Goal: Find specific page/section: Find specific page/section

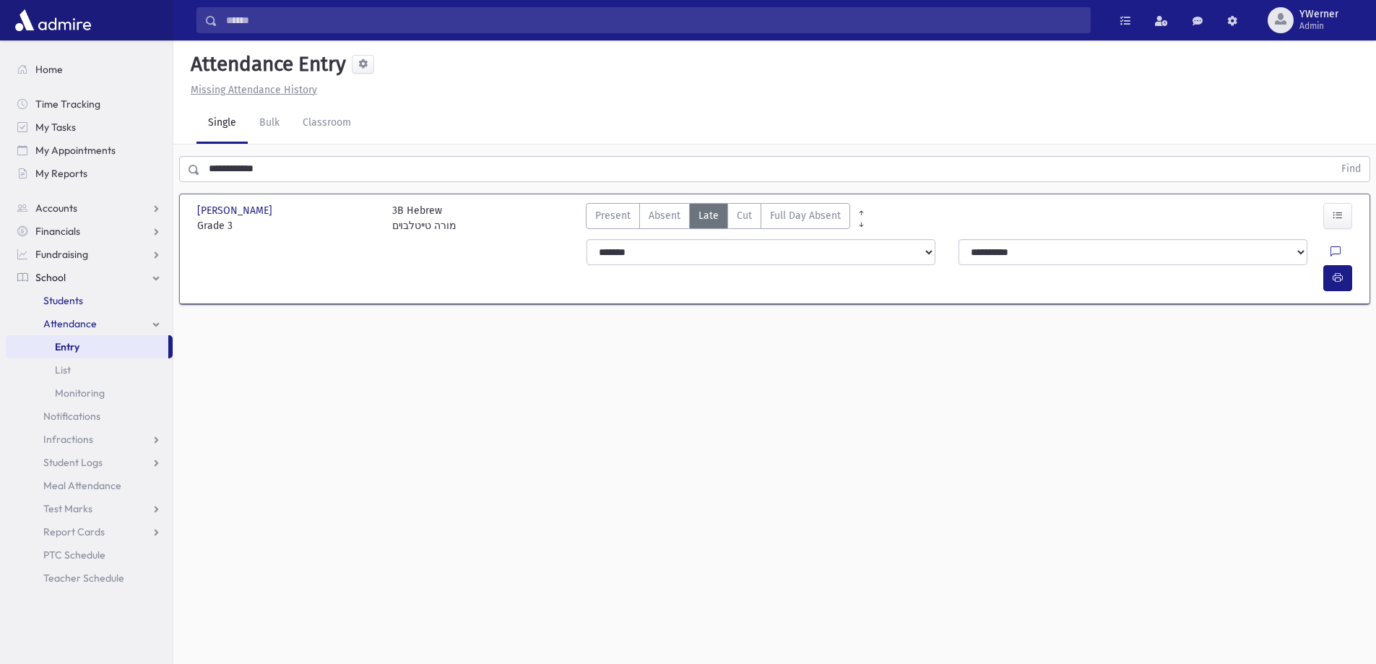
click at [64, 300] on span "Students" at bounding box center [63, 300] width 40 height 13
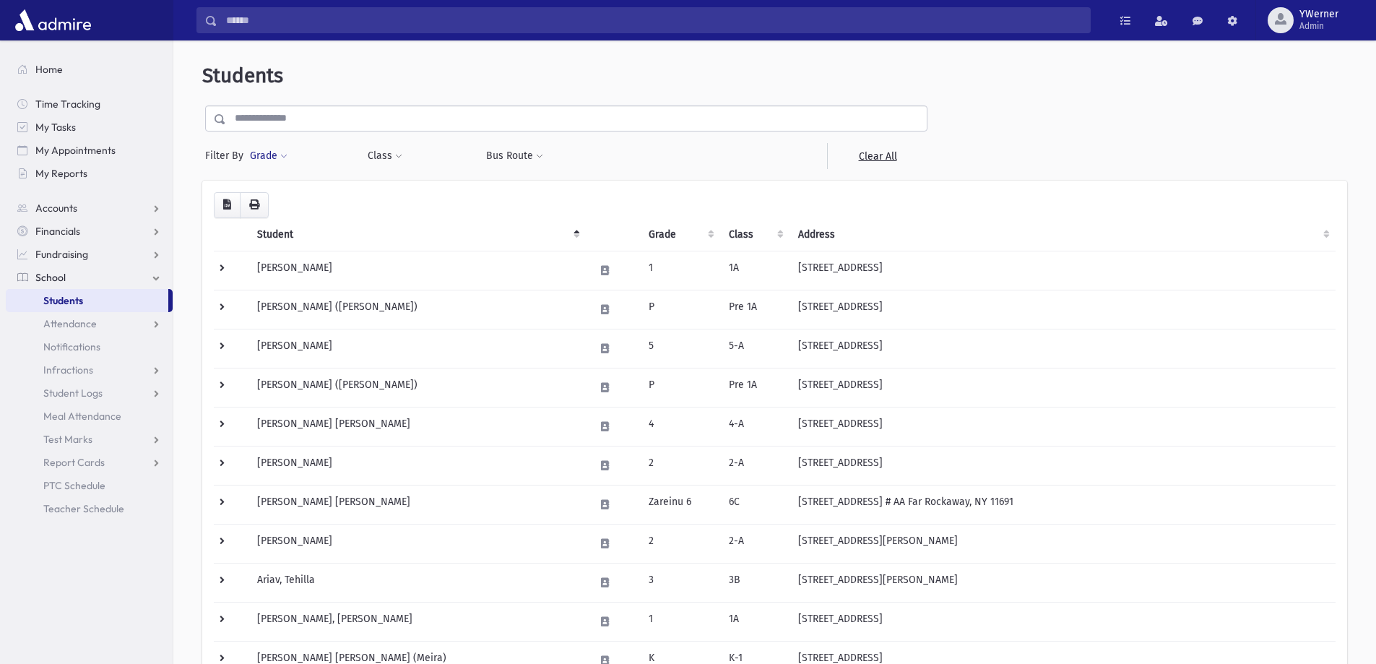
click at [269, 158] on button "Grade" at bounding box center [268, 156] width 39 height 26
click at [295, 203] on ul at bounding box center [334, 197] width 150 height 22
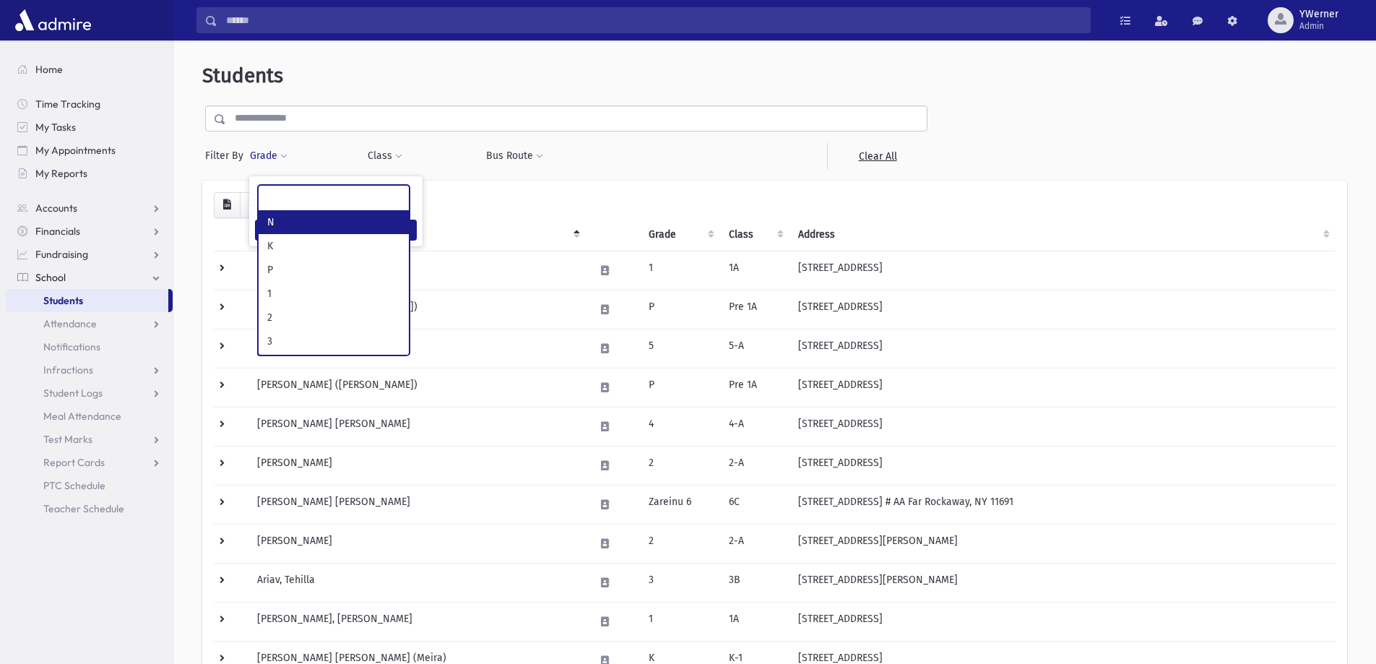
select select "*"
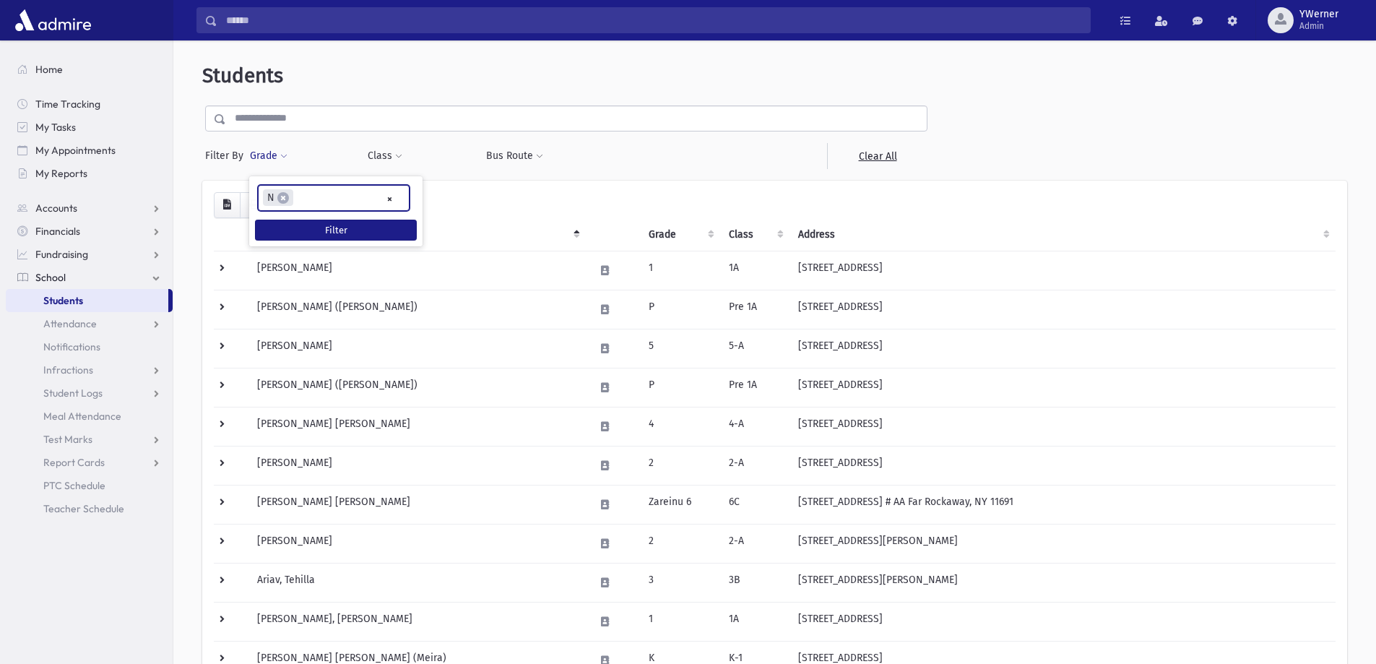
click at [298, 200] on input "search" at bounding box center [302, 198] width 8 height 15
click at [332, 199] on input "search" at bounding box center [335, 198] width 8 height 15
click at [363, 199] on ul "× × N × K × P" at bounding box center [334, 198] width 150 height 24
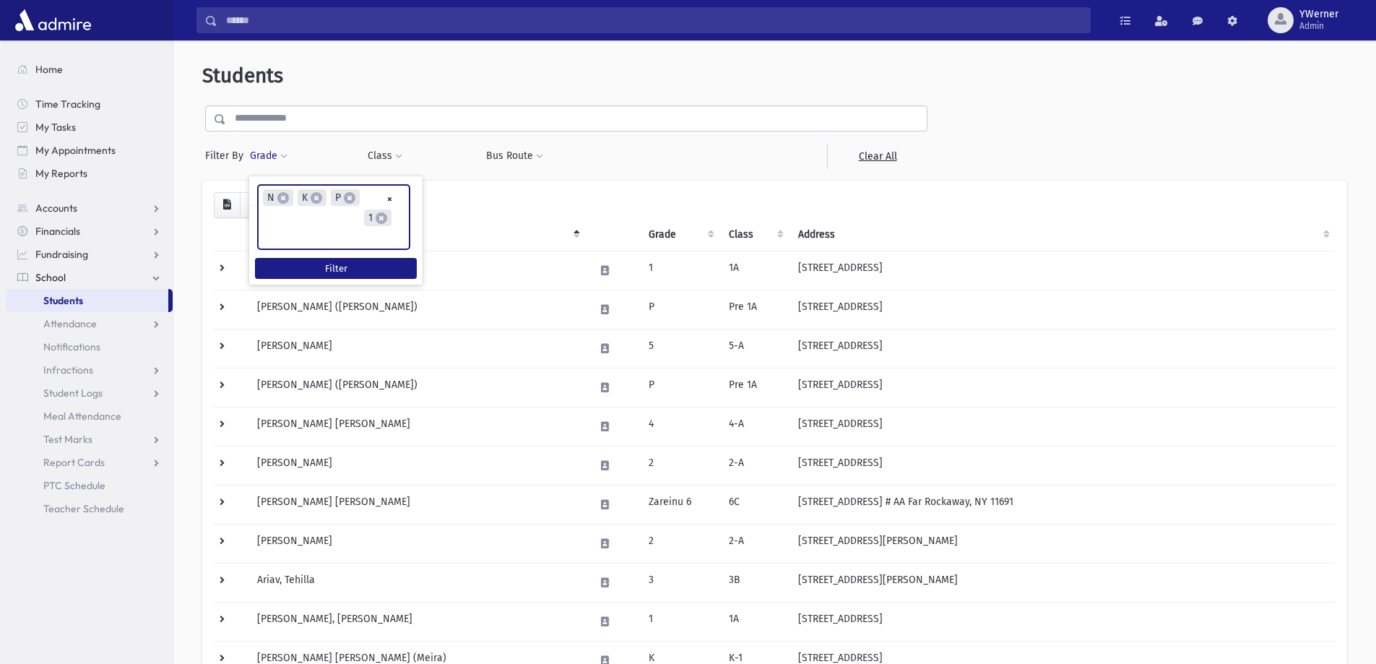
click at [357, 215] on ul "× × N × K × P × 1" at bounding box center [334, 217] width 150 height 63
click at [336, 215] on ul "× × N × K × P × 1 × 2" at bounding box center [334, 218] width 150 height 65
click at [336, 232] on input "search" at bounding box center [332, 239] width 8 height 15
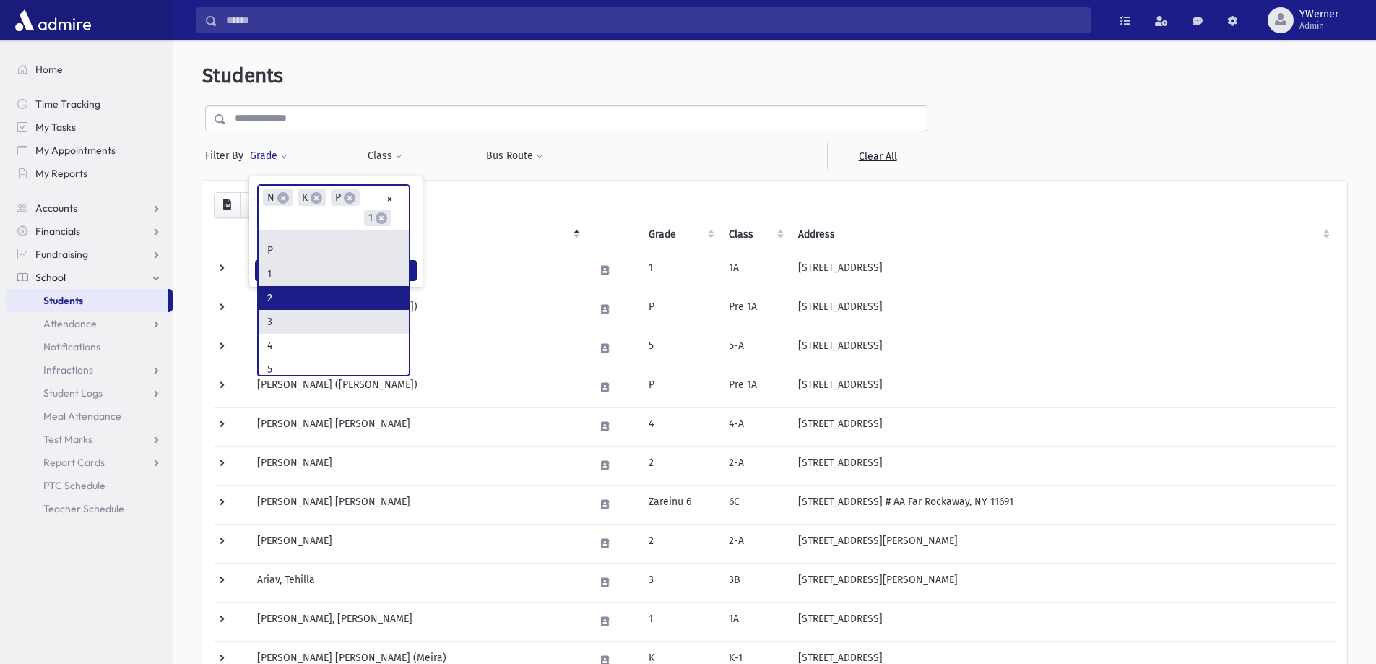
scroll to position [72, 0]
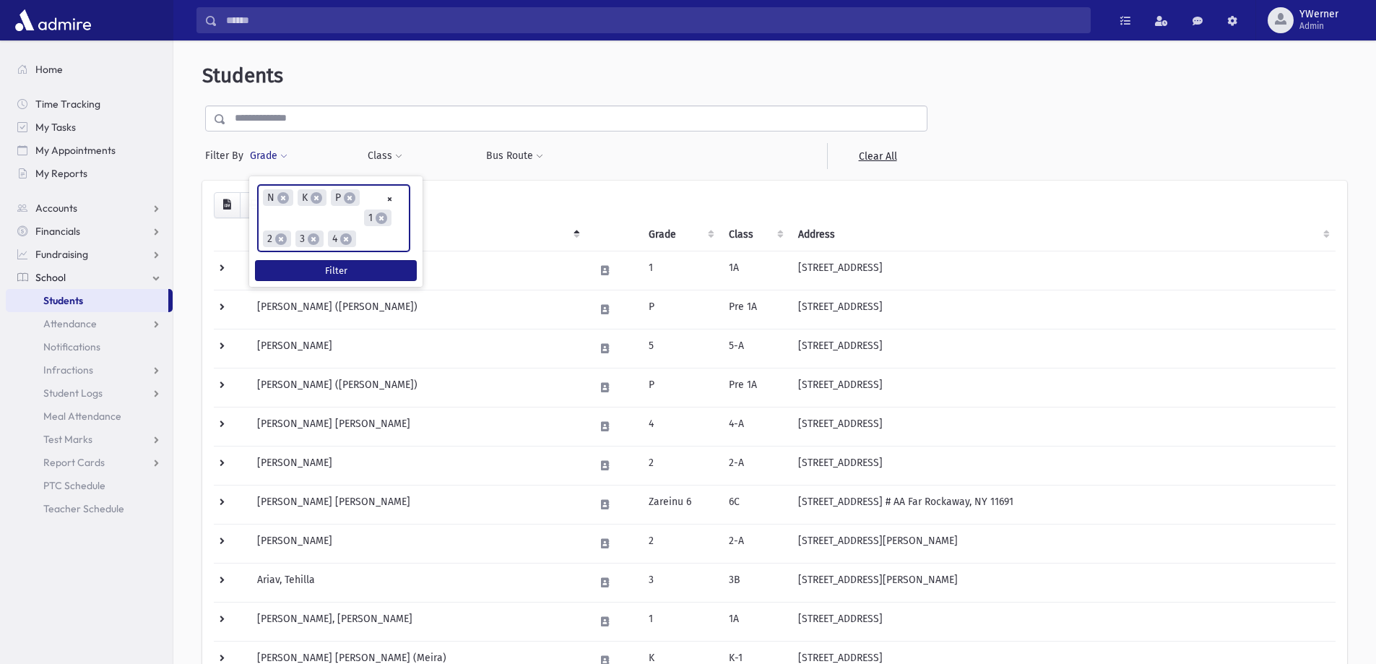
click at [391, 217] on ul "× × N × K × P × 1 × 2 × 3 × 4" at bounding box center [334, 218] width 150 height 65
click at [339, 246] on ul "× × N × K × P × 1 × 2 × 3 × 4 × 5" at bounding box center [334, 228] width 150 height 84
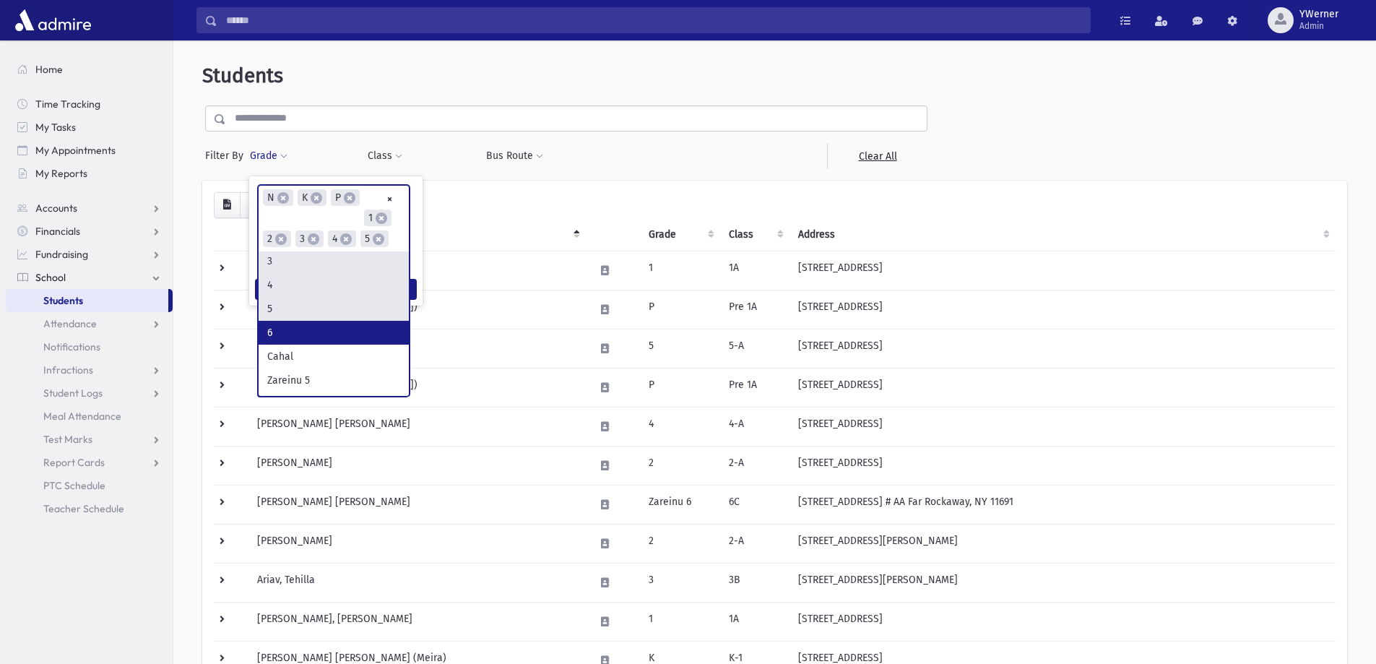
scroll to position [144, 0]
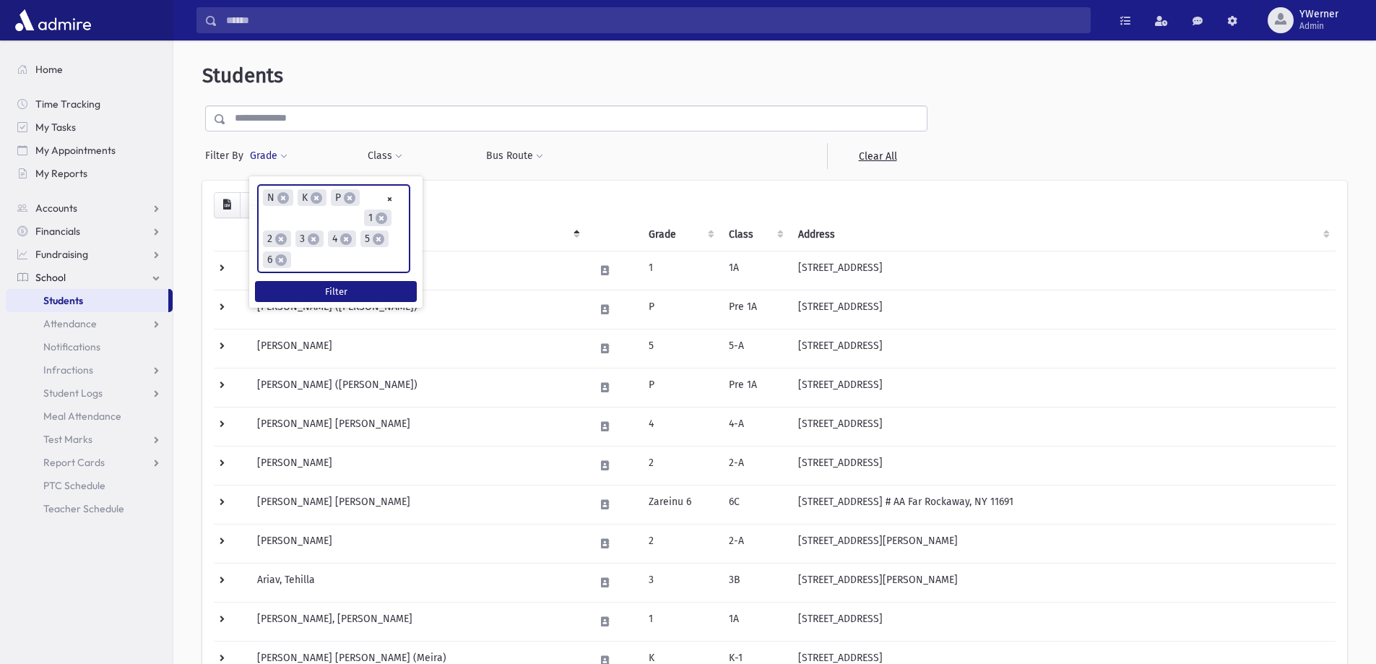
click at [348, 243] on ul "× × N × K × P × 1 × 2 × 3 × 4 × 5 × 6" at bounding box center [334, 229] width 150 height 86
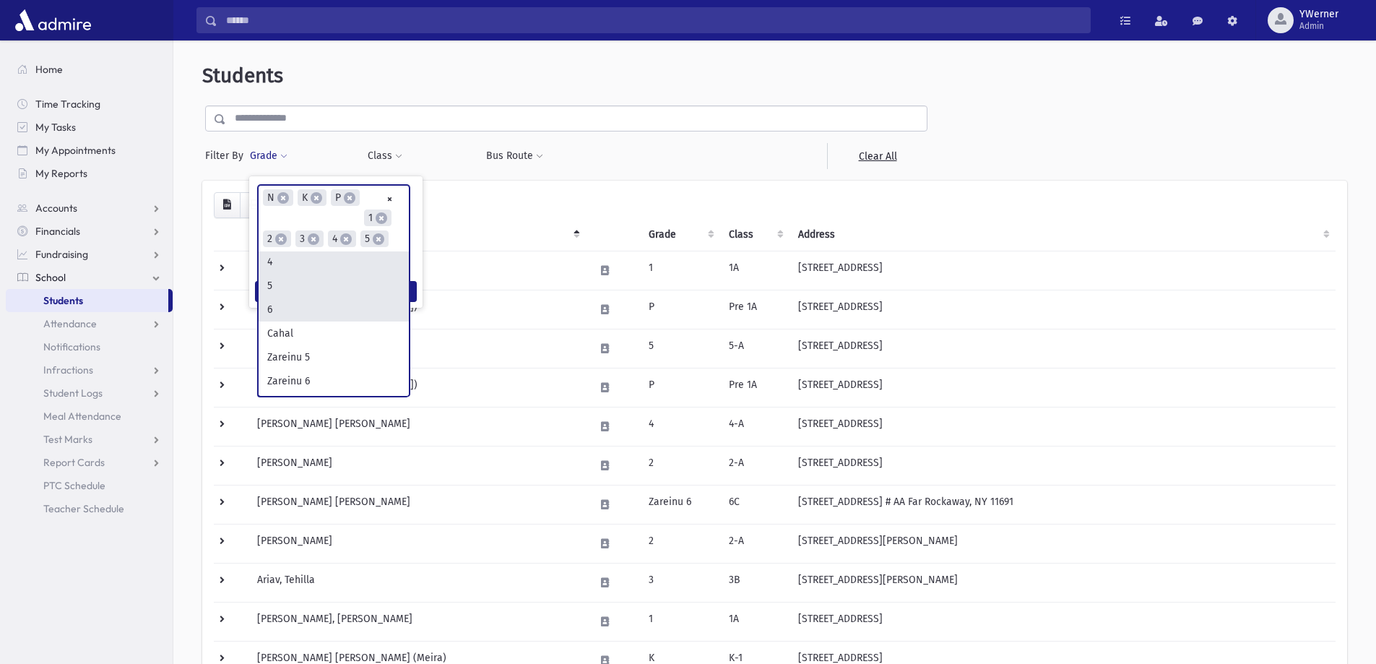
scroll to position [217, 0]
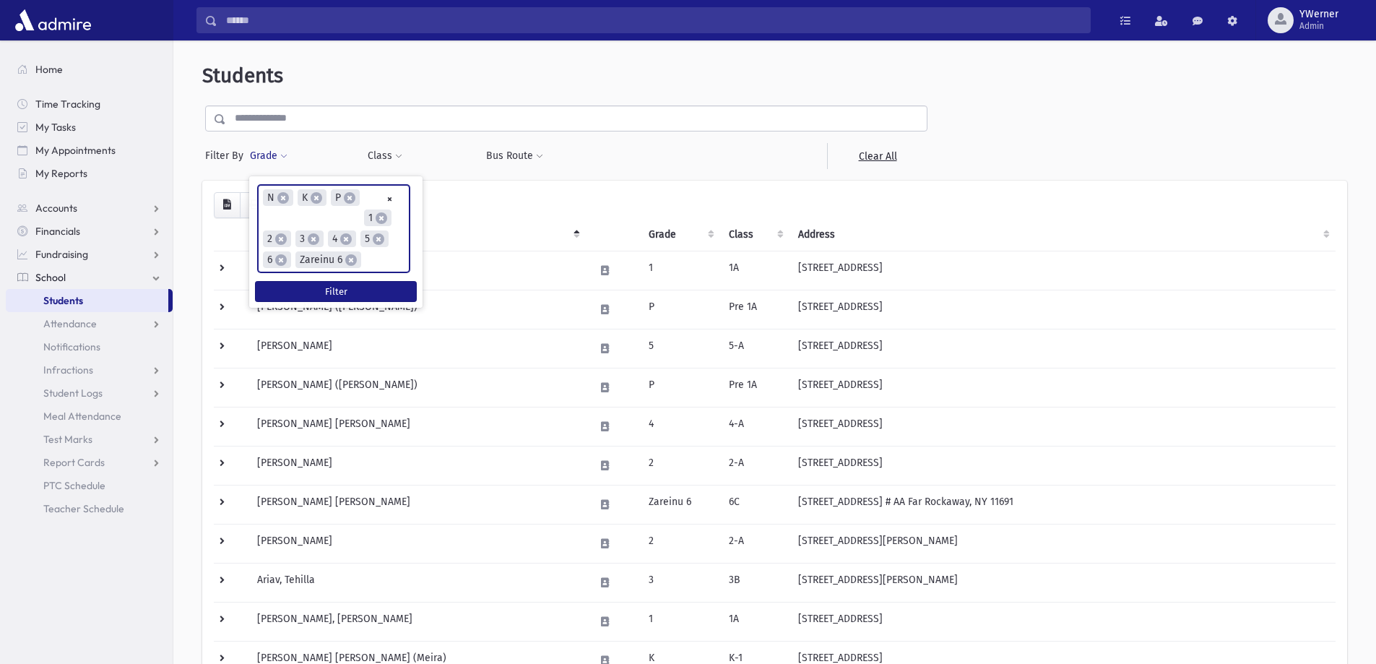
click at [365, 254] on input "search" at bounding box center [369, 260] width 8 height 15
click at [334, 276] on input "search" at bounding box center [337, 281] width 8 height 15
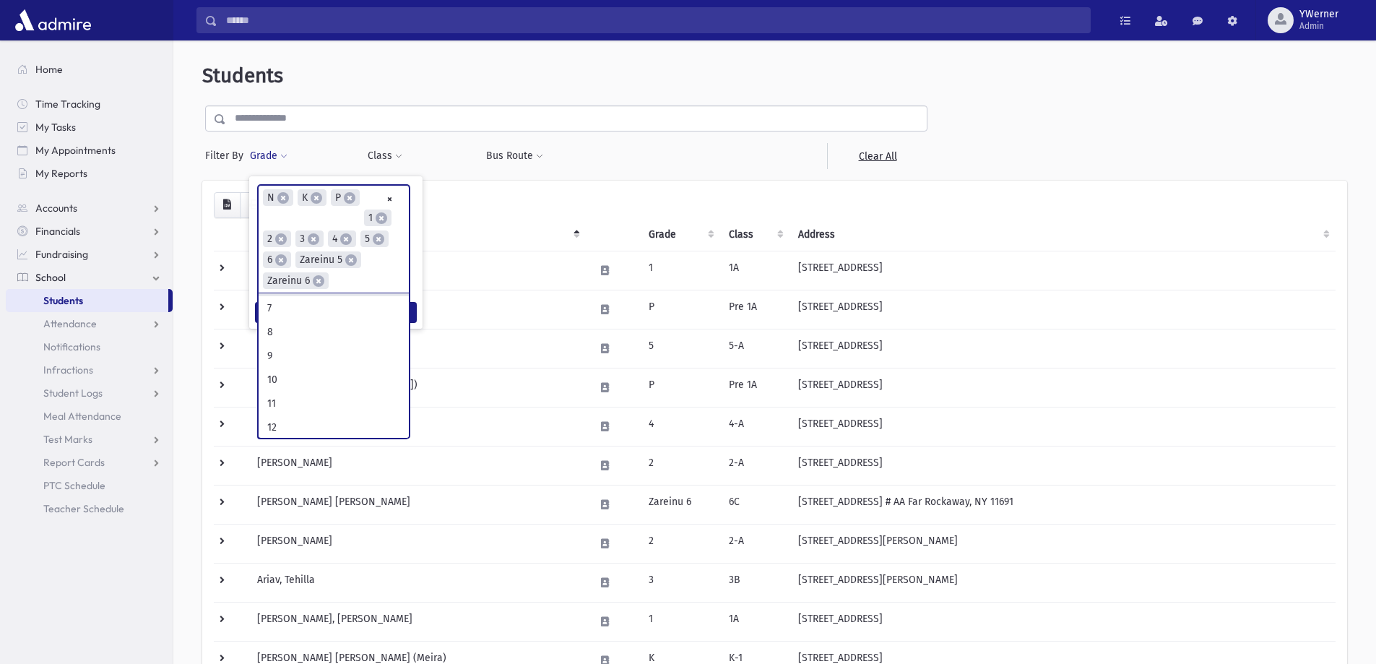
scroll to position [285, 0]
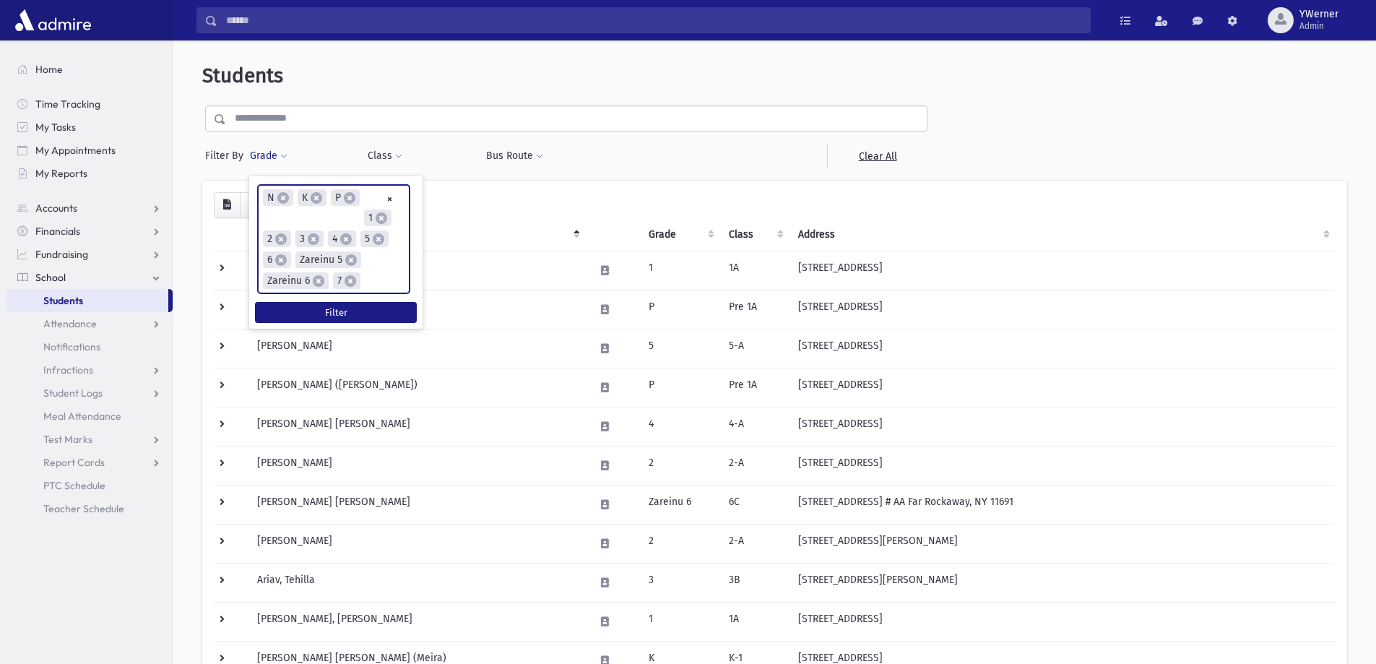
click at [384, 277] on ul "× × N × K × P × 1 × 2 × 3 × 4 × 5 × 6 × Zareinu 5 × Zareinu 6 × 7" at bounding box center [334, 239] width 150 height 107
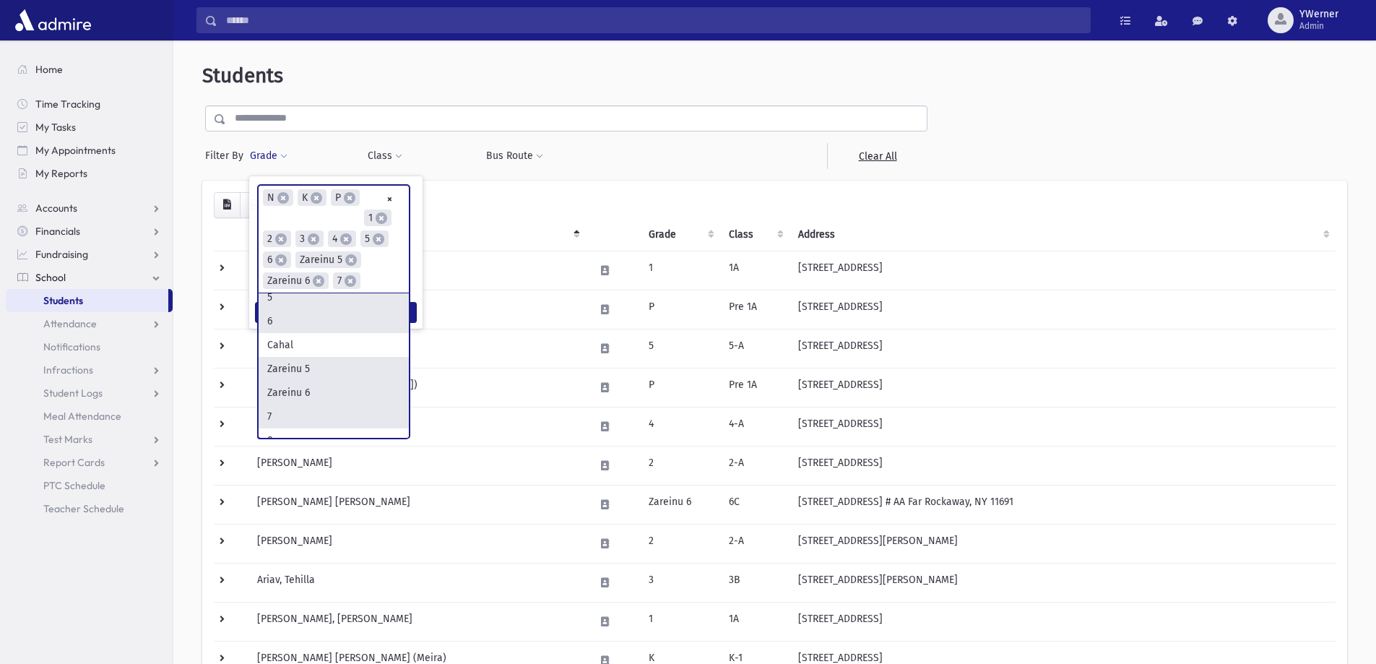
scroll to position [217, 0]
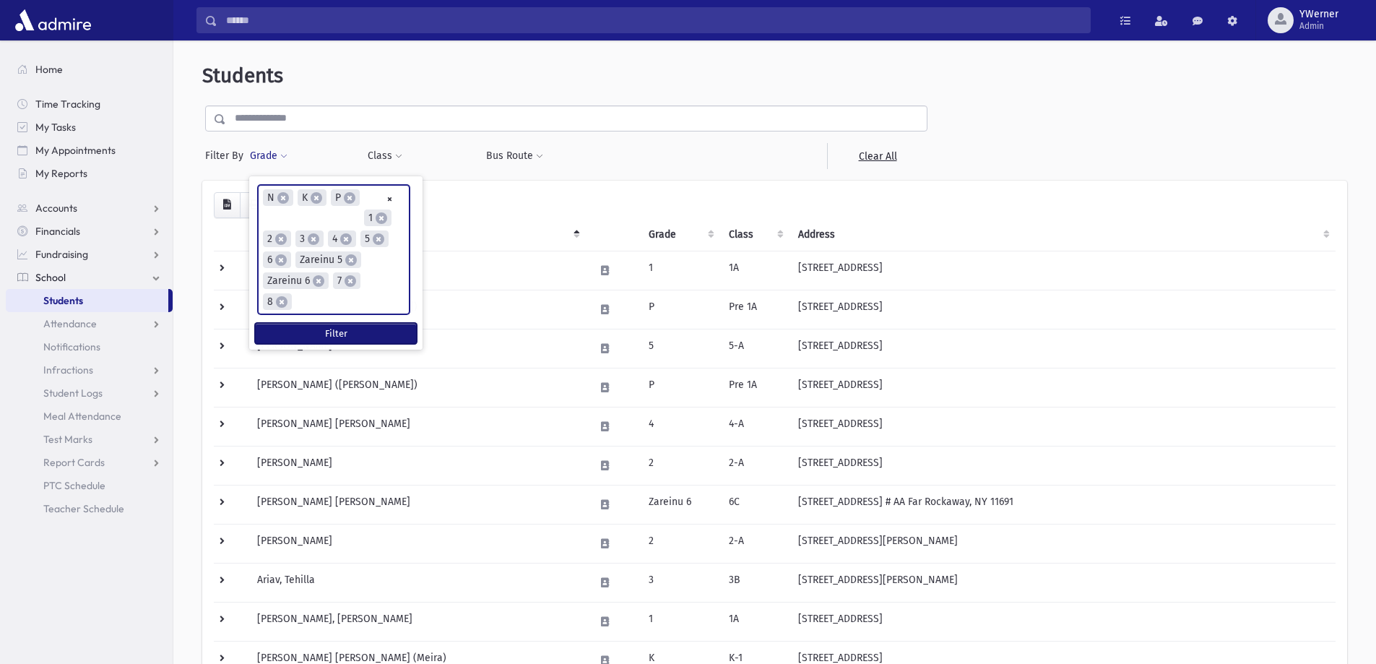
click at [316, 334] on button "Filter" at bounding box center [336, 333] width 162 height 21
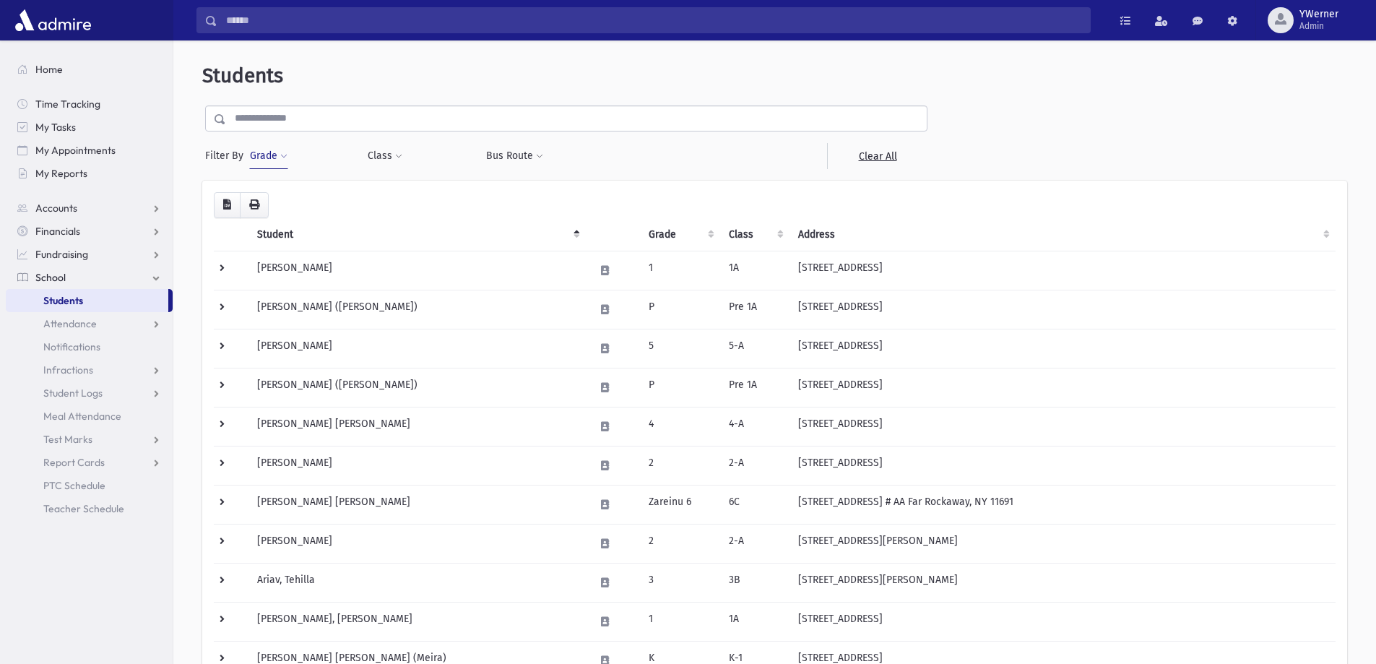
click at [284, 159] on span at bounding box center [283, 156] width 7 height 9
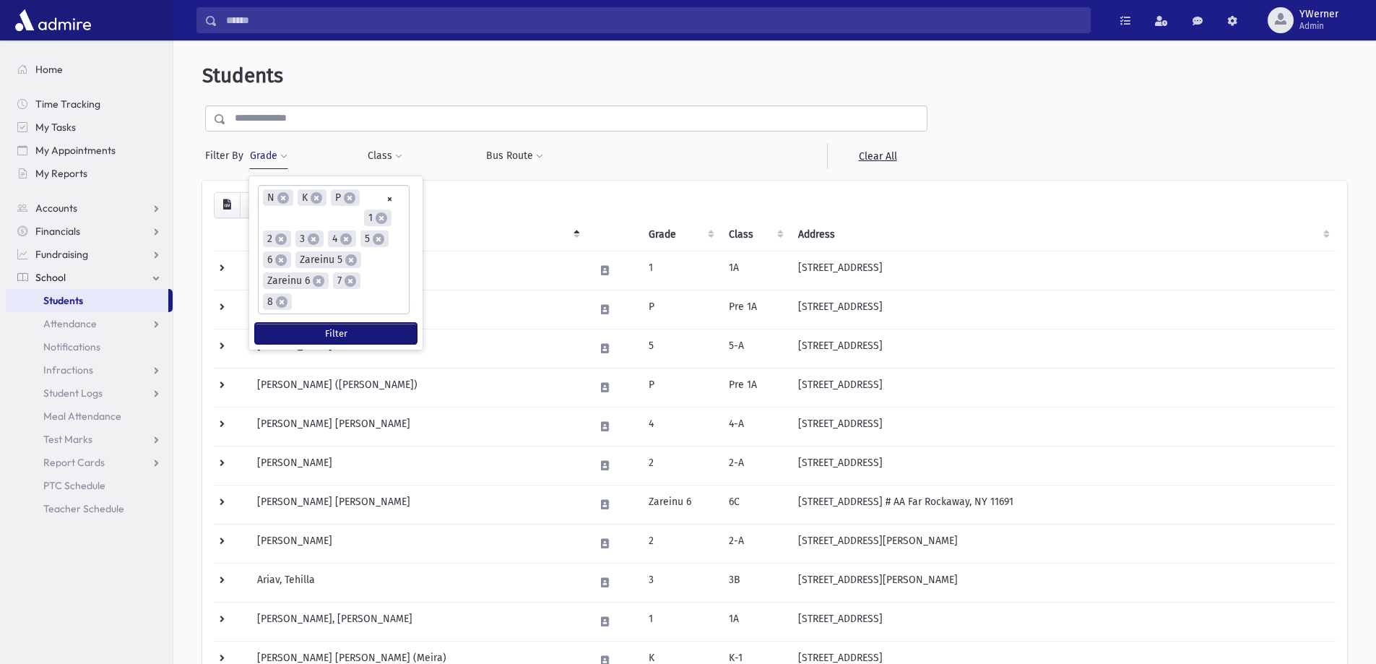
click at [311, 337] on button "Filter" at bounding box center [336, 333] width 162 height 21
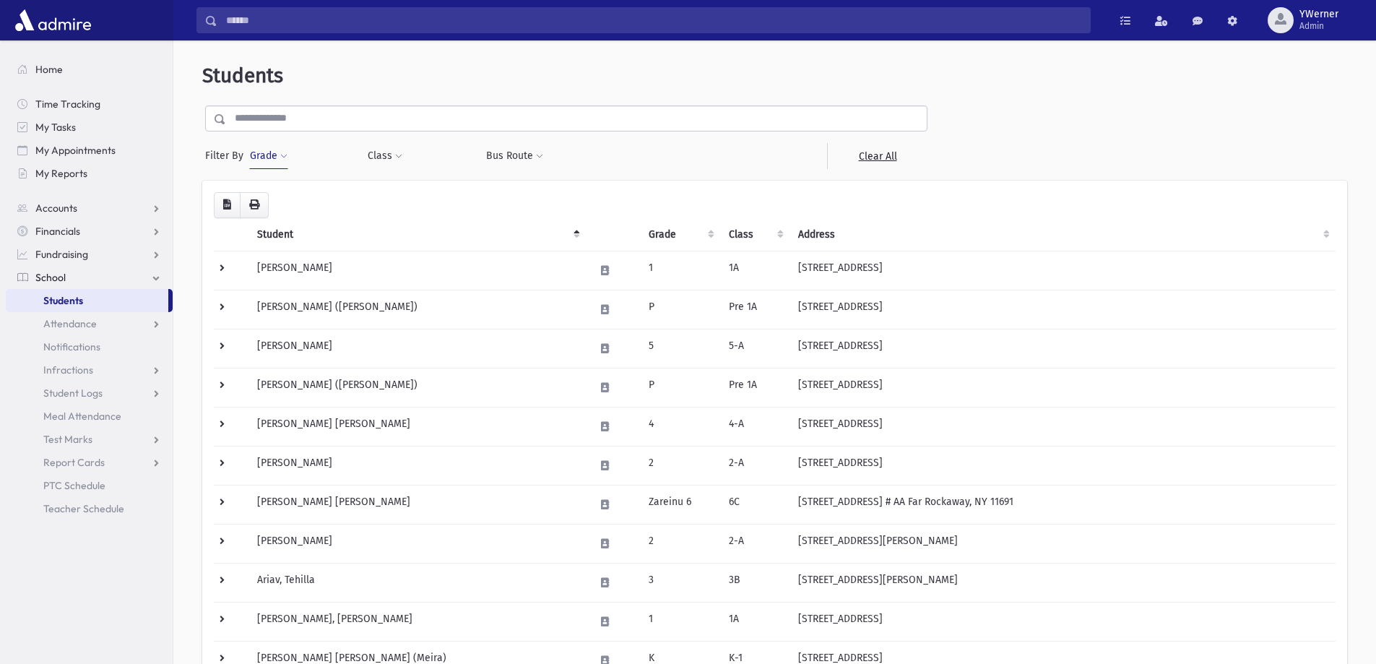
click at [274, 158] on button "Grade" at bounding box center [268, 156] width 39 height 26
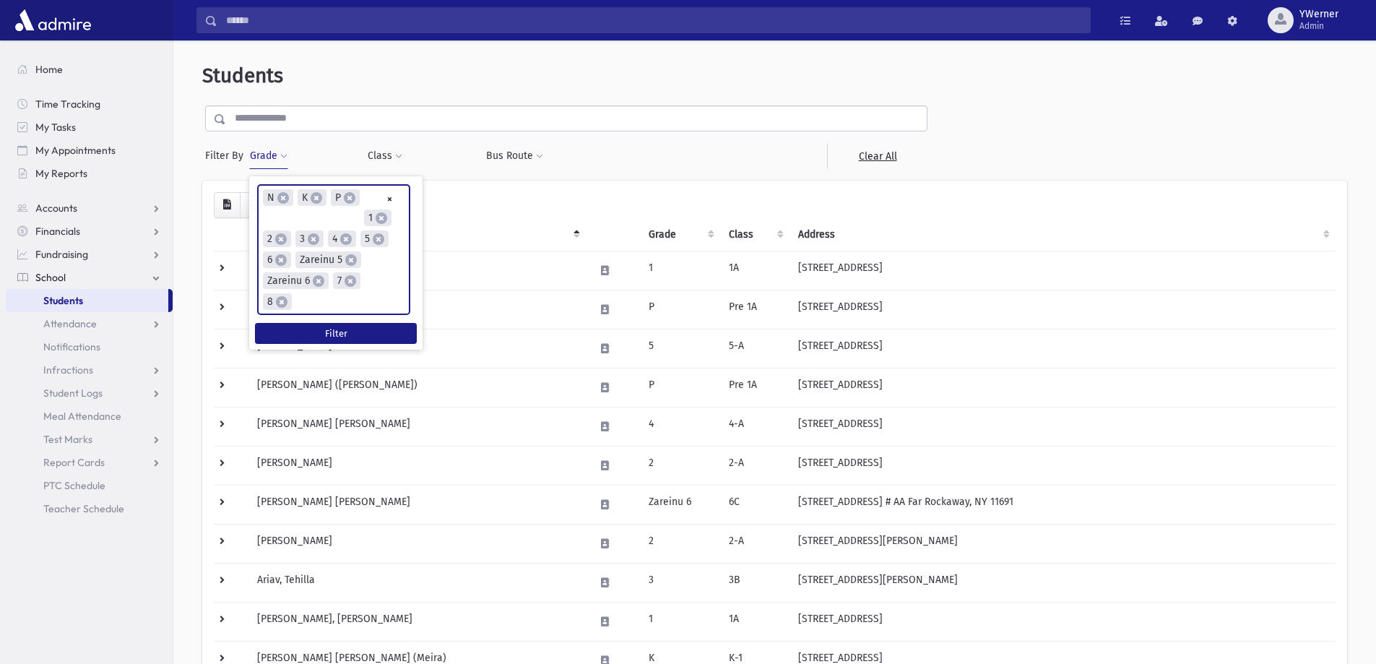
drag, startPoint x: 313, startPoint y: 305, endPoint x: 260, endPoint y: 202, distance: 116.3
click at [260, 202] on ul "× × N × K × P × 1 × 2 × 3 × 4 × 5 × 6 × Zareinu 5 × Zareinu 6 × 7 × 8" at bounding box center [334, 250] width 150 height 128
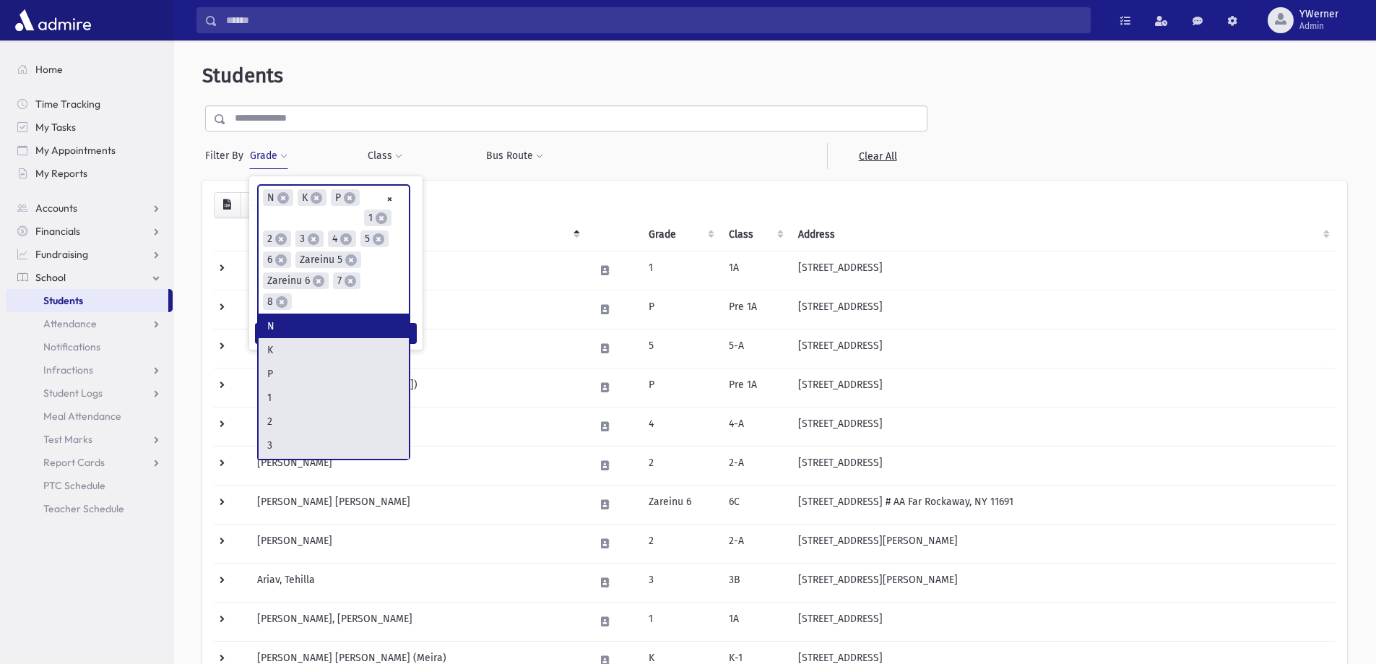
type input "*"
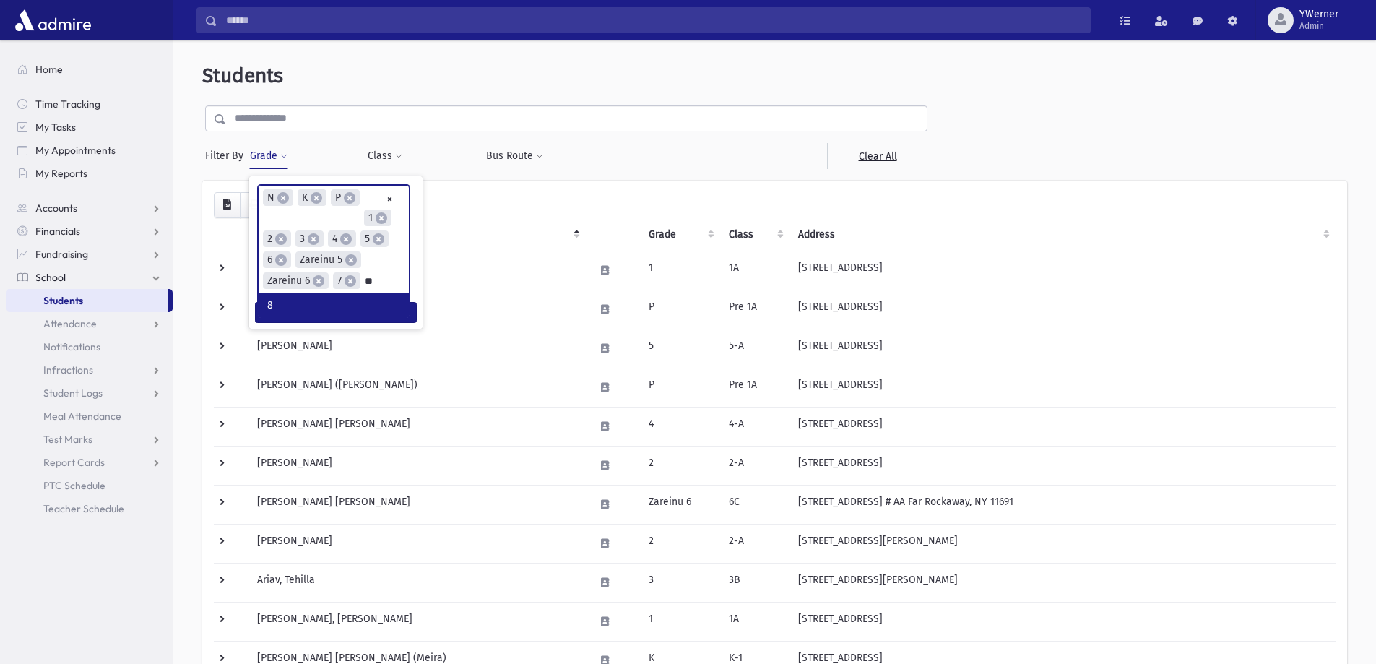
type input "*"
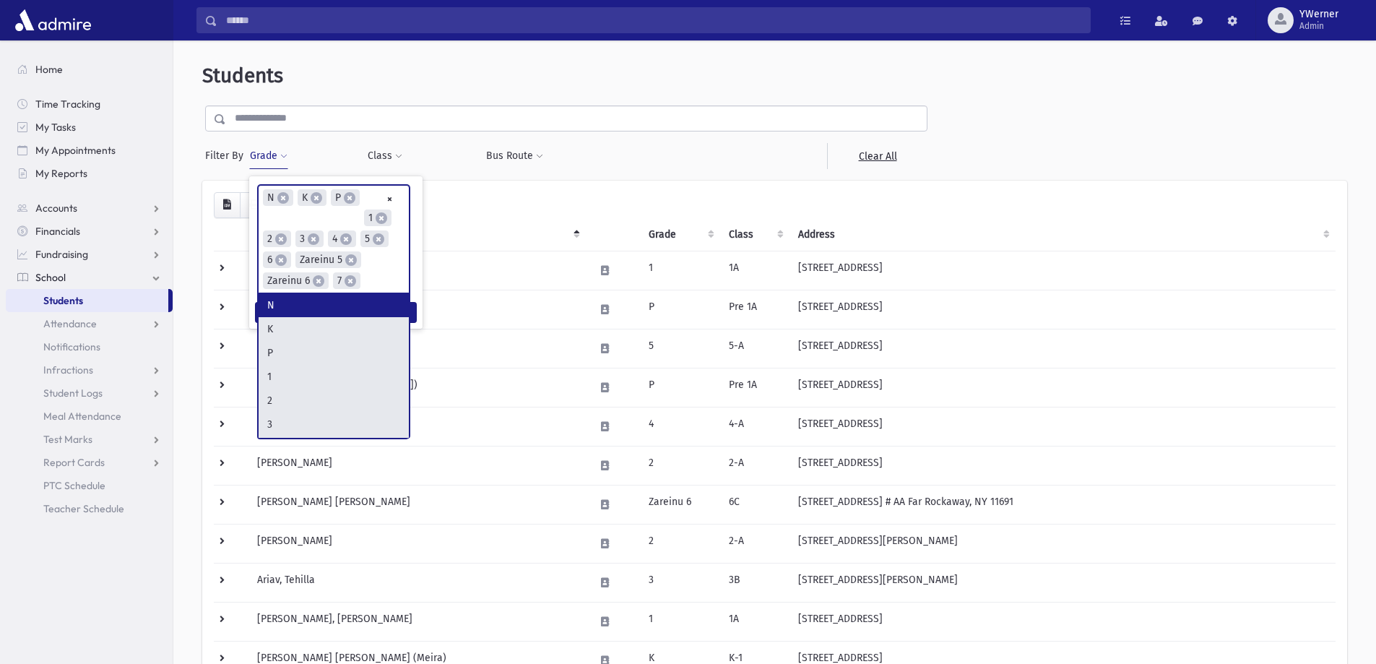
type input "*"
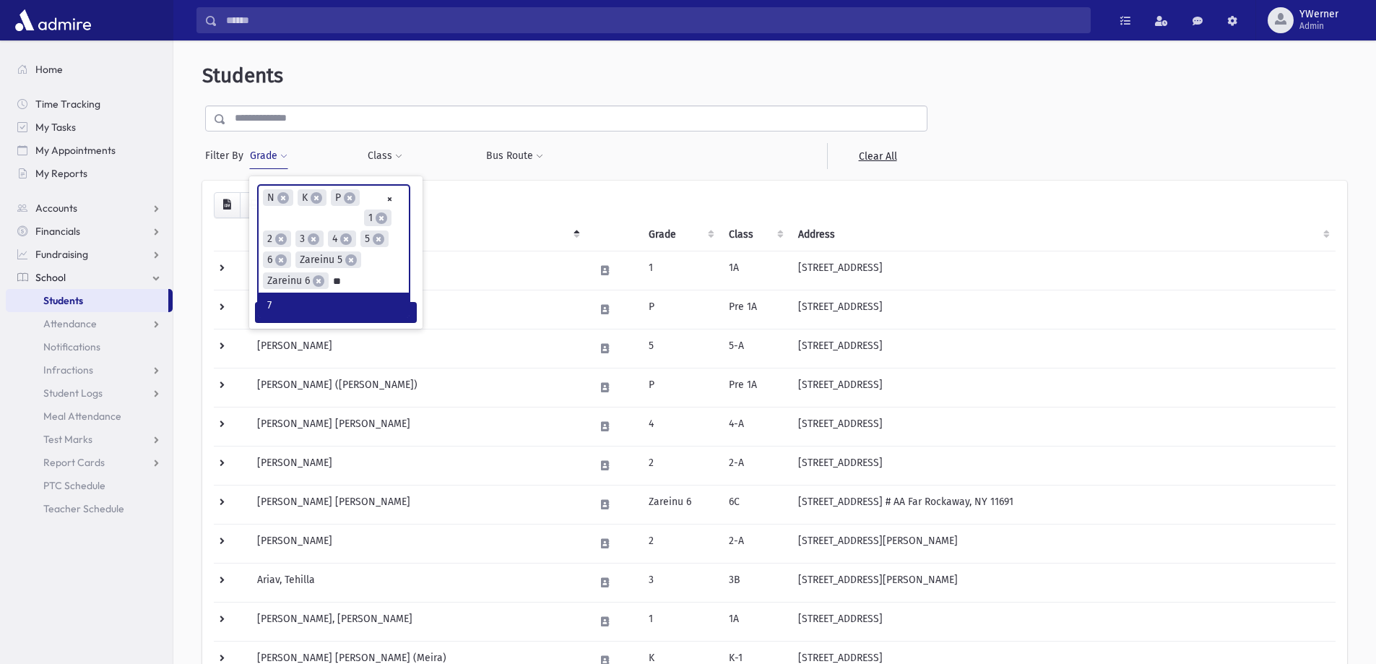
type input "*"
type input "*********"
type input "*"
type input "*******"
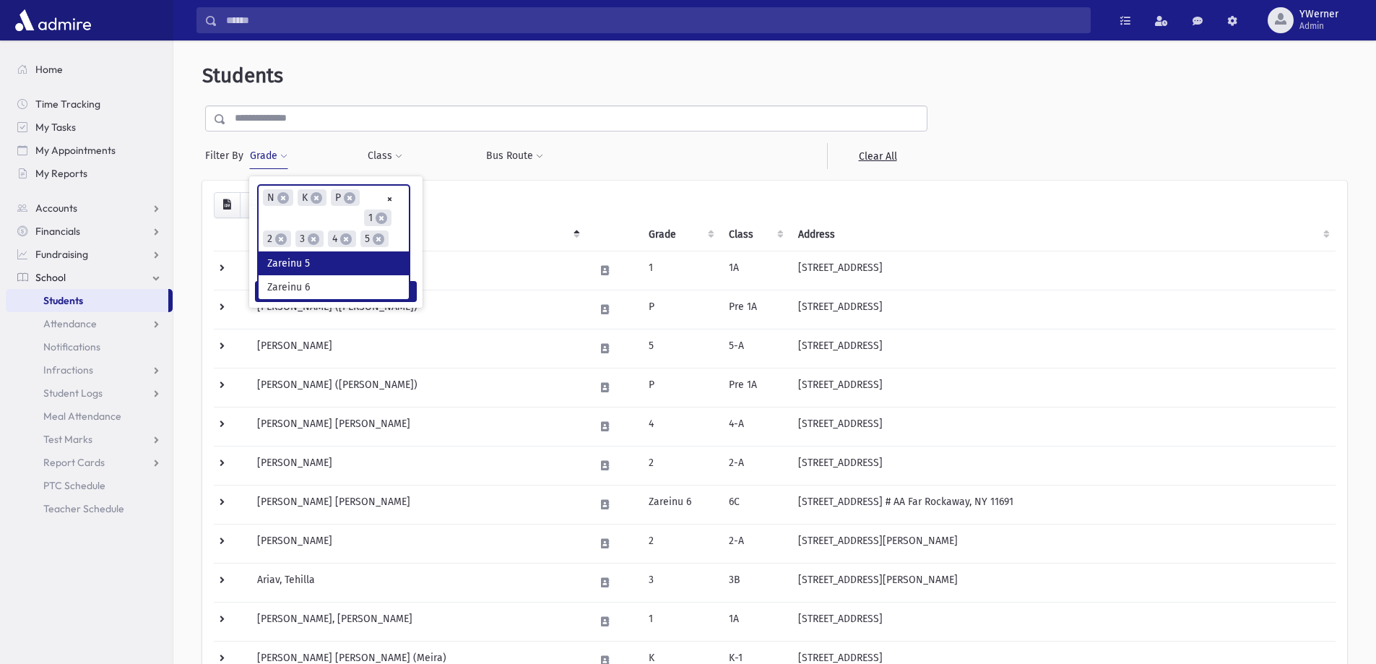
type input "*"
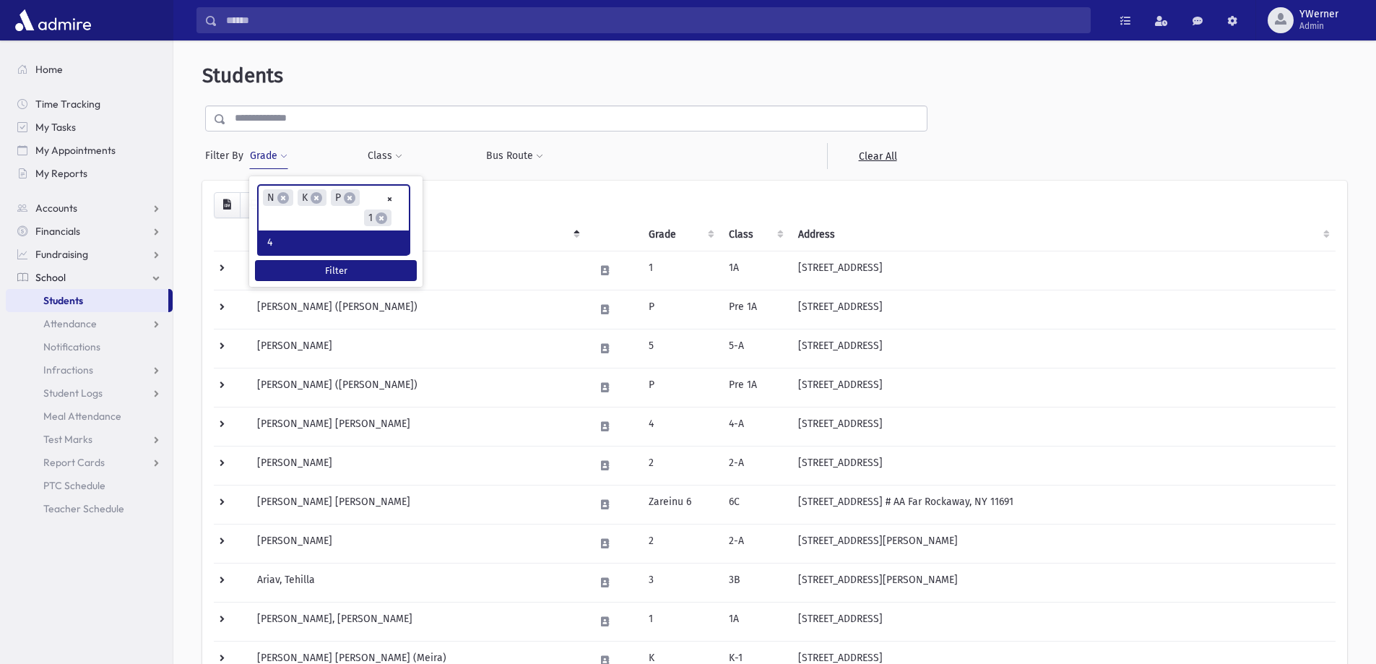
type input "*"
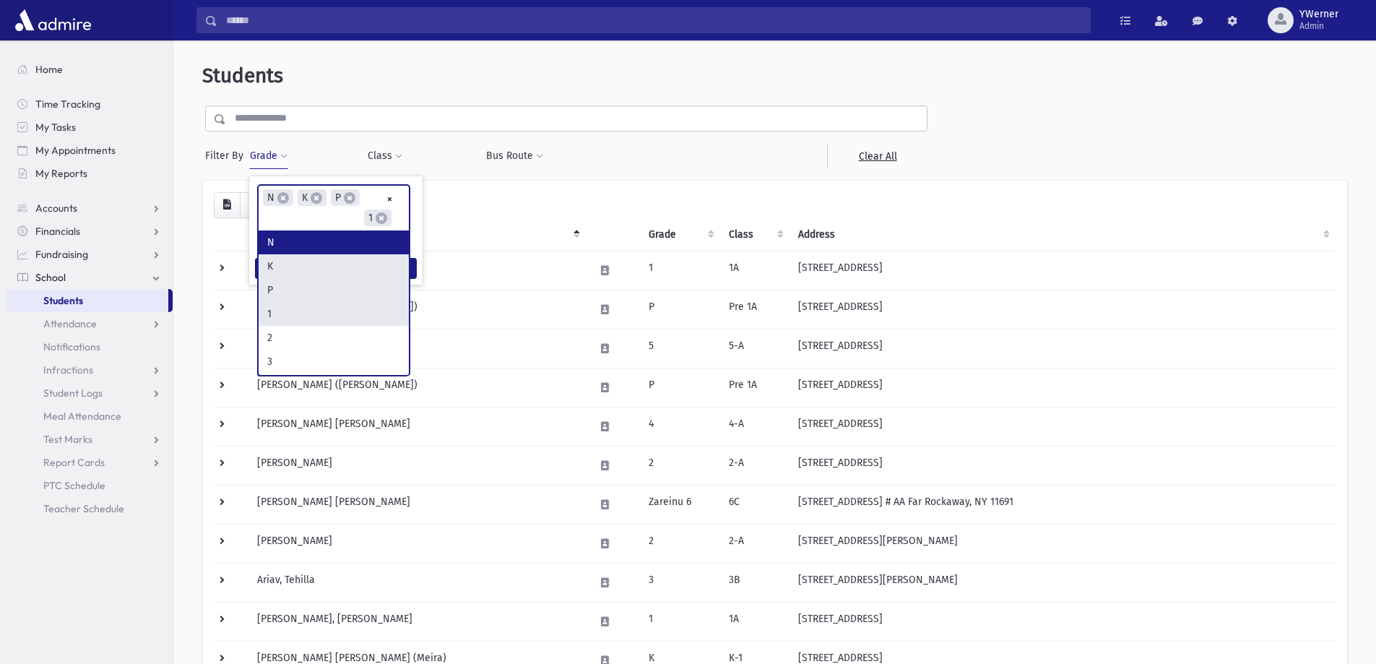
type input "*"
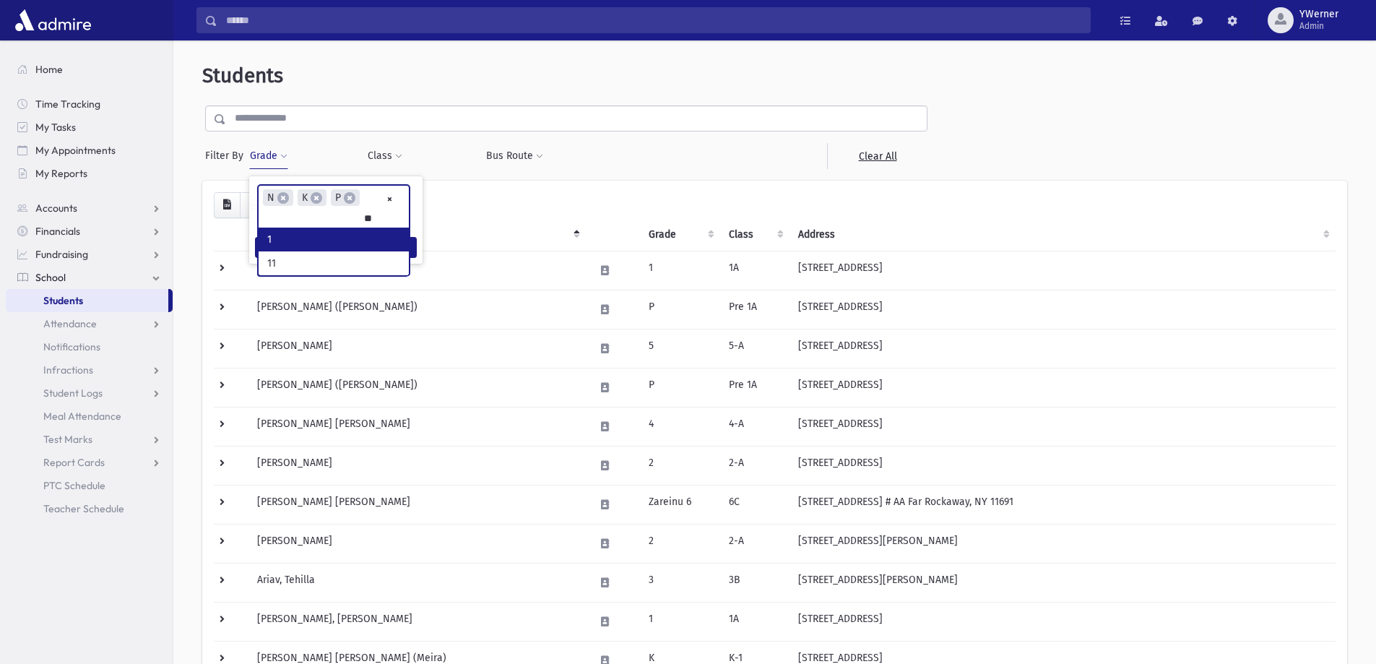
type input "*"
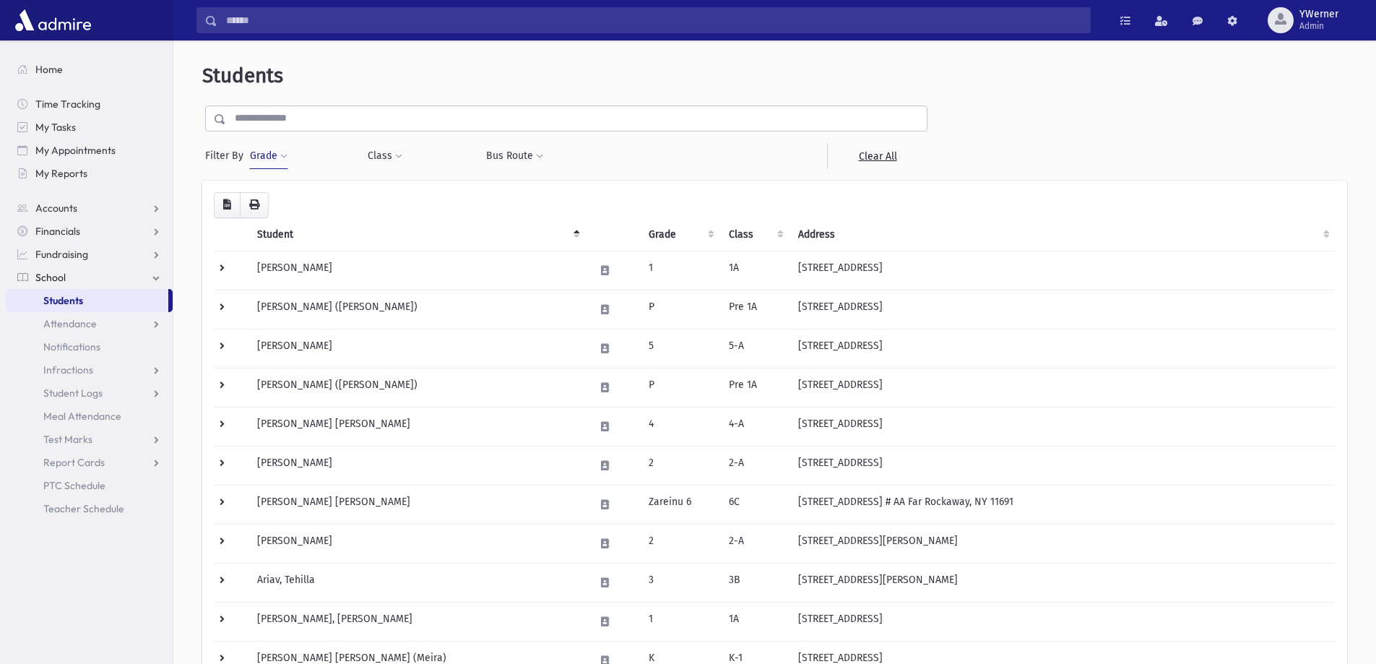
click at [273, 159] on button "Grade" at bounding box center [268, 156] width 39 height 26
click at [300, 196] on ul at bounding box center [334, 197] width 150 height 22
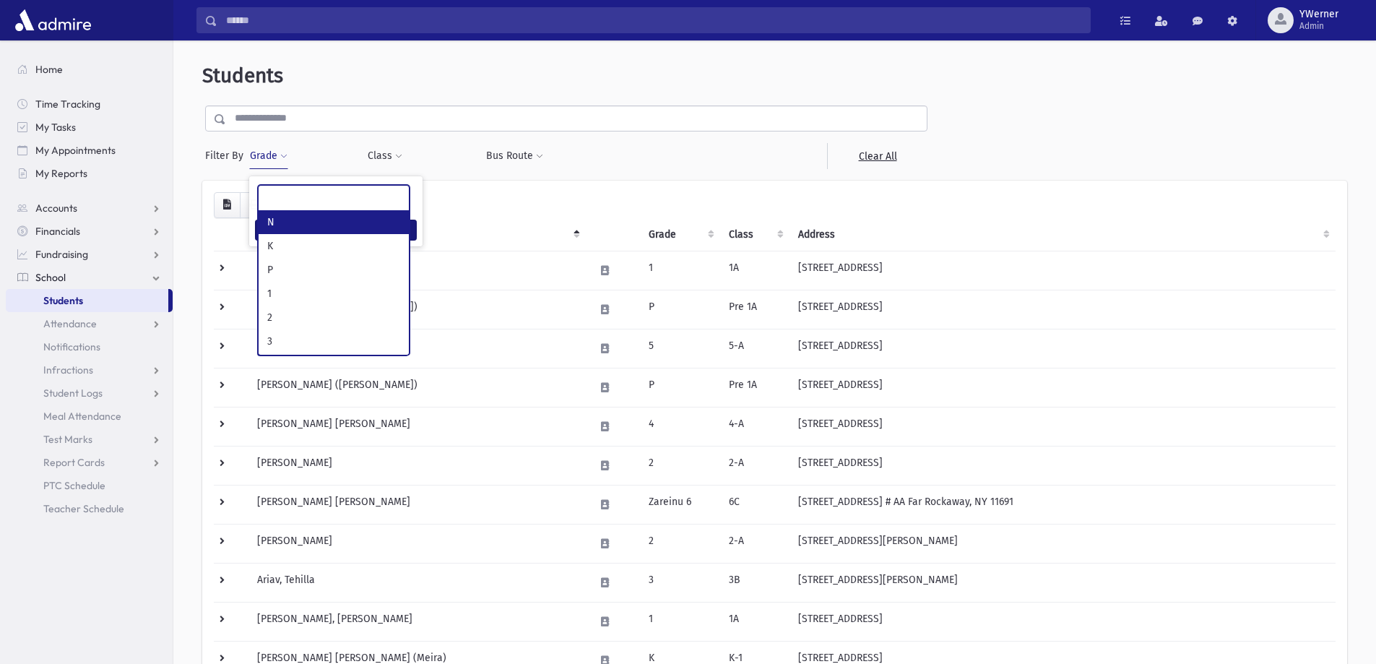
select select "*"
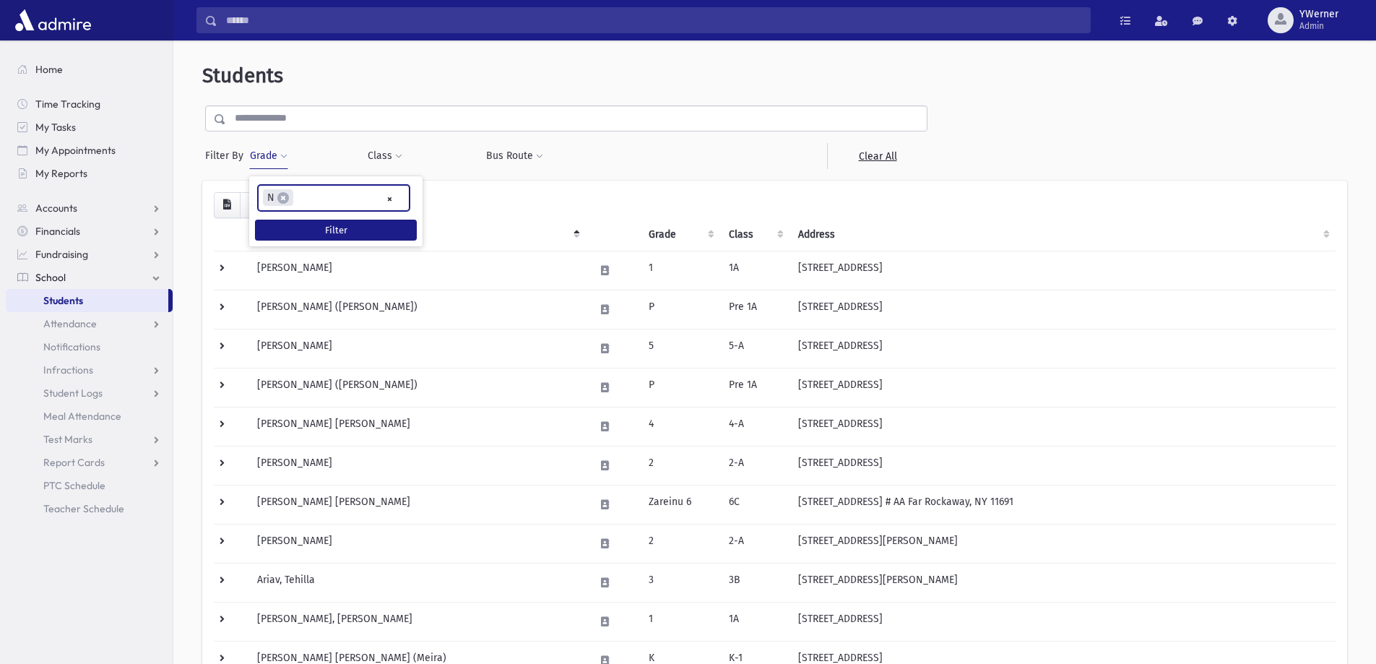
click at [310, 200] on ul "× × N" at bounding box center [334, 198] width 150 height 24
click at [334, 197] on input "search" at bounding box center [335, 198] width 8 height 15
click at [348, 231] on button "Filter" at bounding box center [336, 230] width 162 height 21
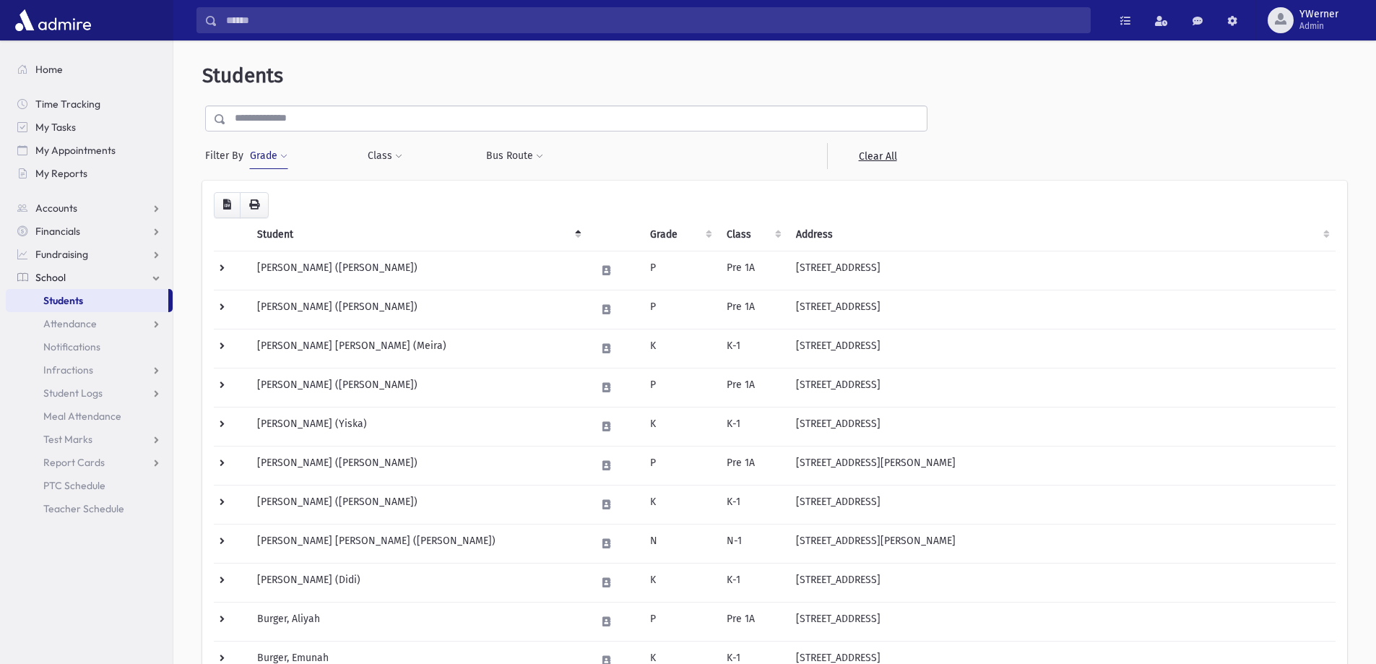
click at [263, 156] on button "Grade" at bounding box center [268, 156] width 39 height 26
click at [394, 196] on ul "× × N × K × P" at bounding box center [334, 198] width 150 height 24
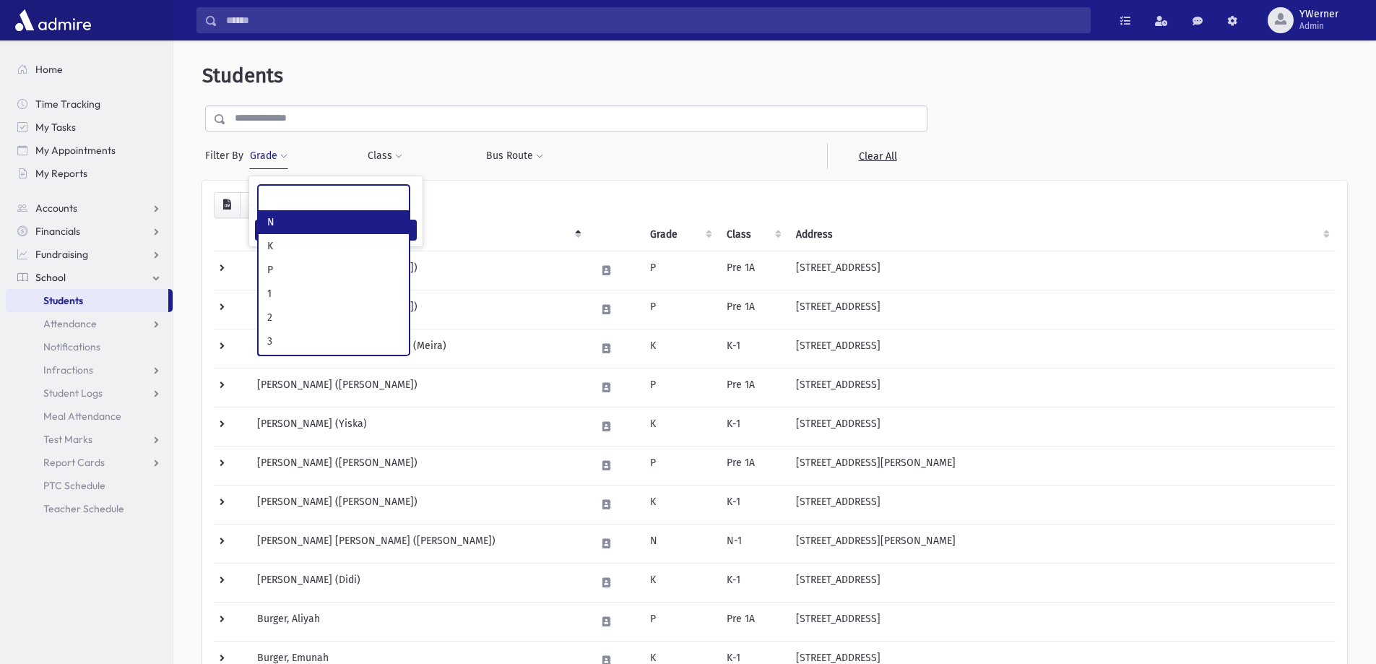
click at [358, 199] on ul at bounding box center [334, 197] width 150 height 22
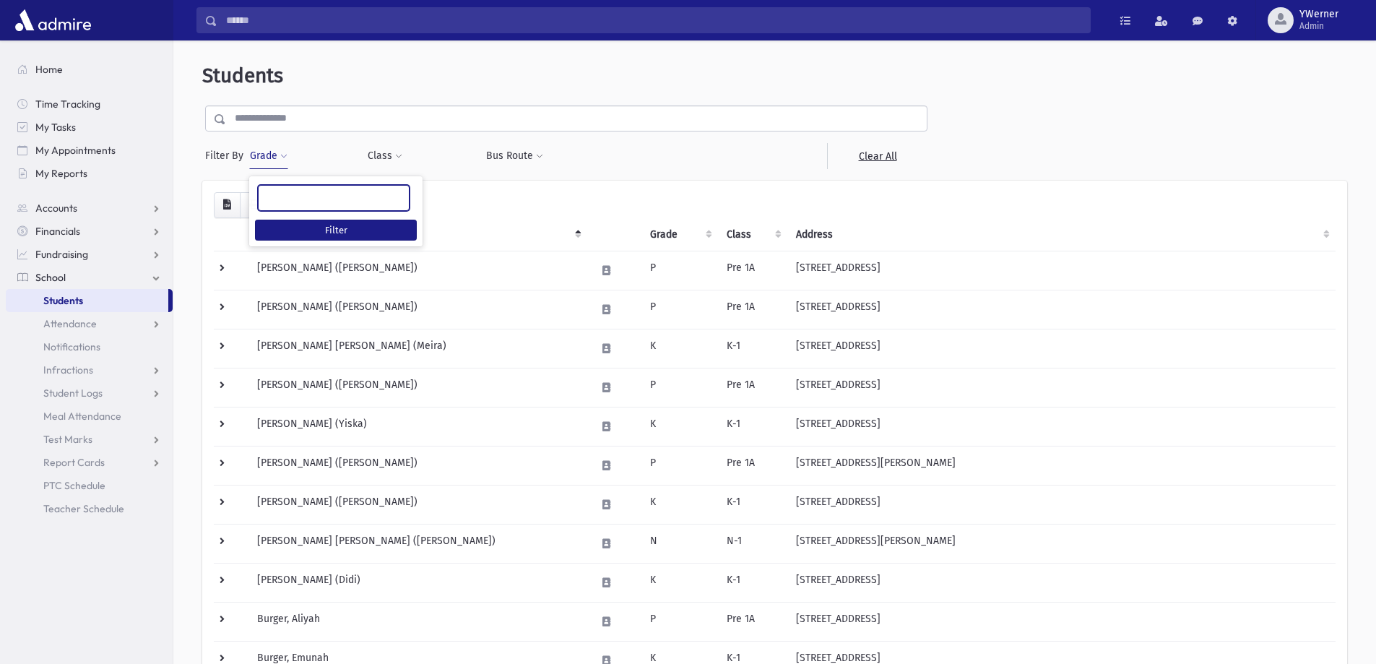
click at [306, 199] on ul at bounding box center [334, 197] width 150 height 22
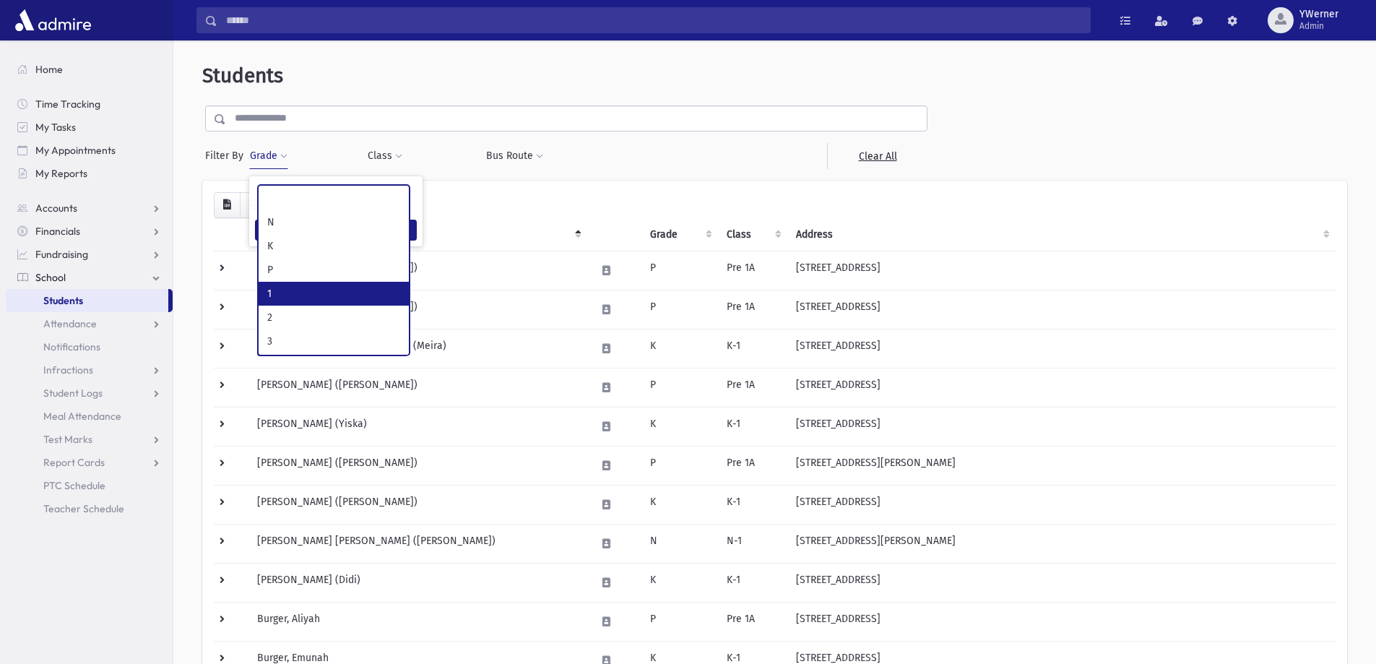
select select "*"
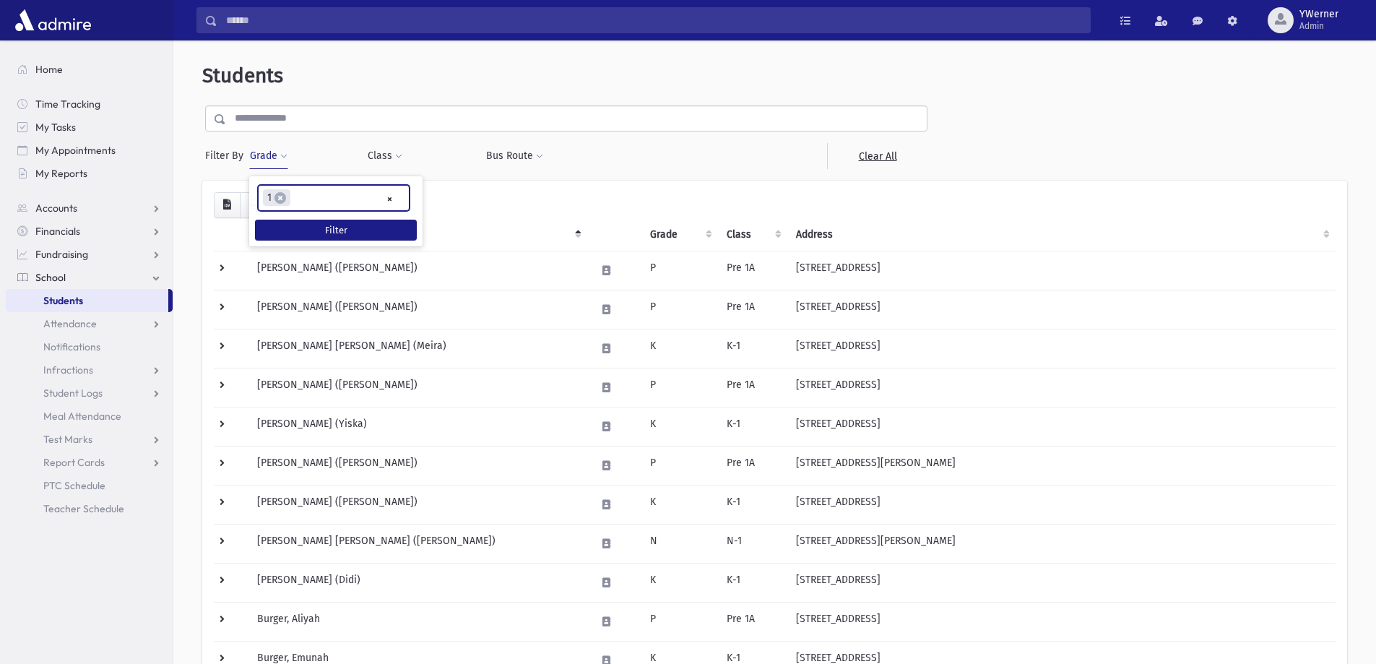
click at [308, 202] on ul "× × 1" at bounding box center [334, 198] width 150 height 24
click at [339, 186] on ul "× × 1 × 2" at bounding box center [334, 198] width 150 height 24
click at [364, 197] on input "search" at bounding box center [364, 198] width 8 height 15
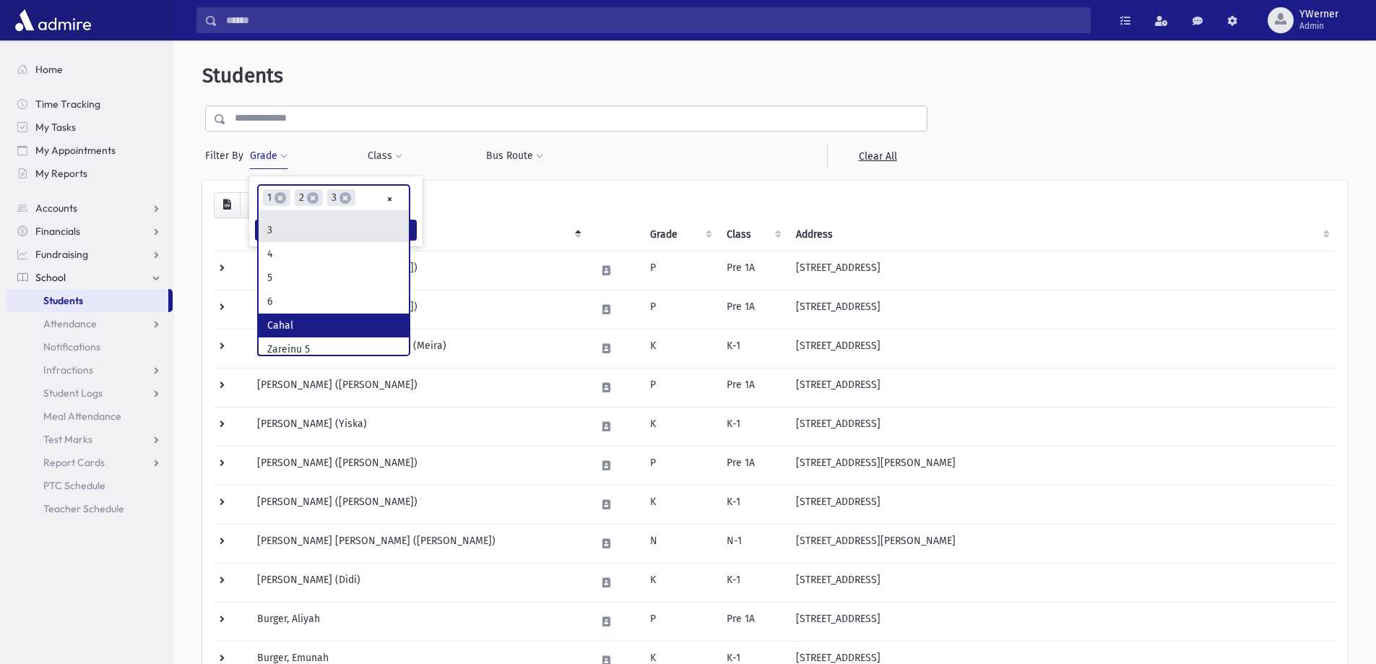
scroll to position [144, 0]
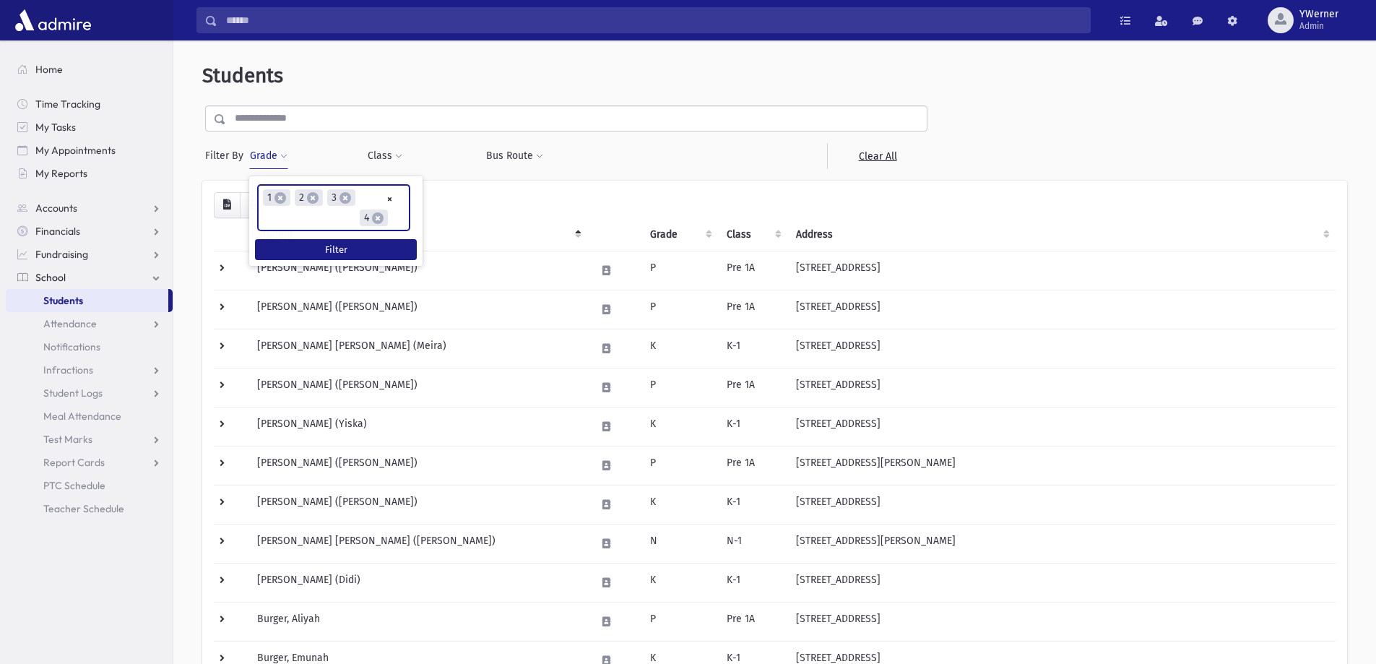
click at [337, 222] on ul "× × 1 × 2 × 3 × 4" at bounding box center [334, 208] width 150 height 44
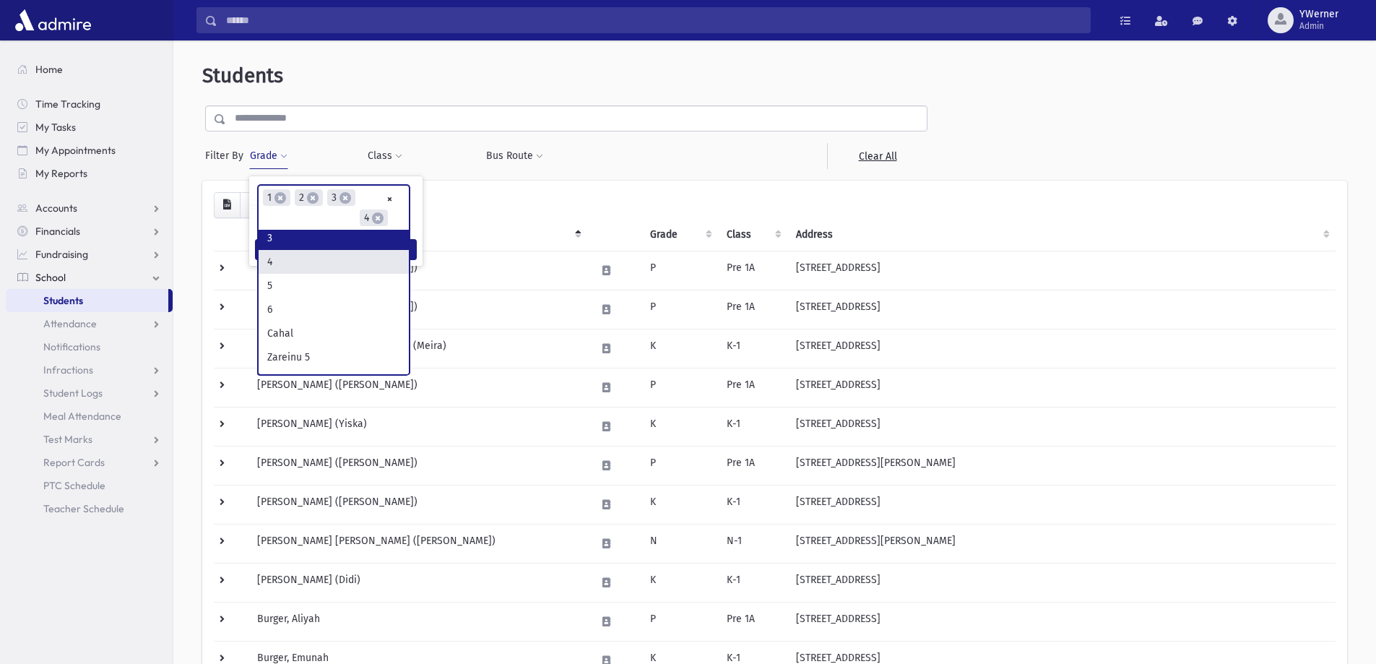
scroll to position [168, 0]
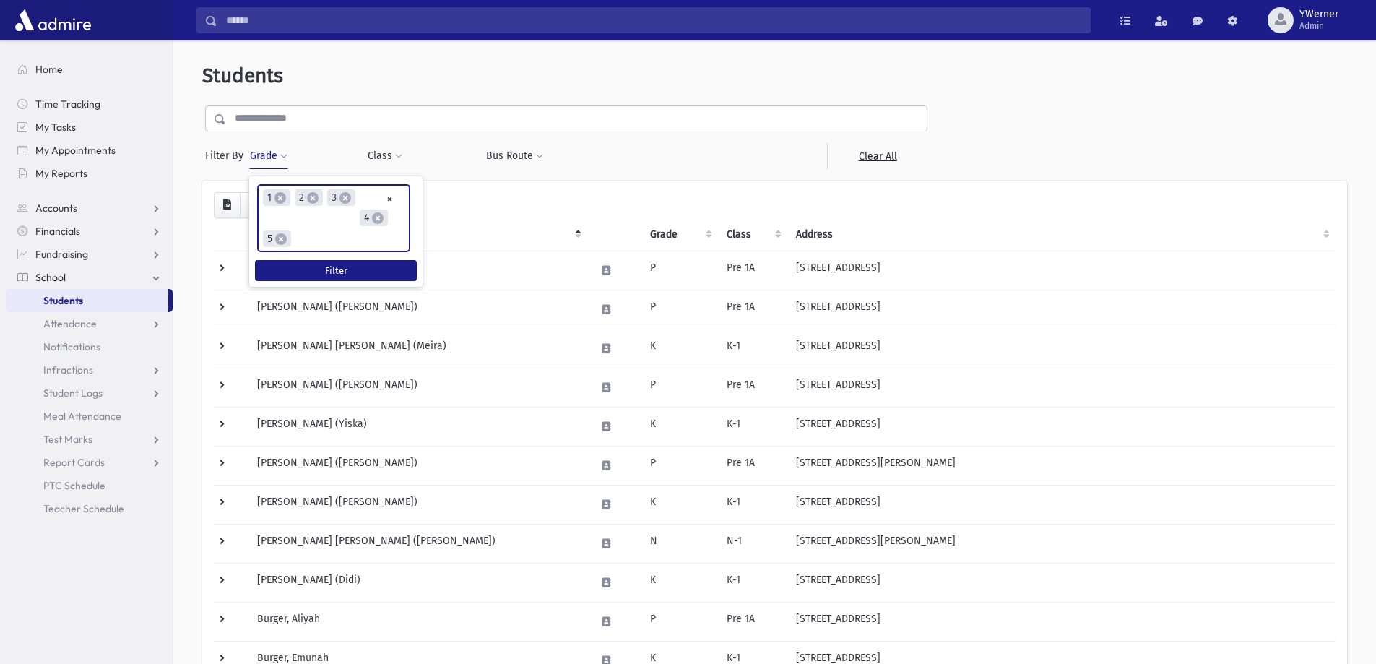
click at [291, 222] on ul "× × 1 × 2 × 3 × 4 × 5" at bounding box center [334, 218] width 150 height 65
drag, startPoint x: 339, startPoint y: 230, endPoint x: 339, endPoint y: 238, distance: 7.3
click at [339, 230] on ul "× × 1 × 2 × 3 × 4 × 5 × 6" at bounding box center [334, 218] width 150 height 65
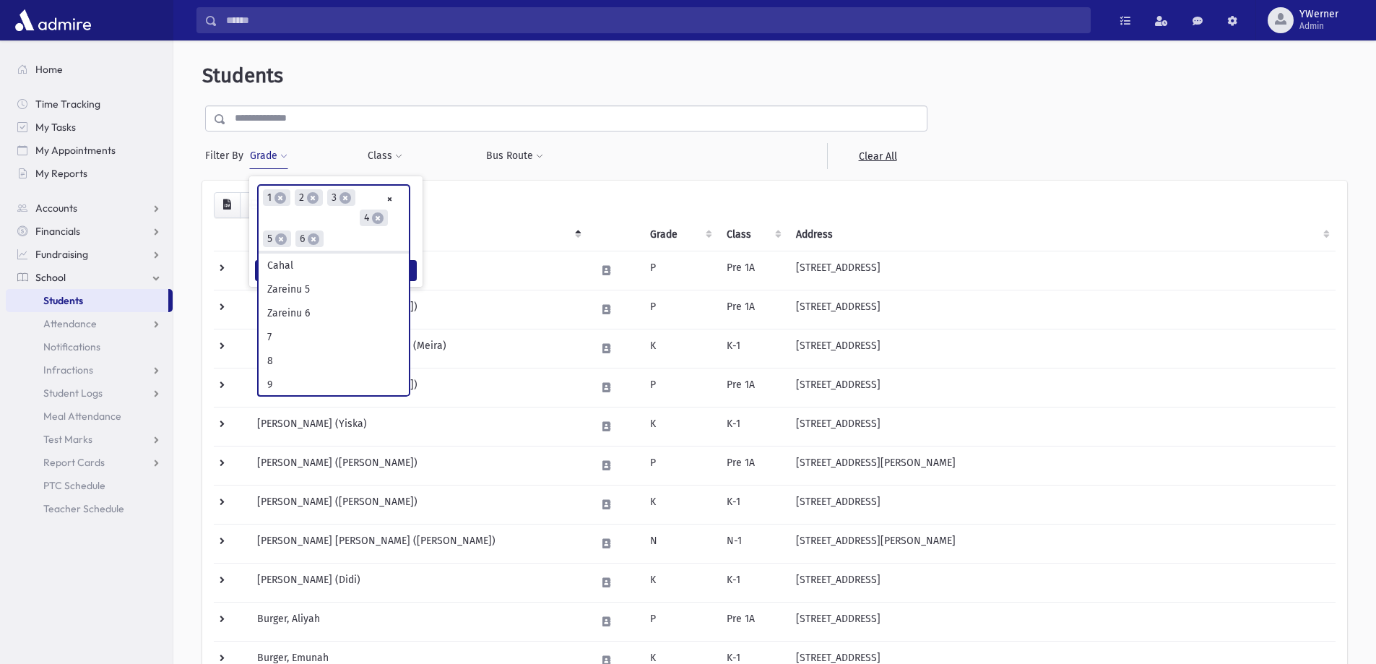
scroll to position [241, 0]
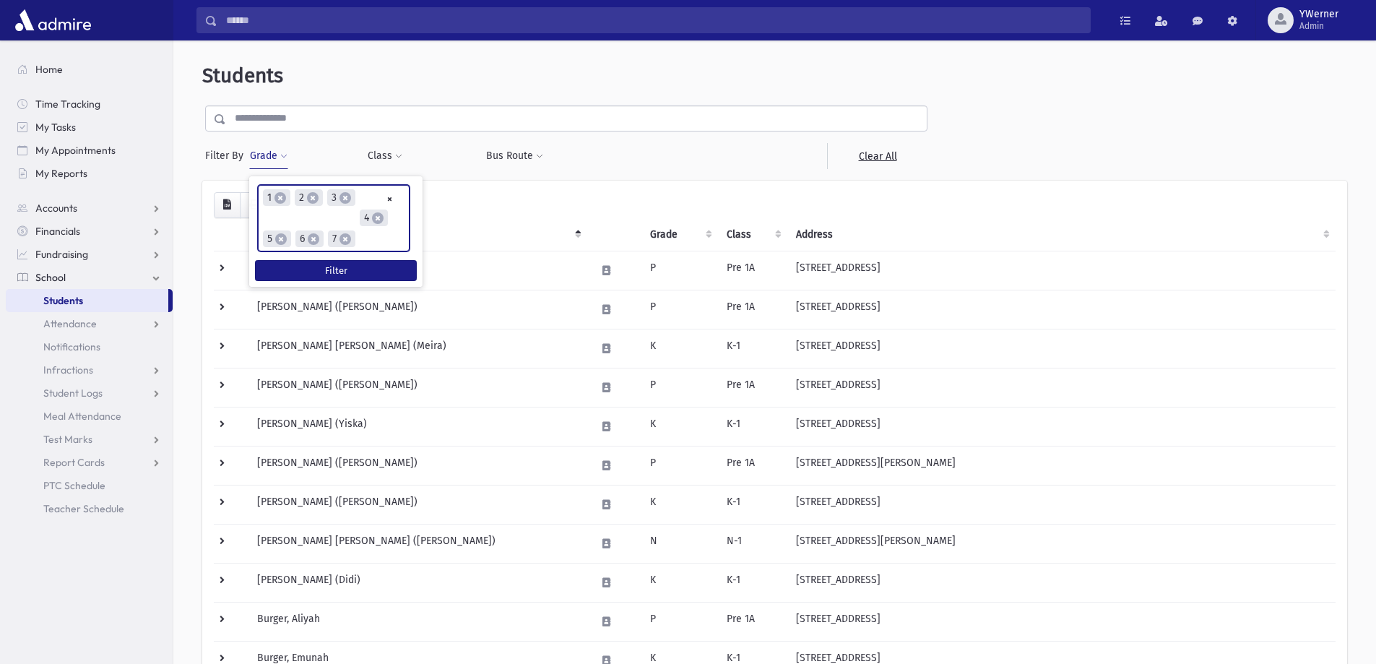
click at [367, 240] on input "search" at bounding box center [364, 239] width 8 height 15
click at [352, 254] on ul "× × 1 × 2 × 3 × 4 × 5 × 6 × 7 × 8" at bounding box center [334, 228] width 150 height 84
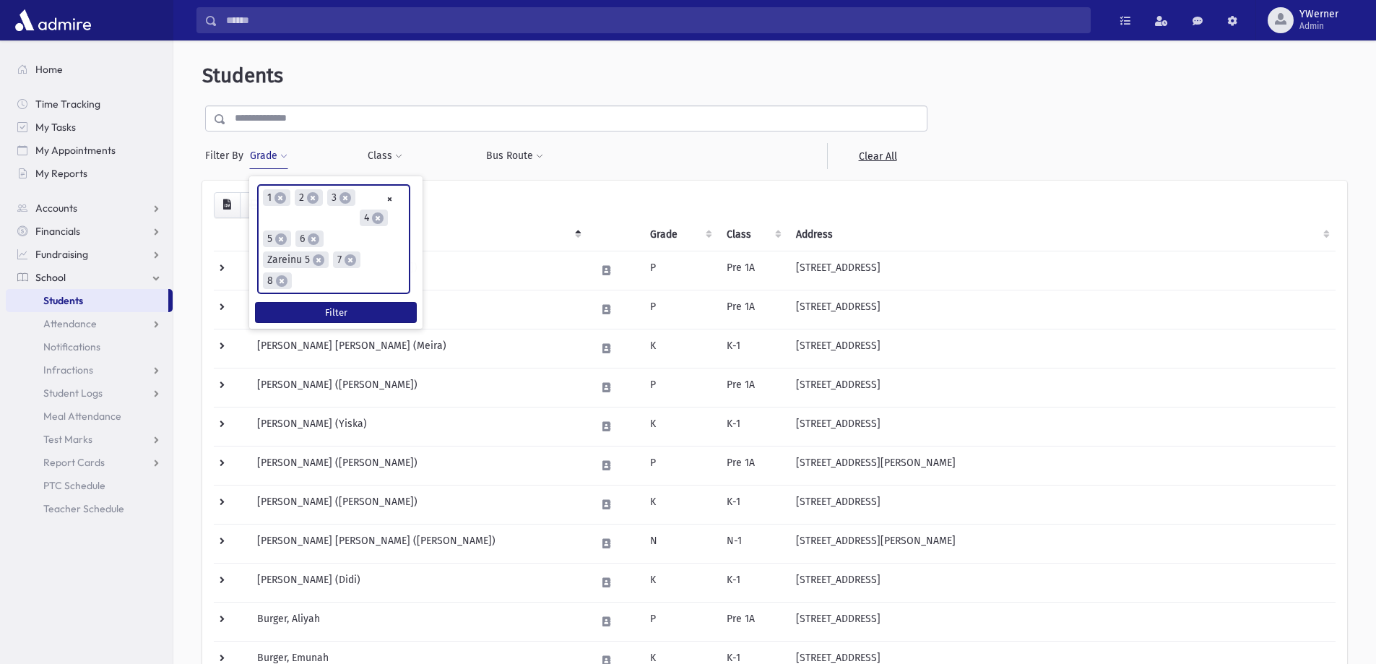
click at [302, 275] on input "search" at bounding box center [300, 281] width 8 height 15
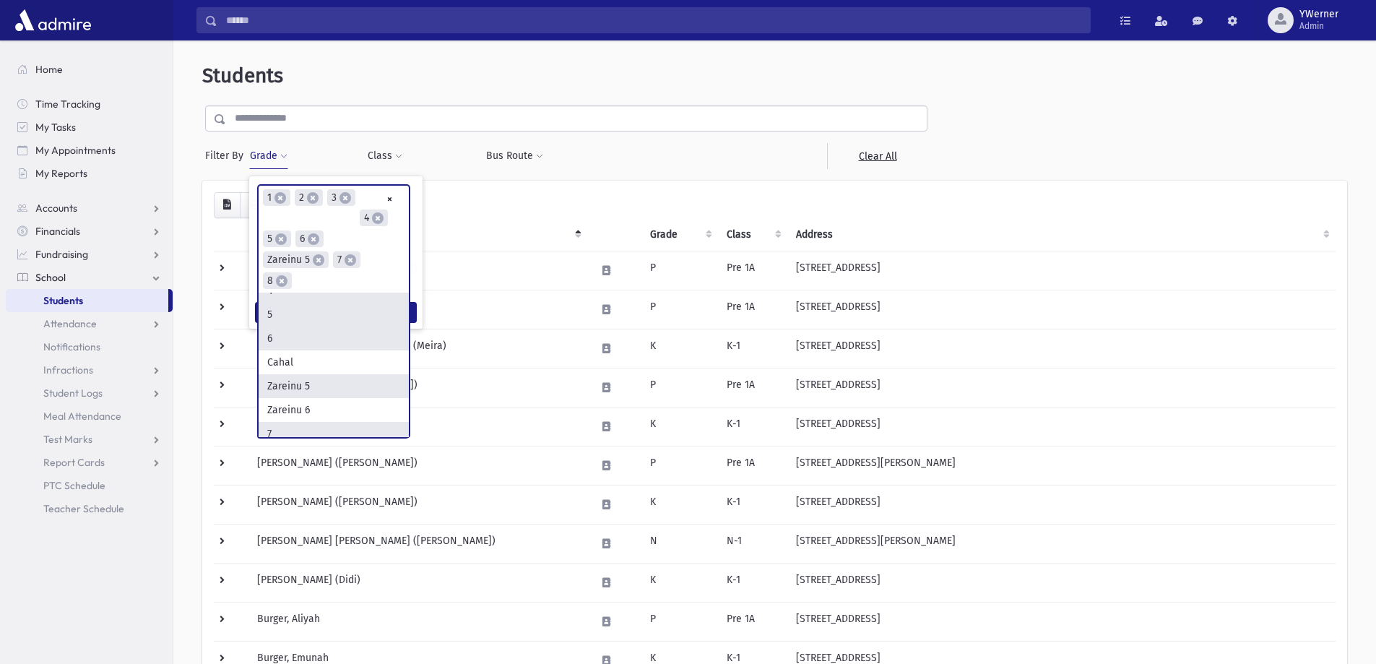
scroll to position [168, 0]
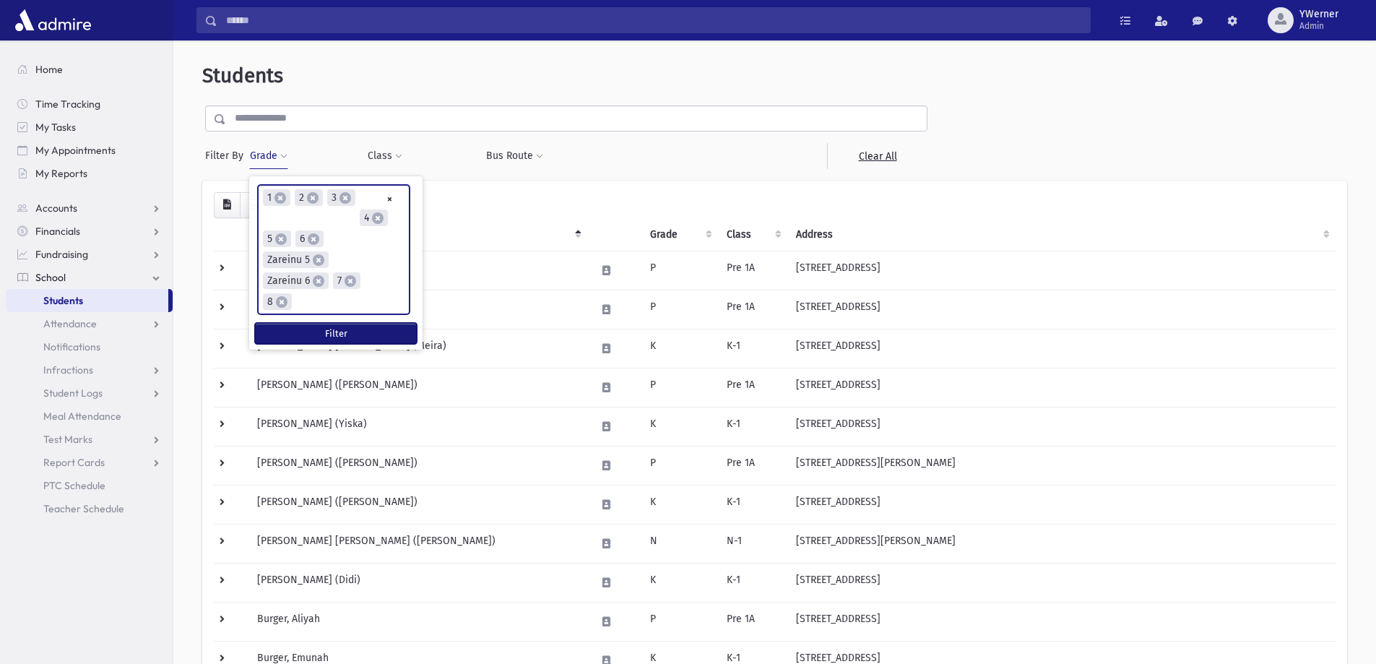
click at [321, 329] on button "Filter" at bounding box center [336, 333] width 162 height 21
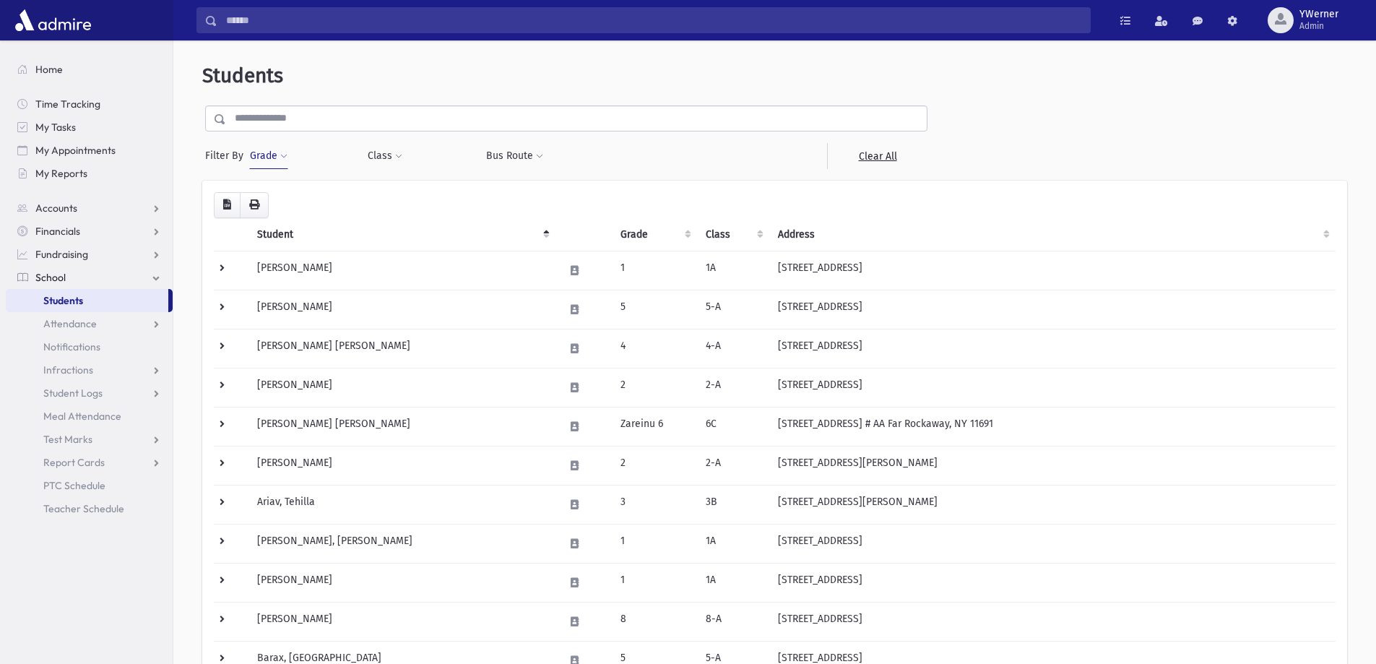
click at [259, 155] on button "Grade" at bounding box center [268, 156] width 39 height 26
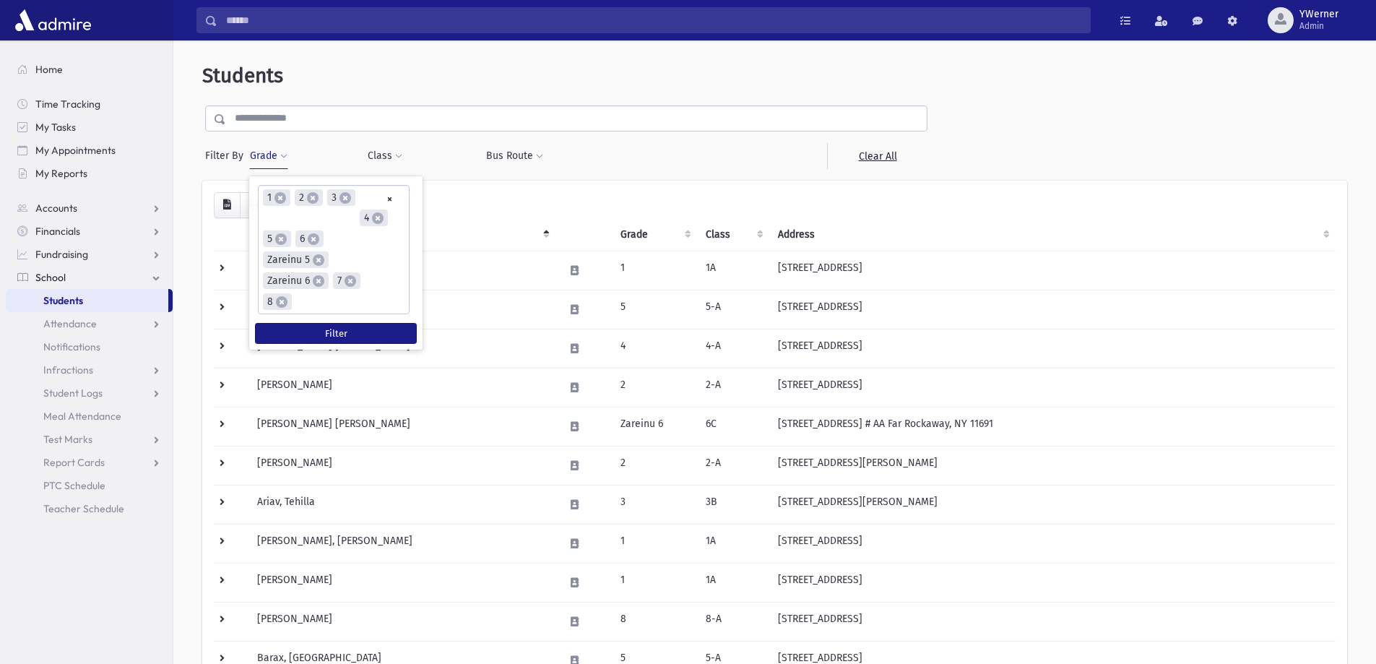
click at [381, 306] on ul "× × 1 × 2 × 3 × 4 × 5 × 6 × Zareinu 5 × Zareinu 6 × 7 × 8" at bounding box center [334, 250] width 150 height 128
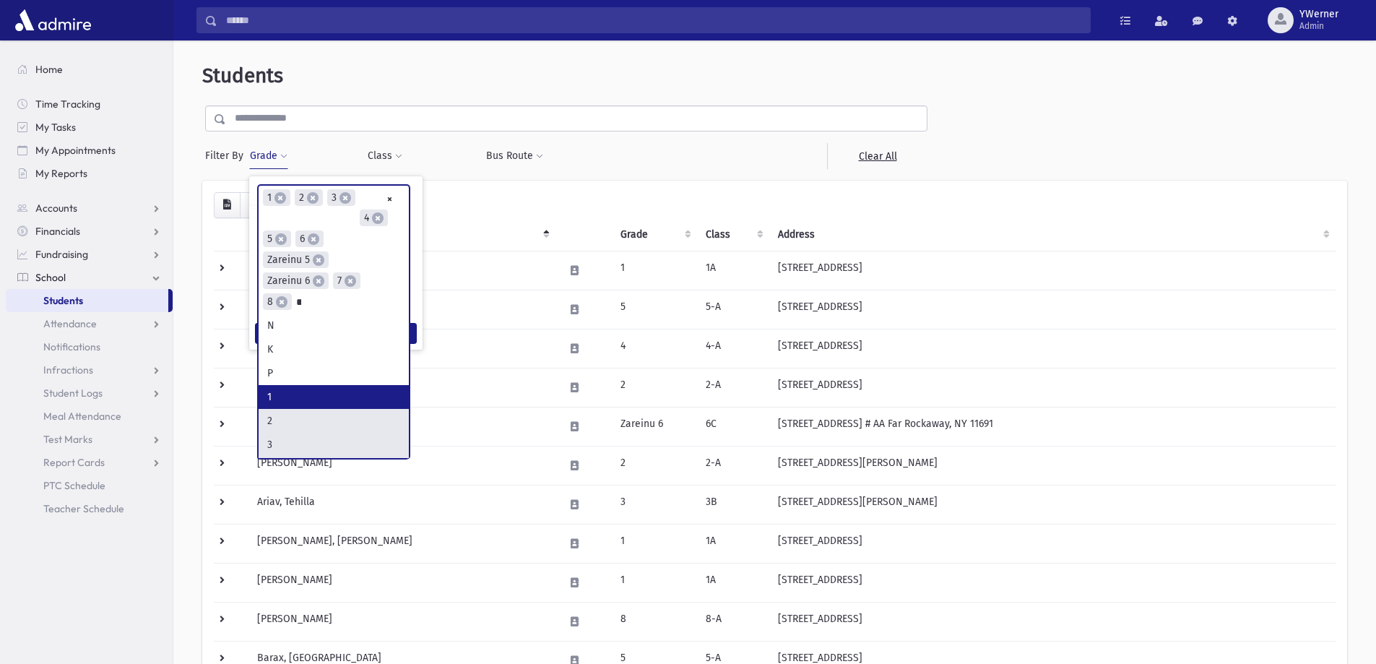
scroll to position [39, 0]
type input "*"
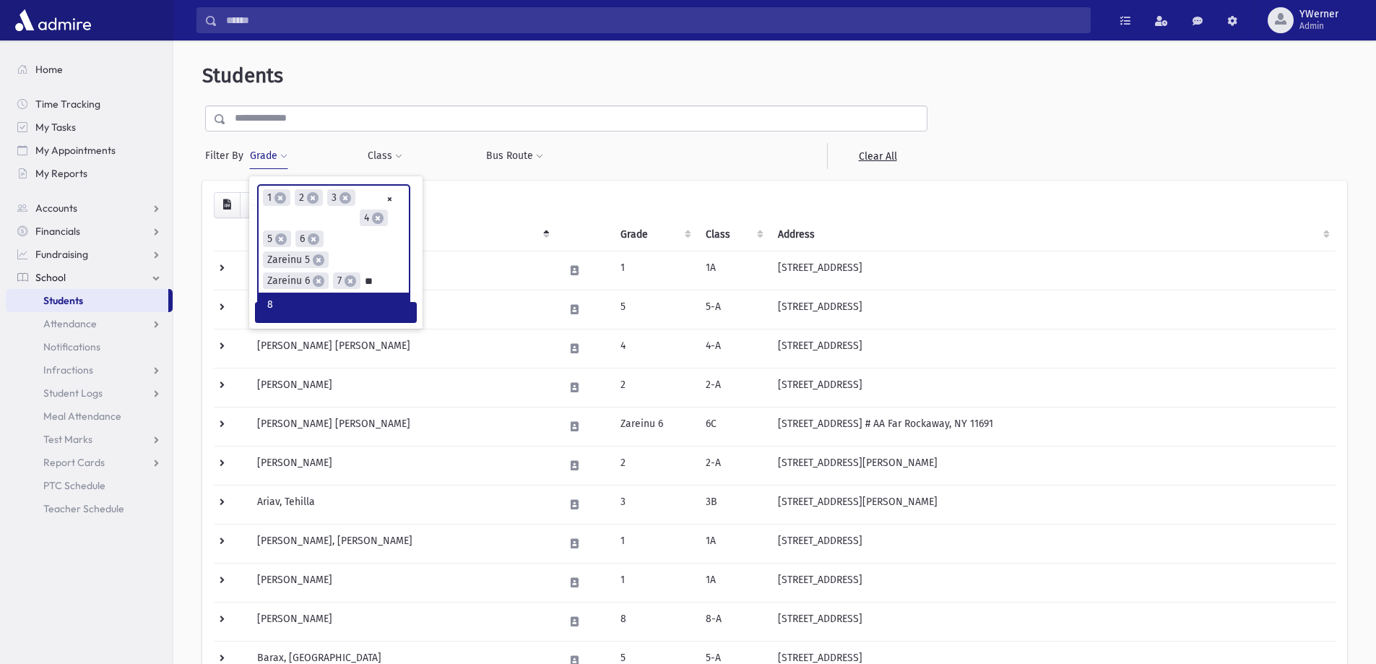
type input "*"
type input "******"
type input "*"
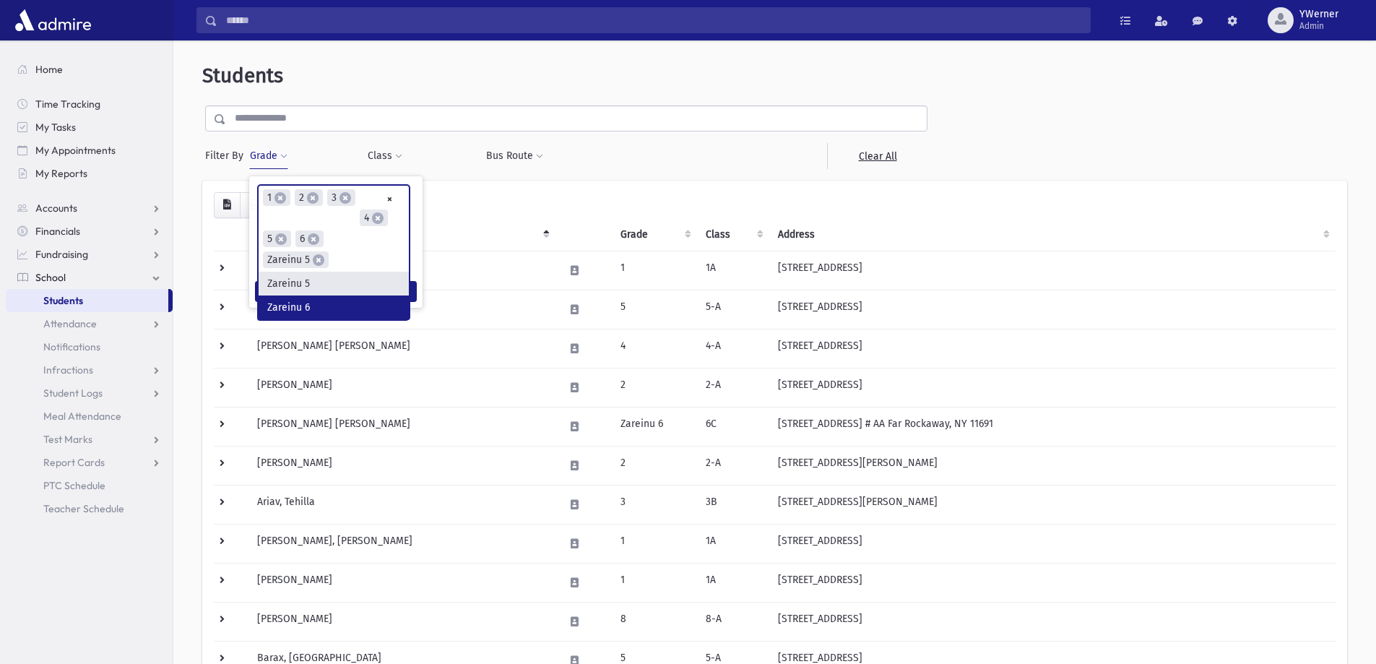
type input "*********"
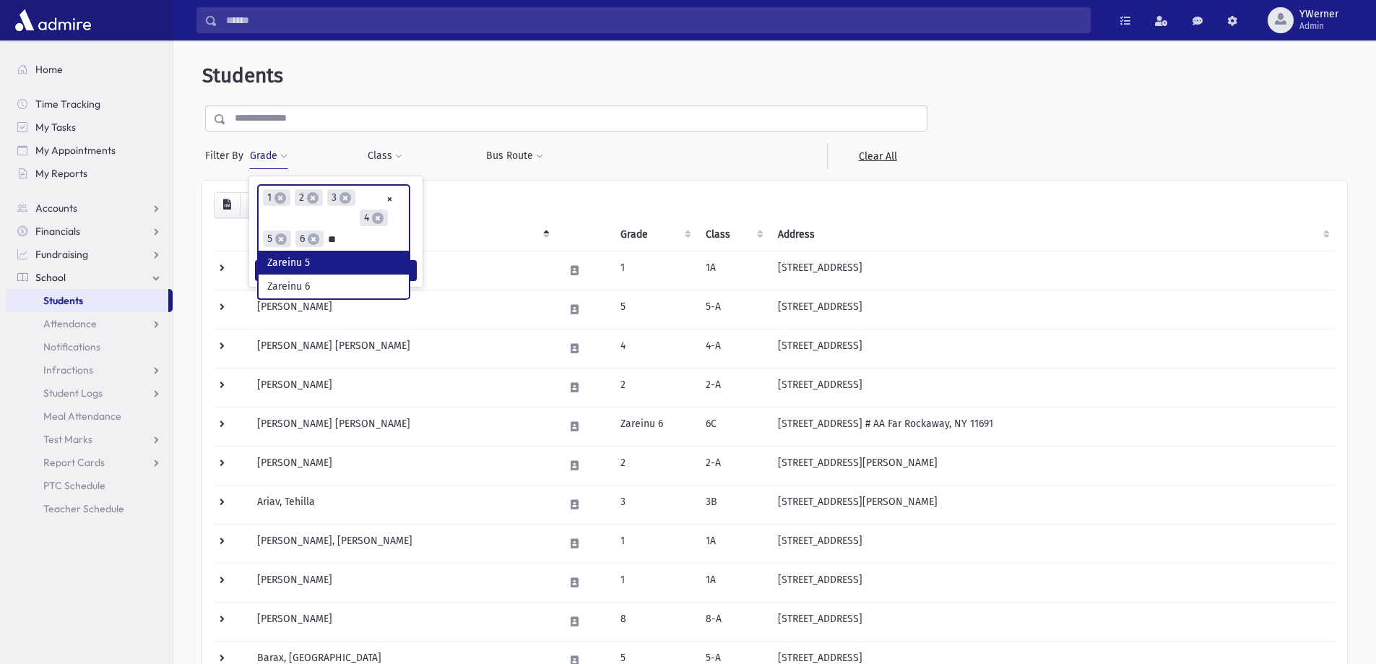
type input "*"
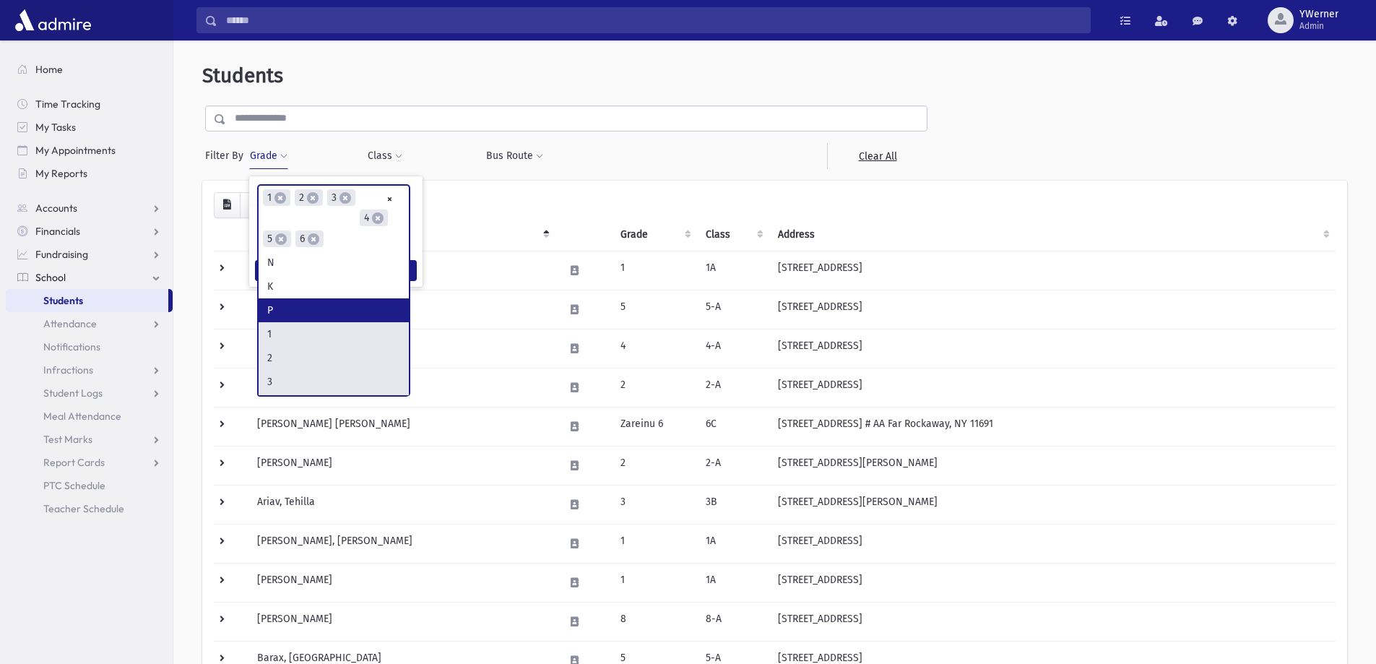
type input "*"
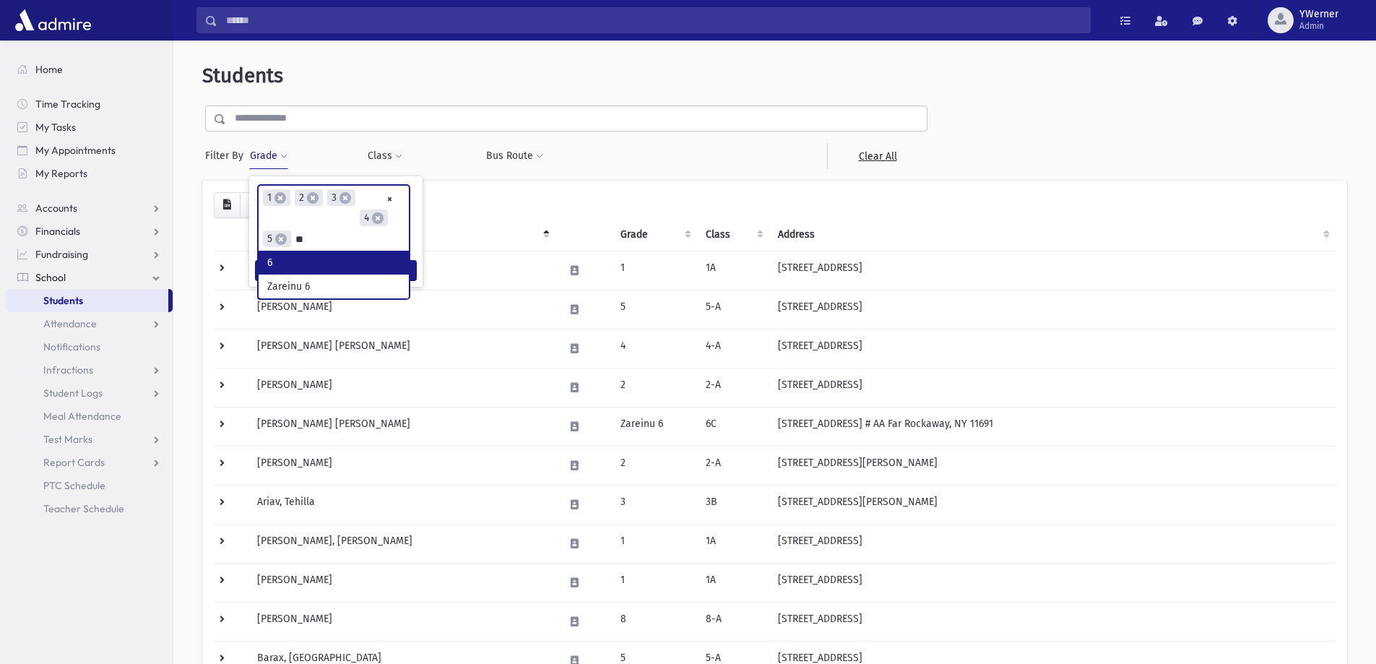
type input "*"
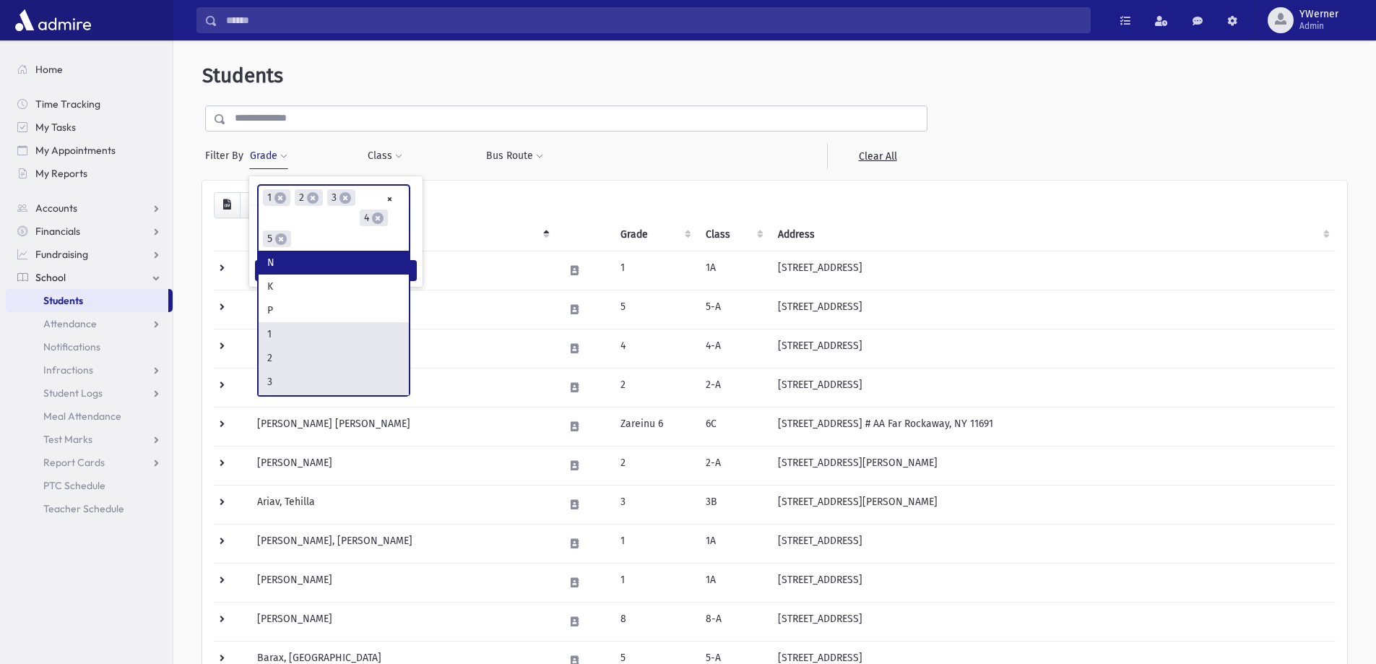
click at [438, 220] on th "Student" at bounding box center [401, 234] width 307 height 33
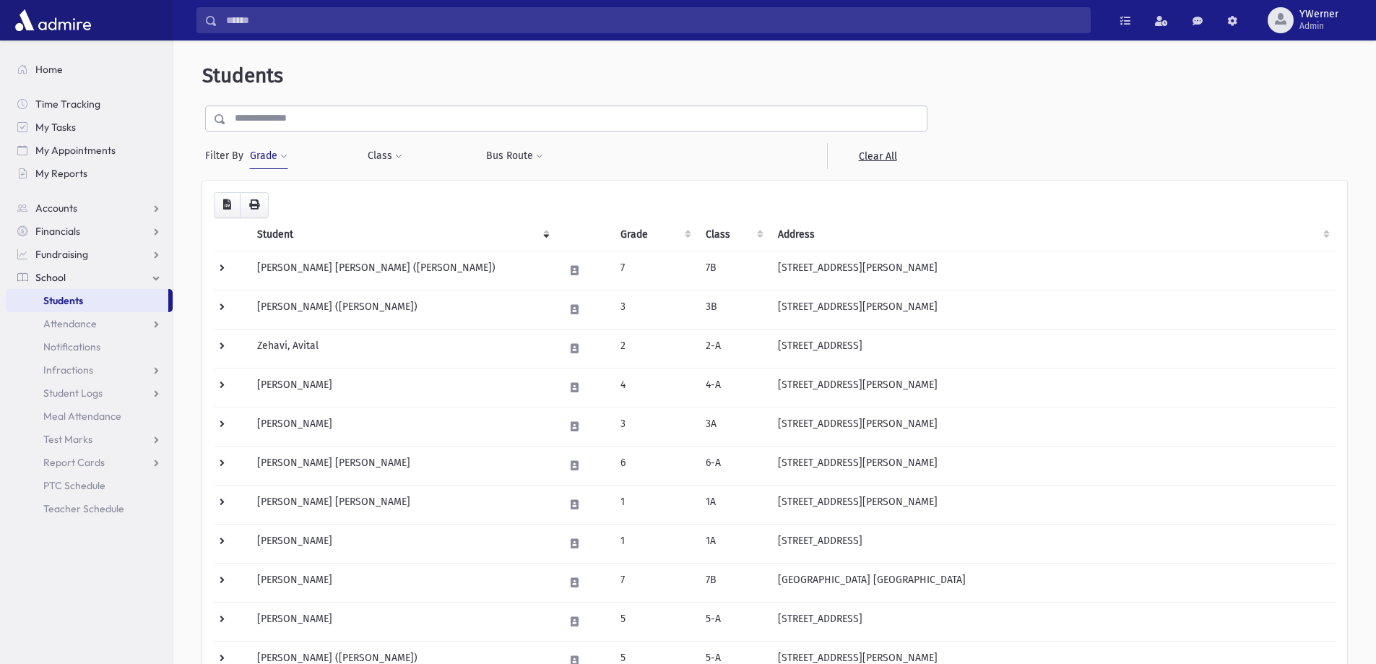
click at [248, 165] on div "Grade * * * * * * * * * ***** ********* ********* * * * ** ** ** Filter" at bounding box center [301, 156] width 118 height 26
click at [266, 159] on button "Grade" at bounding box center [268, 156] width 39 height 26
click at [295, 198] on ul at bounding box center [334, 197] width 150 height 22
select select "*"
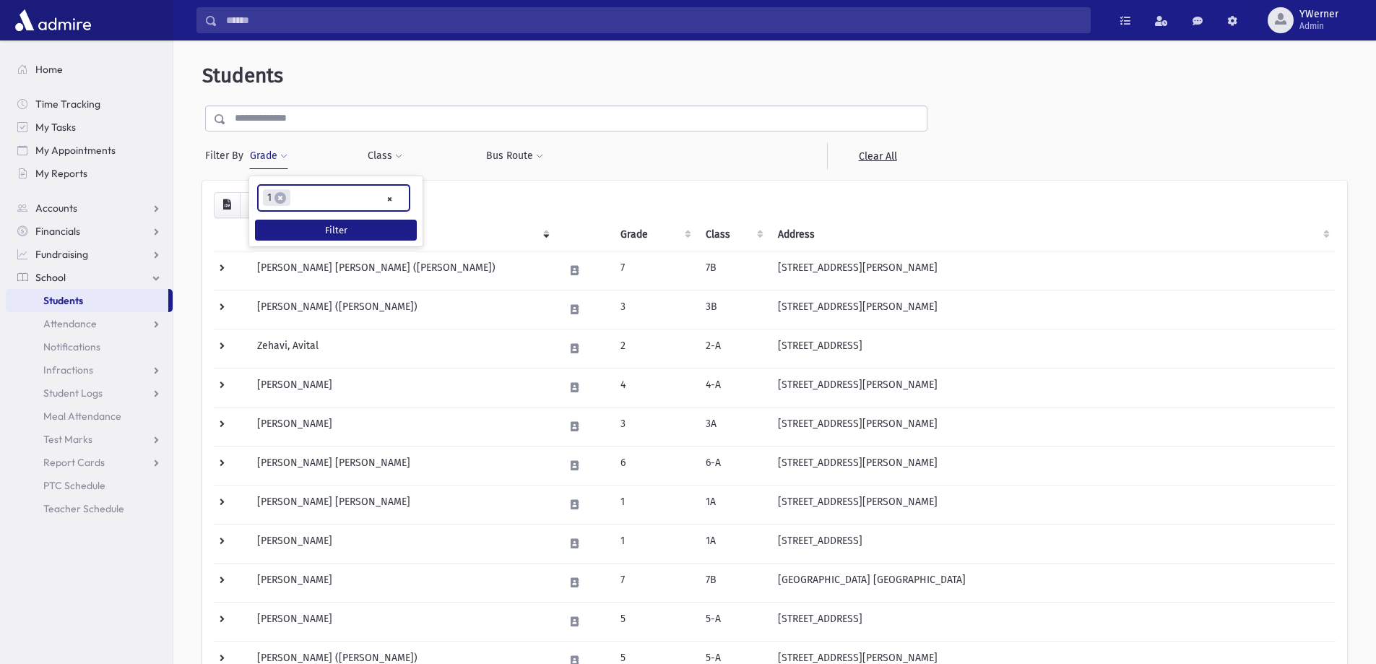
click at [311, 202] on ul "× × 1" at bounding box center [334, 198] width 150 height 24
click at [342, 194] on ul "× × 1 × 2" at bounding box center [334, 198] width 150 height 24
click at [364, 198] on input "search" at bounding box center [364, 198] width 8 height 15
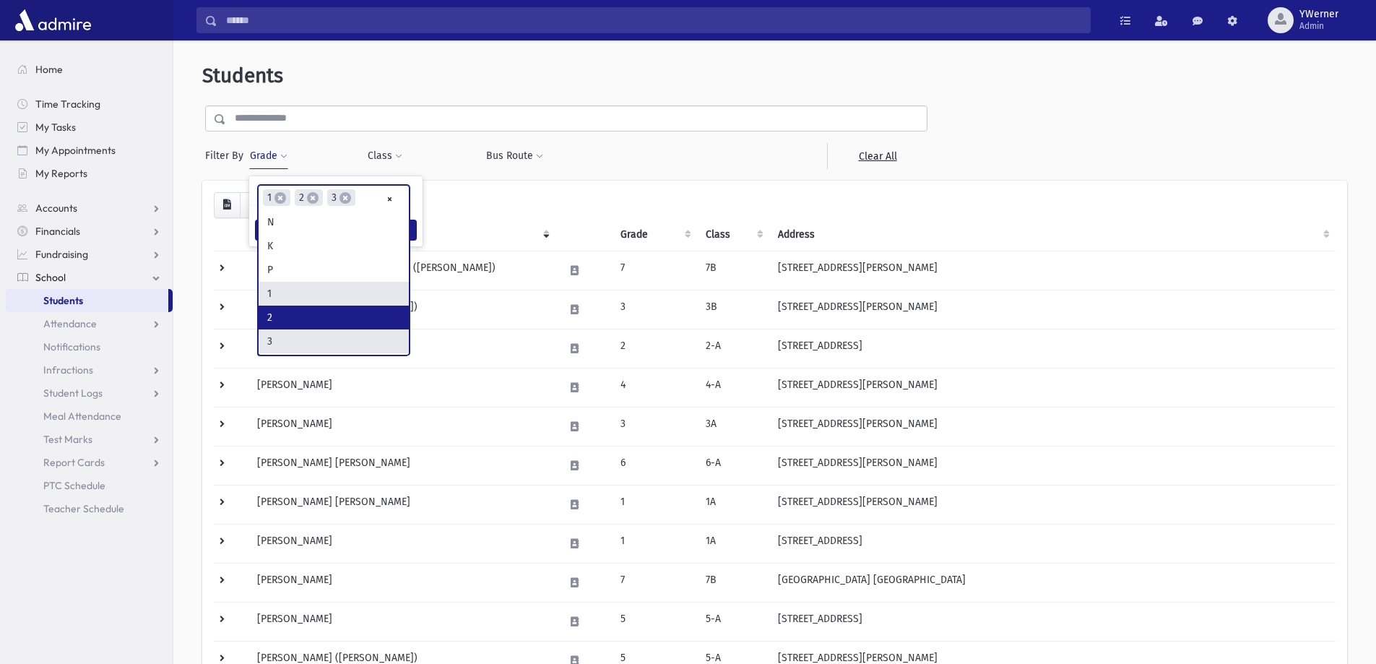
scroll to position [72, 0]
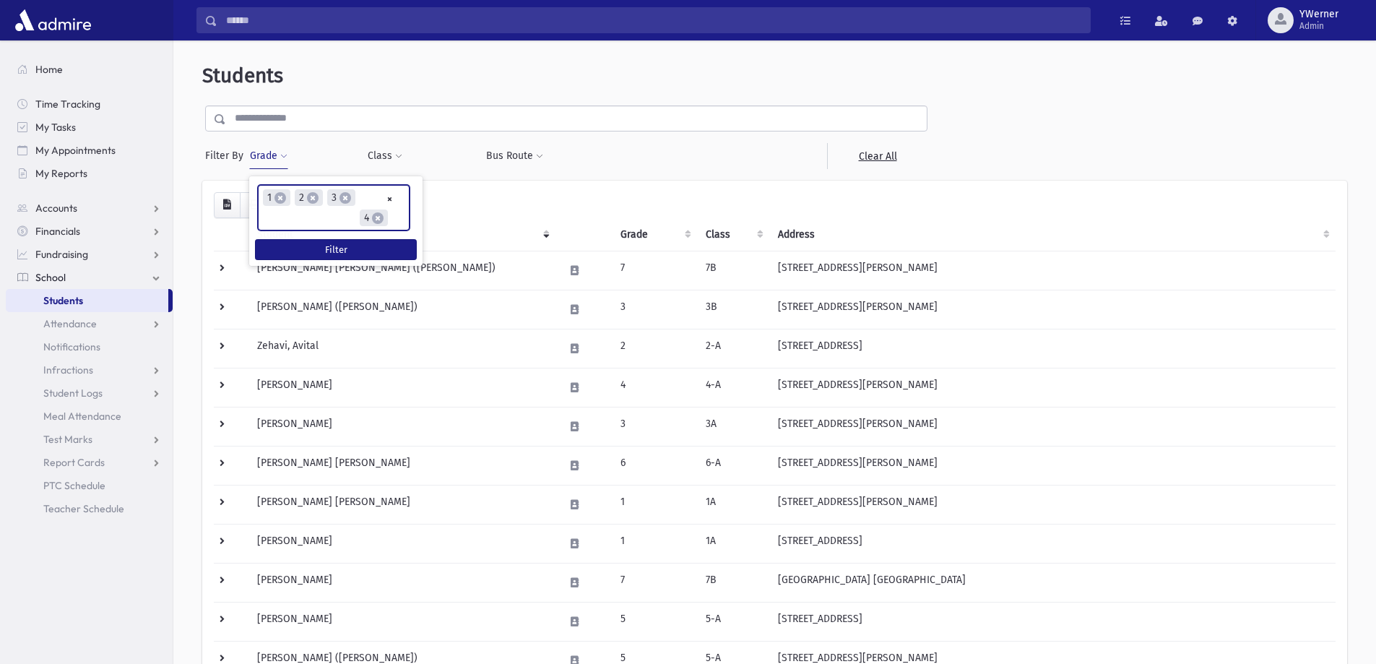
click at [389, 217] on ul "× × 1 × 2 × 3 × 4" at bounding box center [334, 208] width 150 height 44
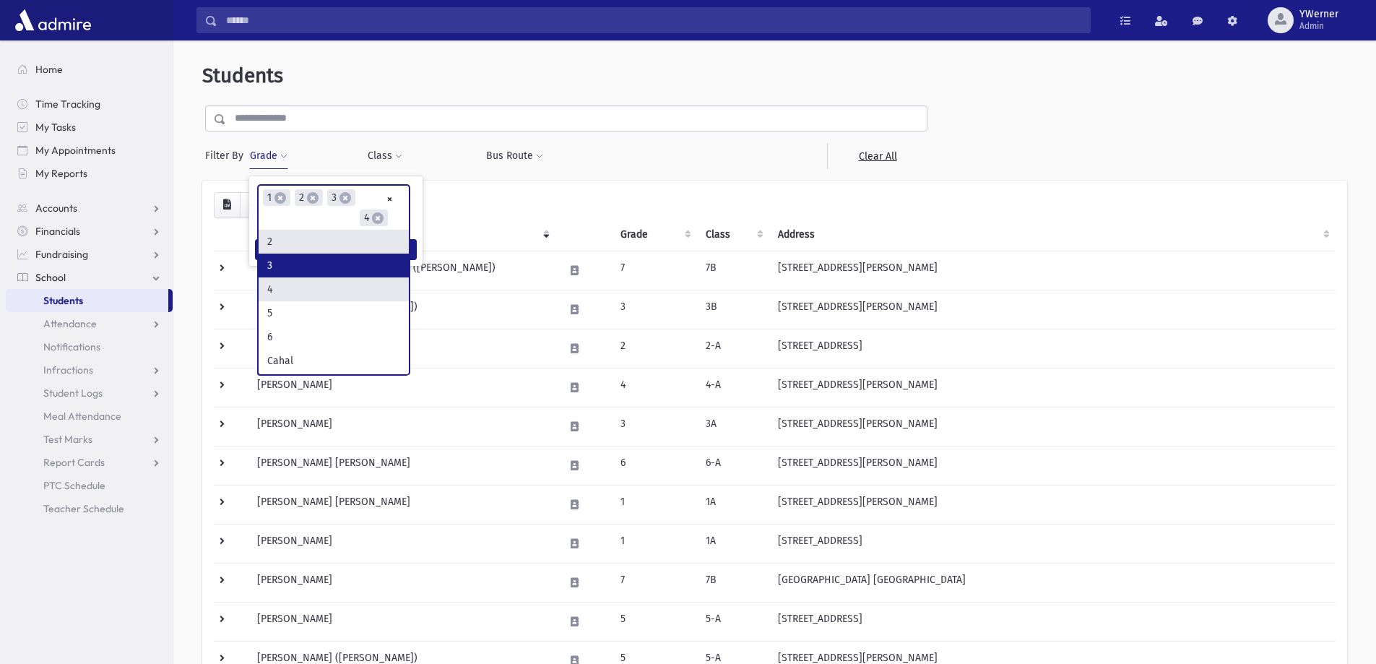
scroll to position [96, 0]
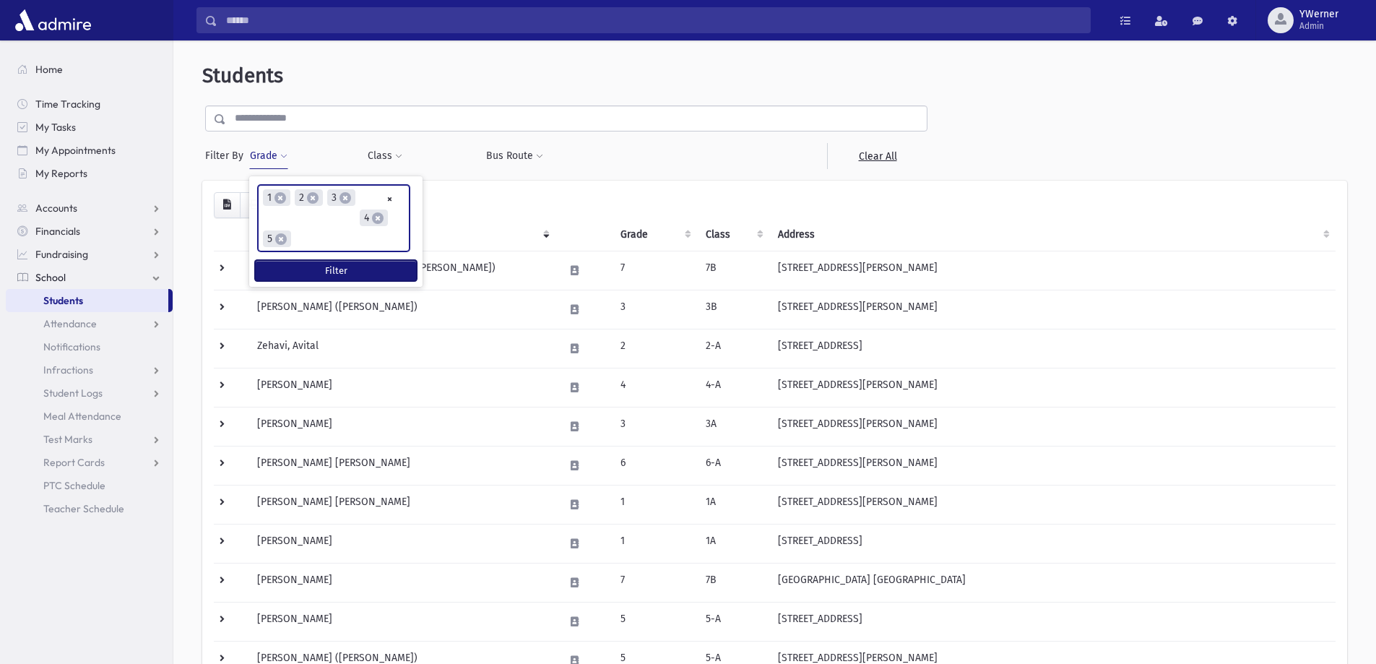
click at [307, 273] on button "Filter" at bounding box center [336, 270] width 162 height 21
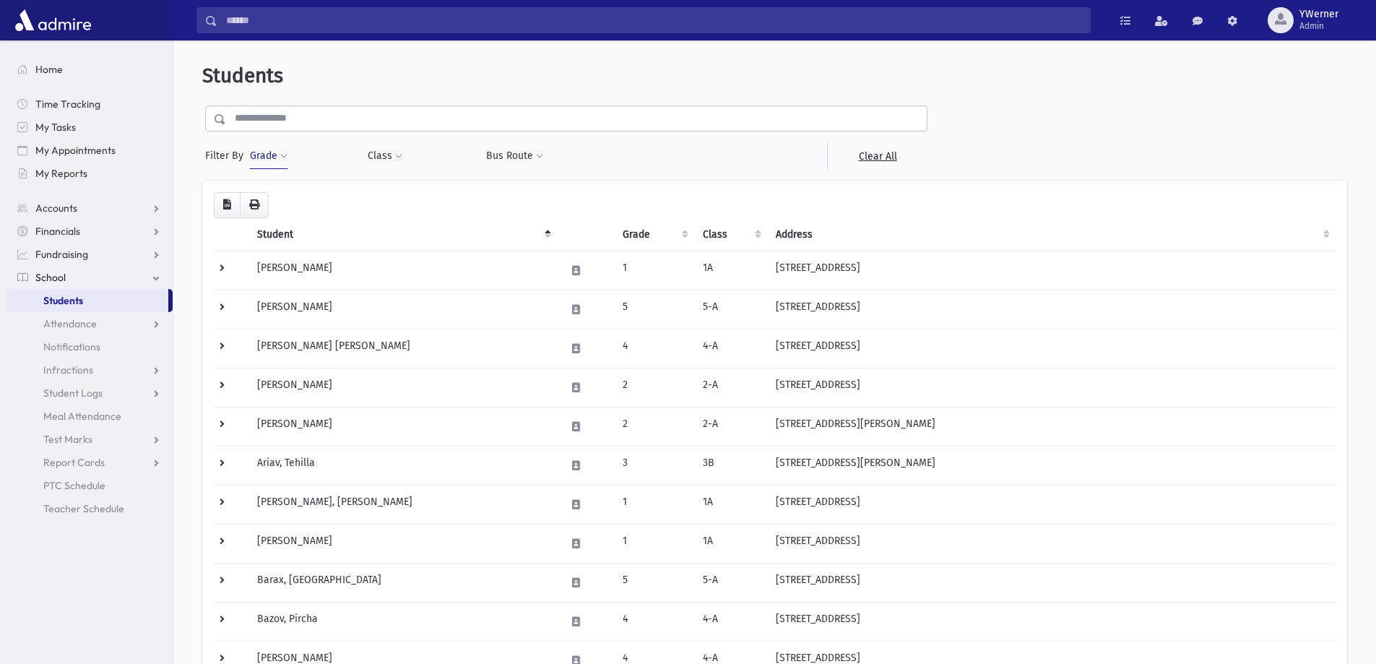
click at [274, 154] on button "Grade" at bounding box center [268, 156] width 39 height 26
click at [308, 246] on ul "× × 1 × 2 × 3 × 4 × 5" at bounding box center [334, 218] width 150 height 65
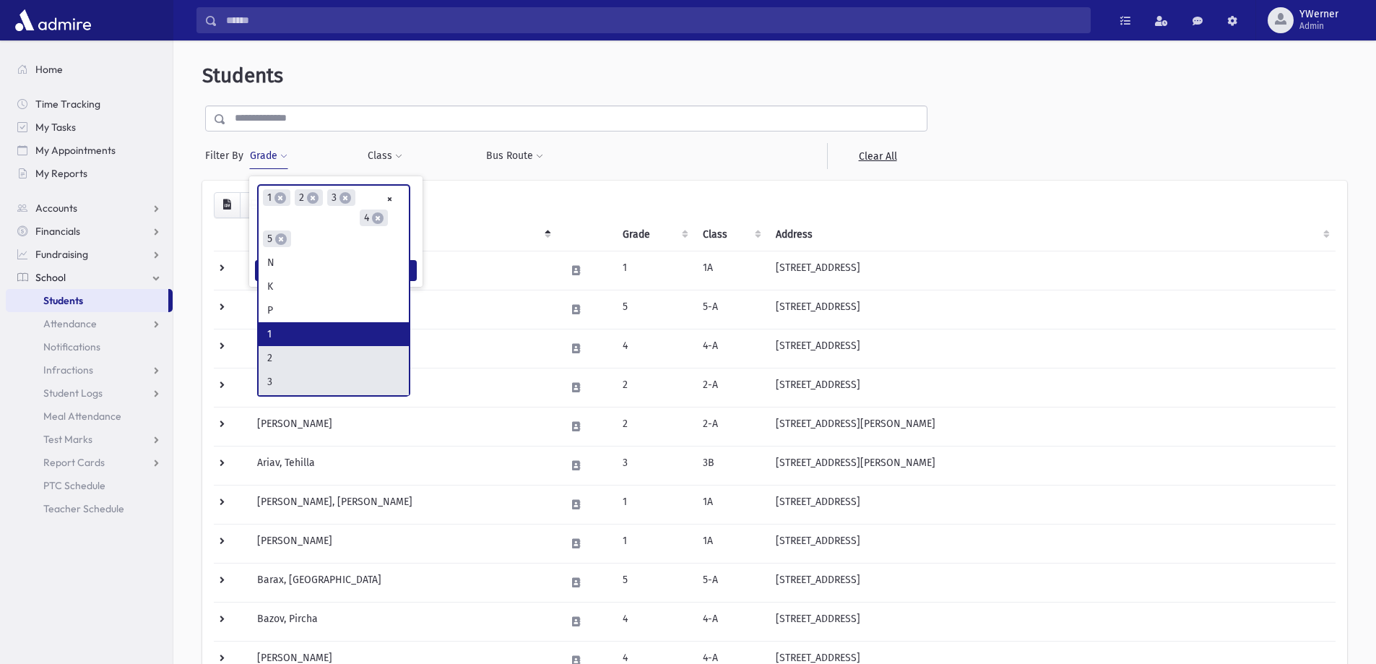
type input "*"
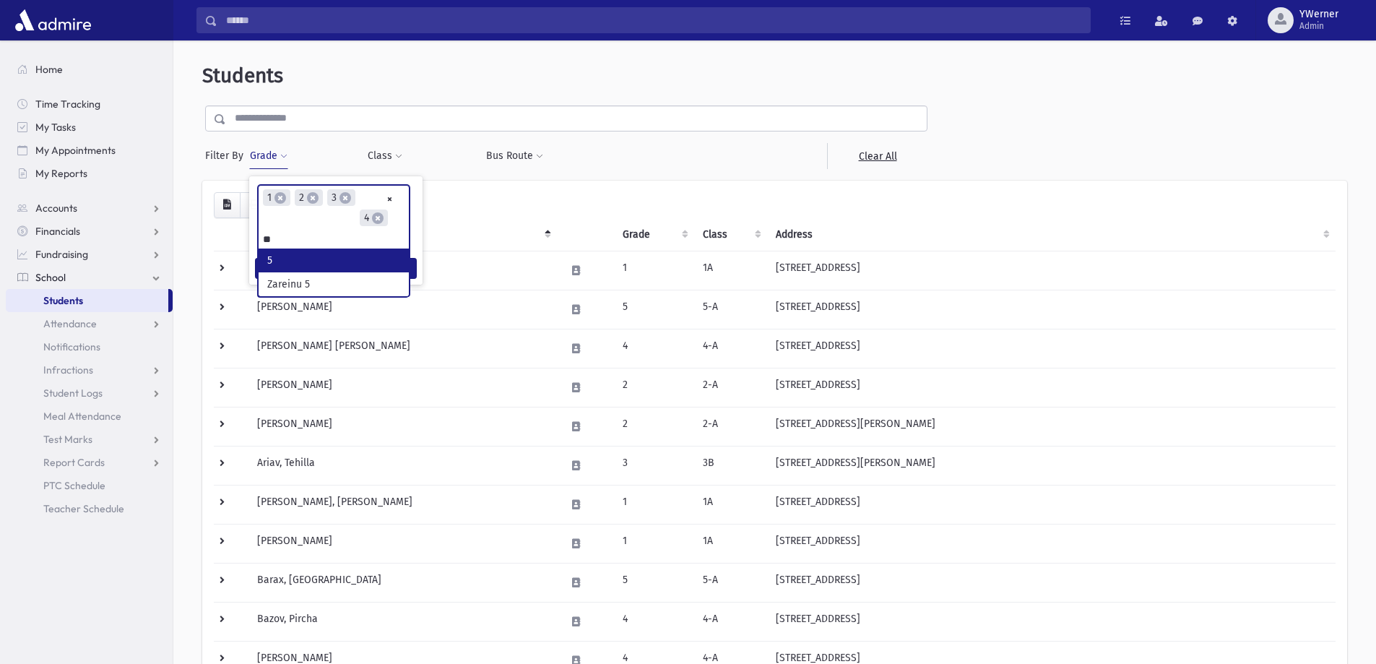
type input "*"
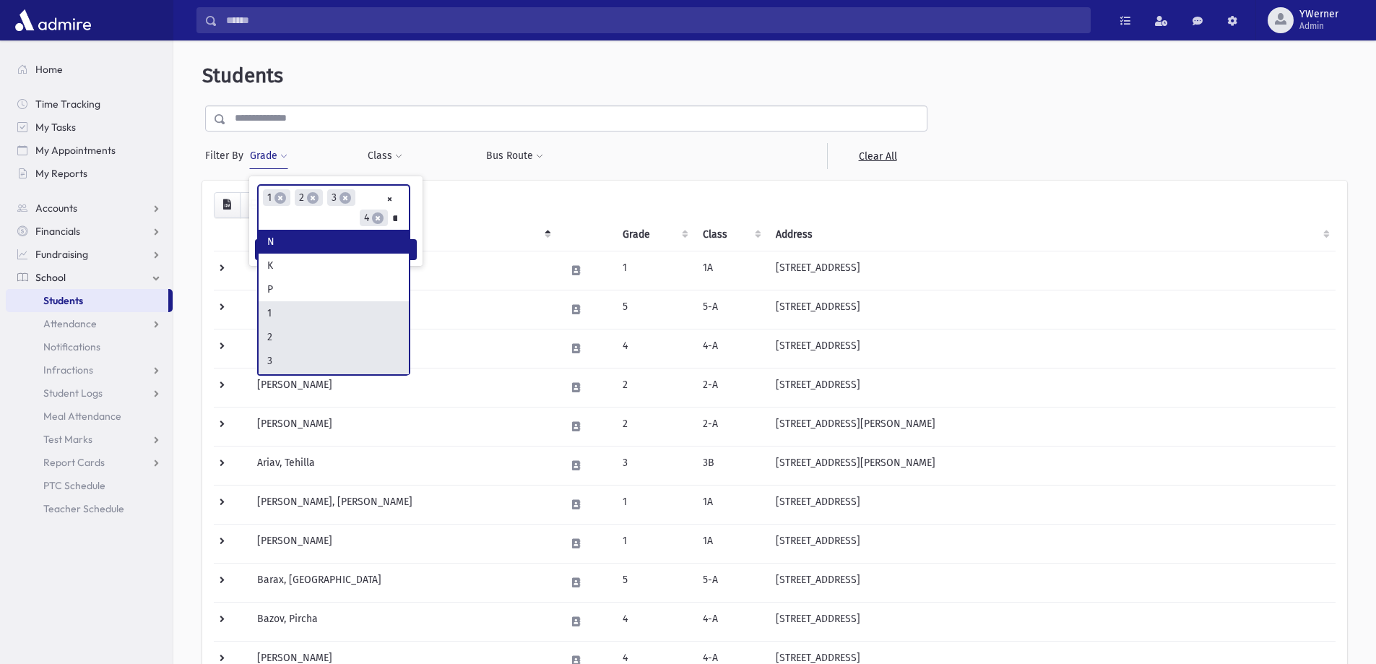
type input "*"
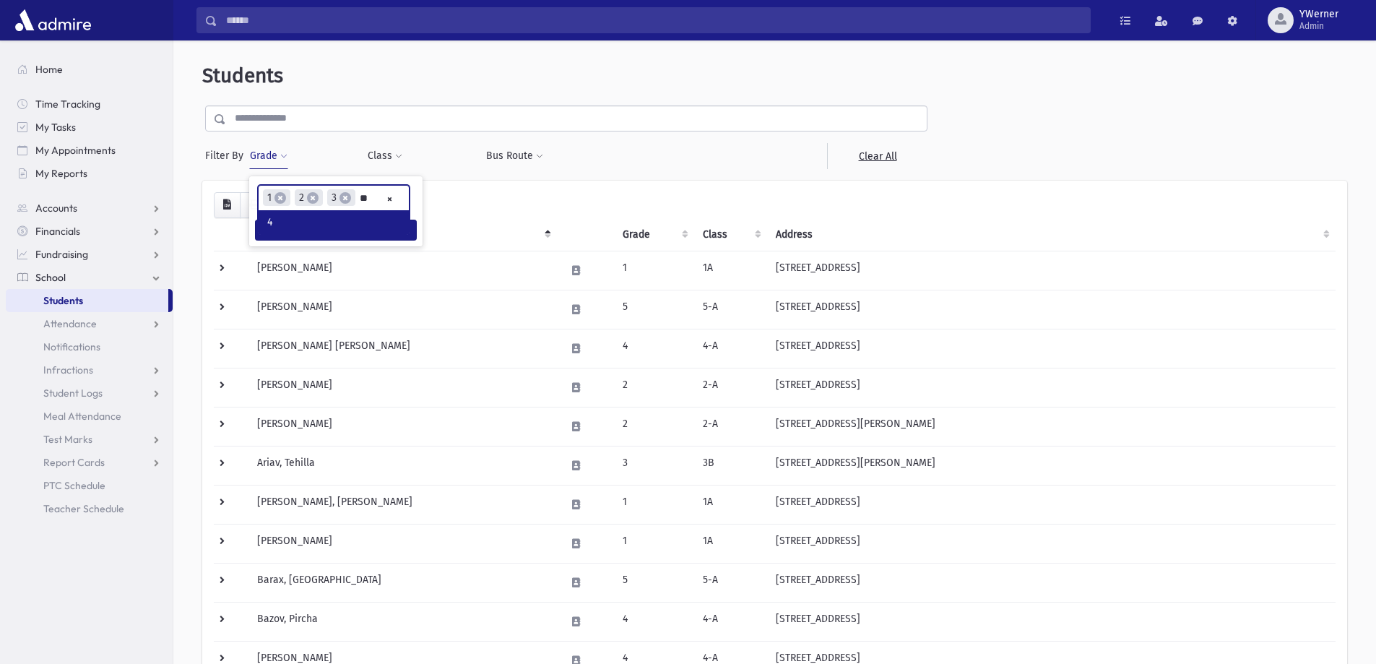
type input "*"
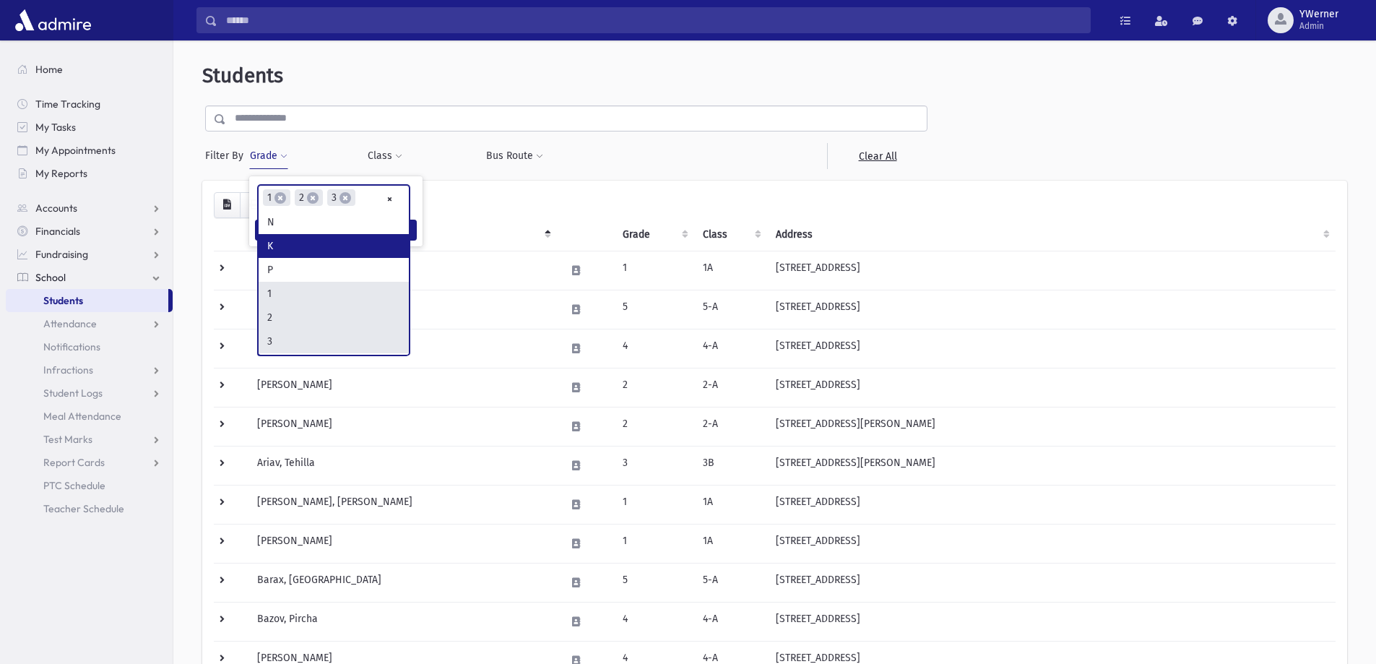
type input "*"
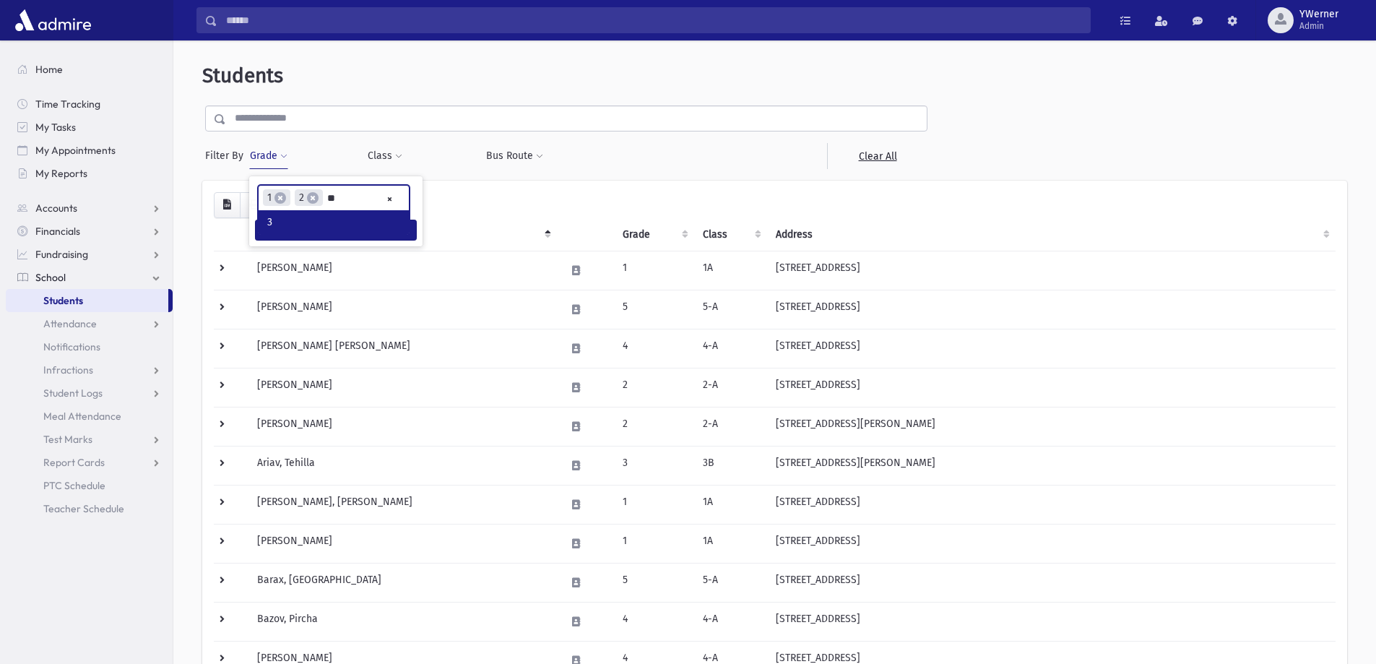
type input "*"
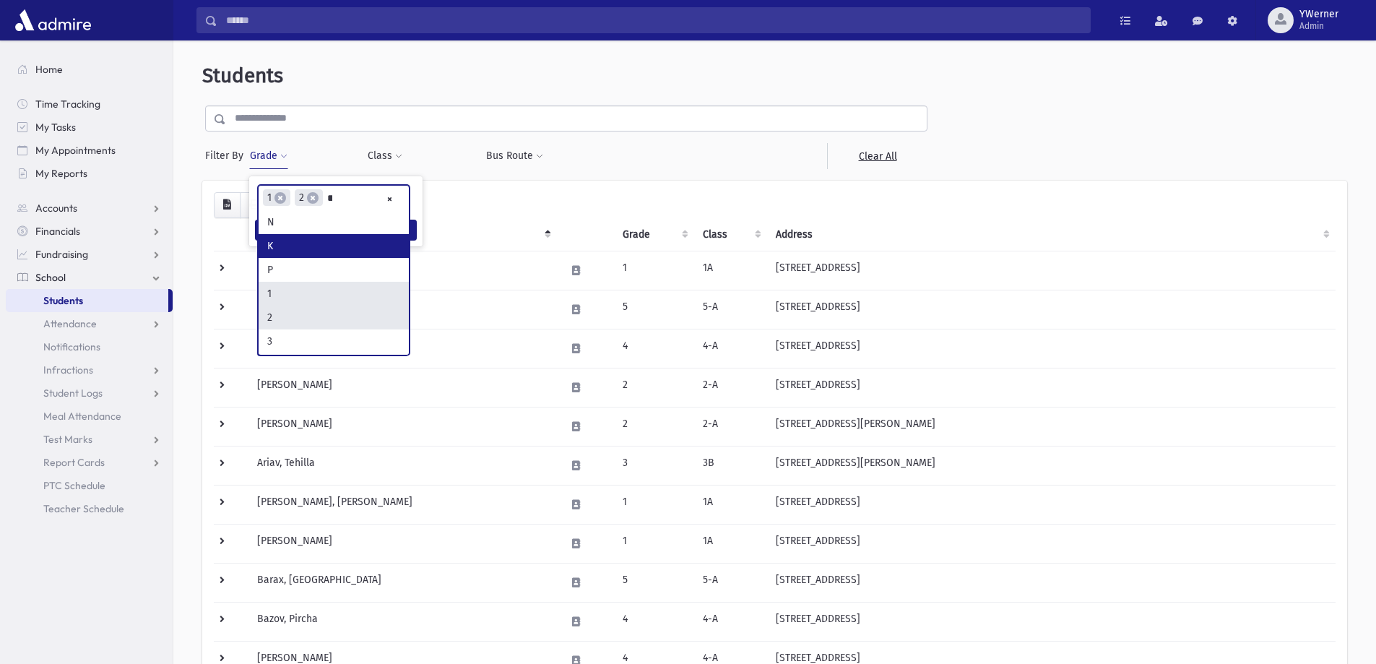
type input "*"
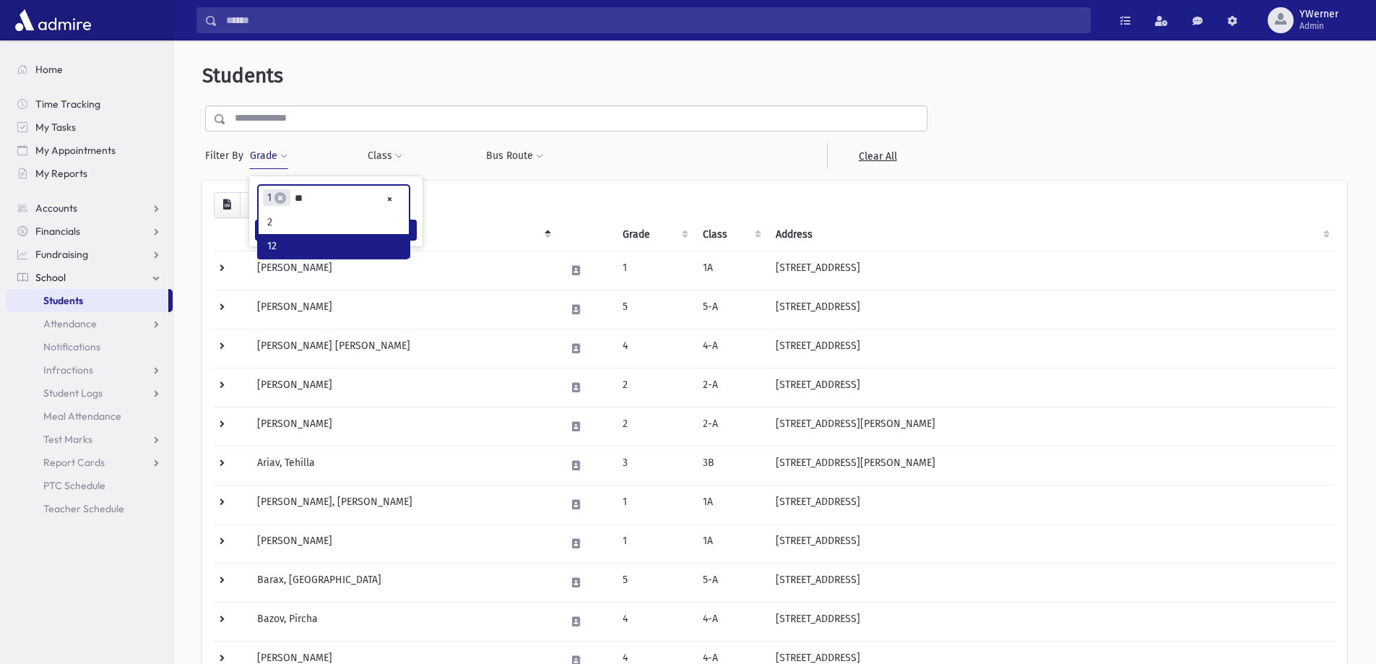
type input "*"
select select
type input "*"
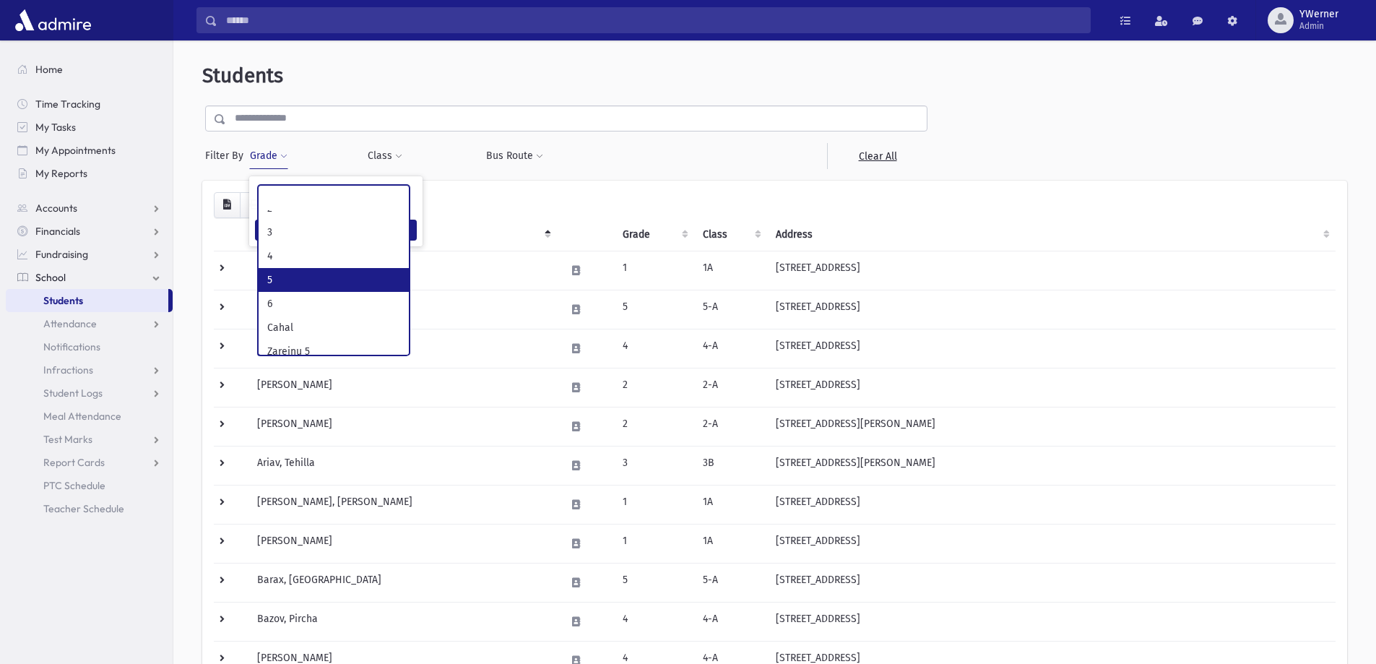
scroll to position [144, 0]
select select "**"
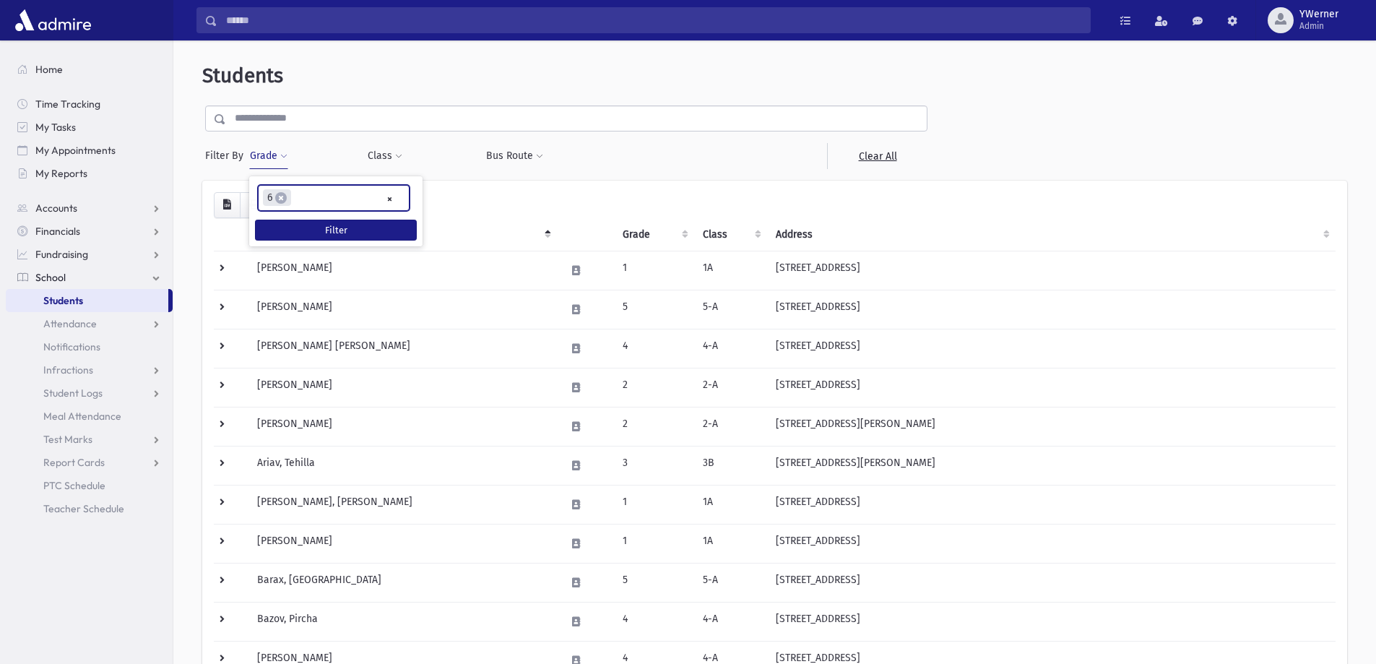
click at [299, 199] on input "search" at bounding box center [299, 198] width 8 height 15
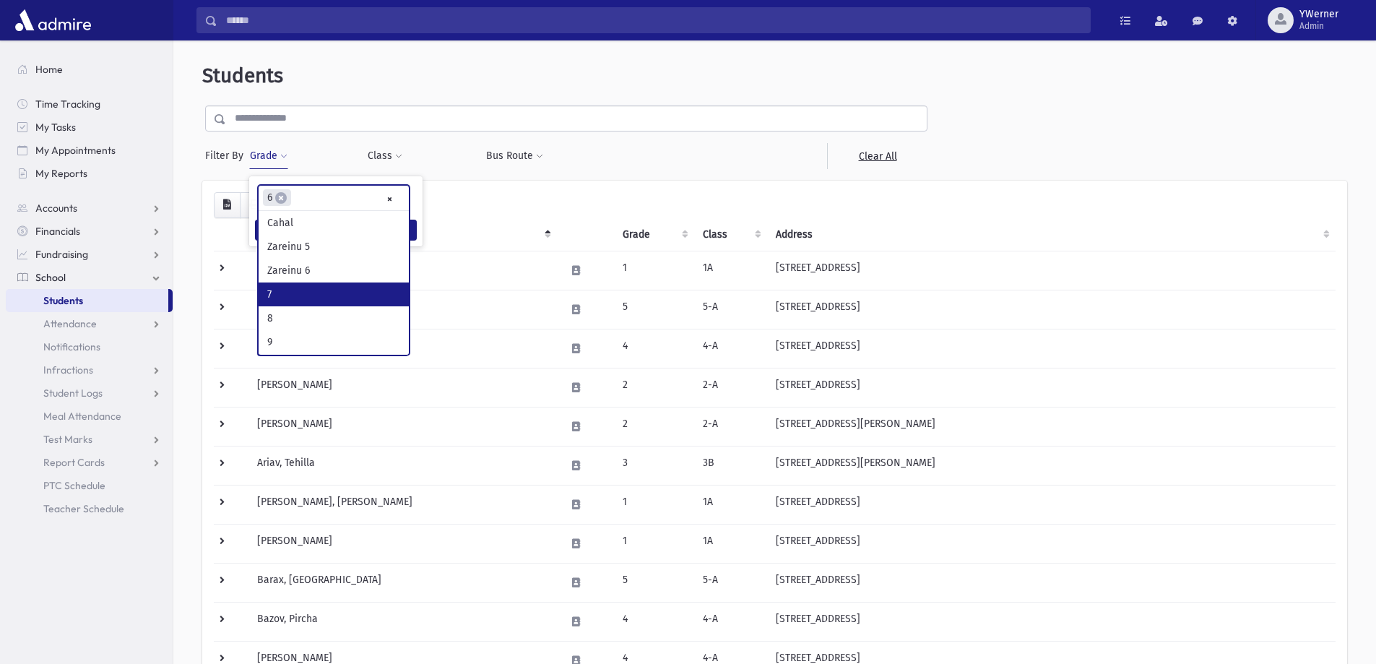
scroll to position [239, 0]
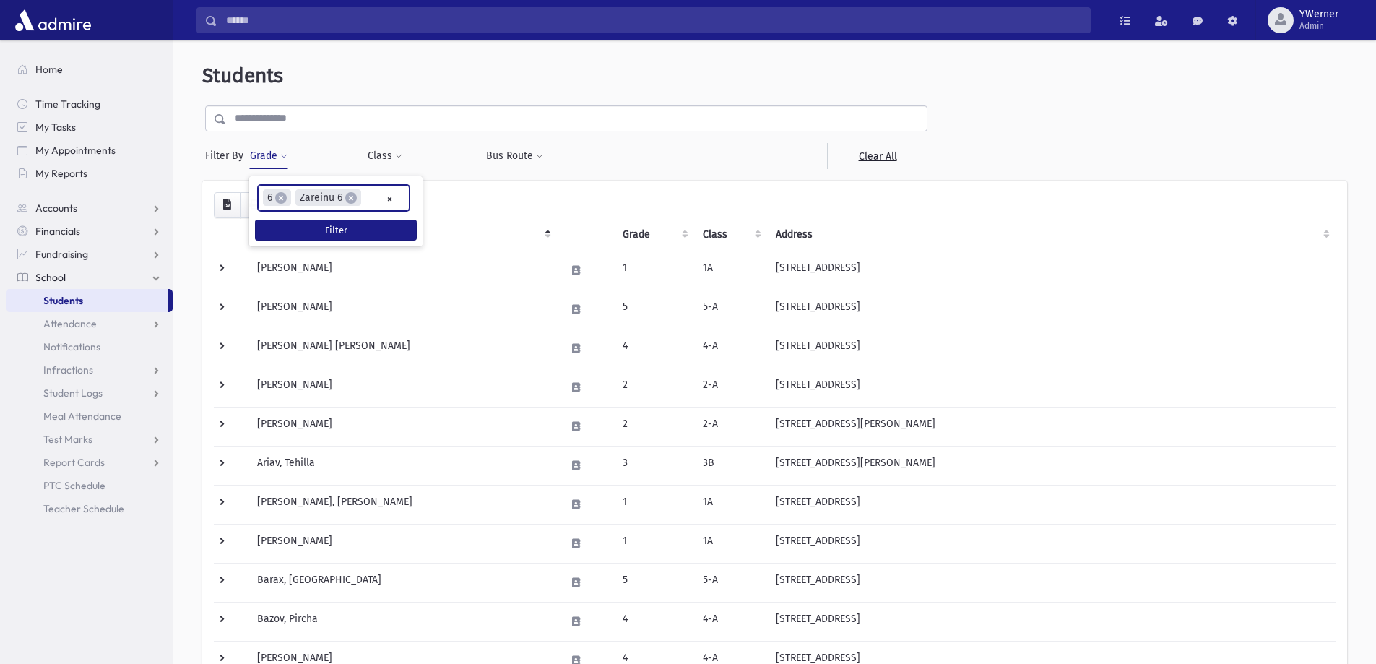
click at [371, 196] on input "search" at bounding box center [369, 198] width 8 height 15
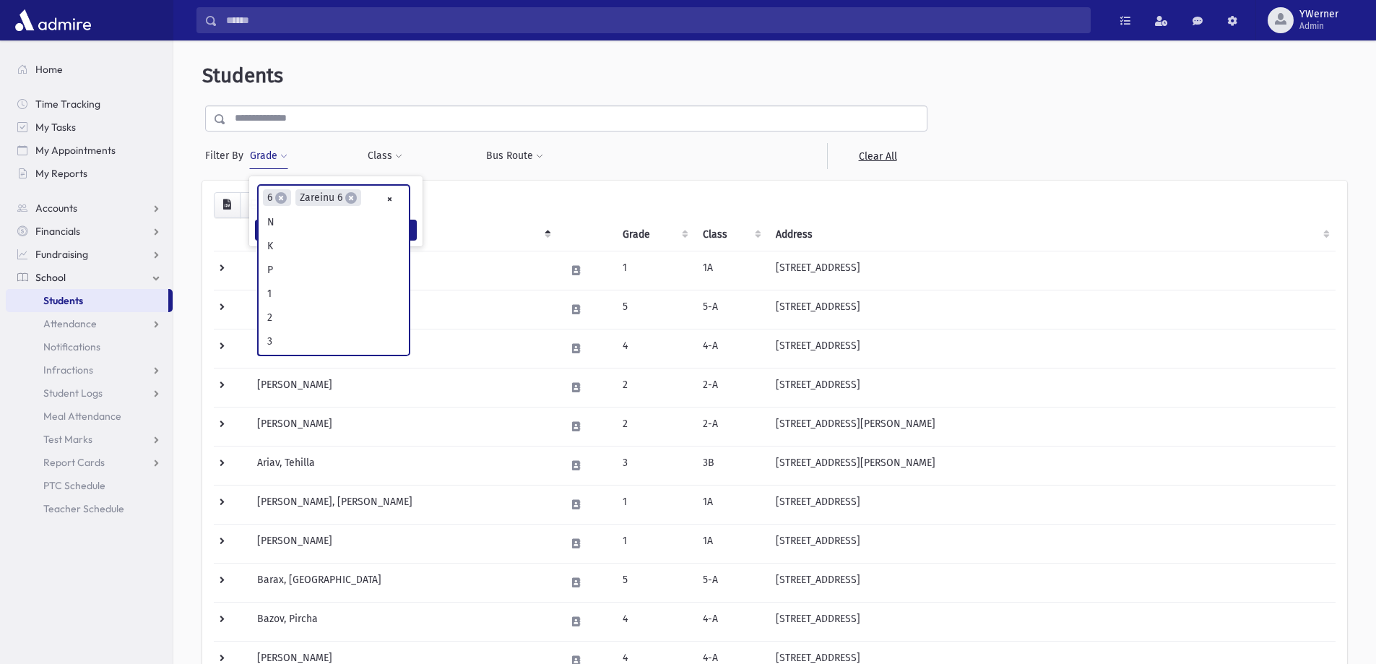
scroll to position [143, 0]
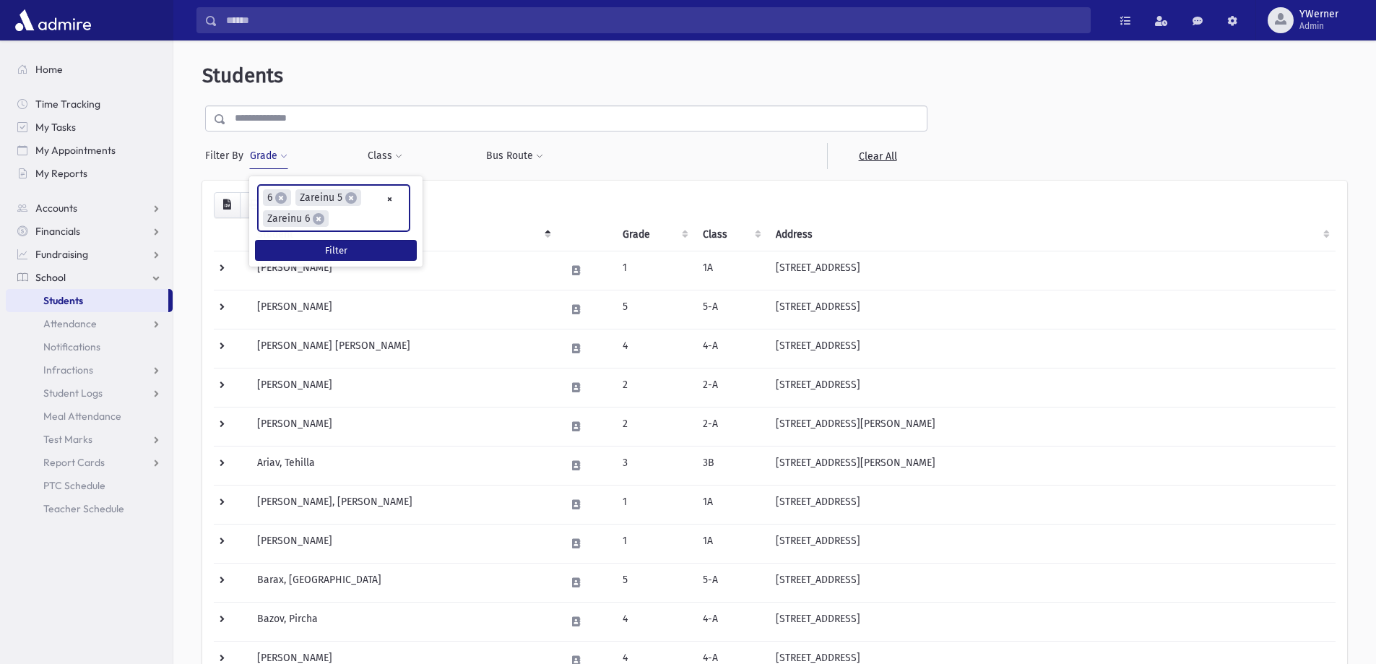
click at [354, 218] on ul "× × 6 × Zareinu 5 × Zareinu 6" at bounding box center [334, 208] width 150 height 45
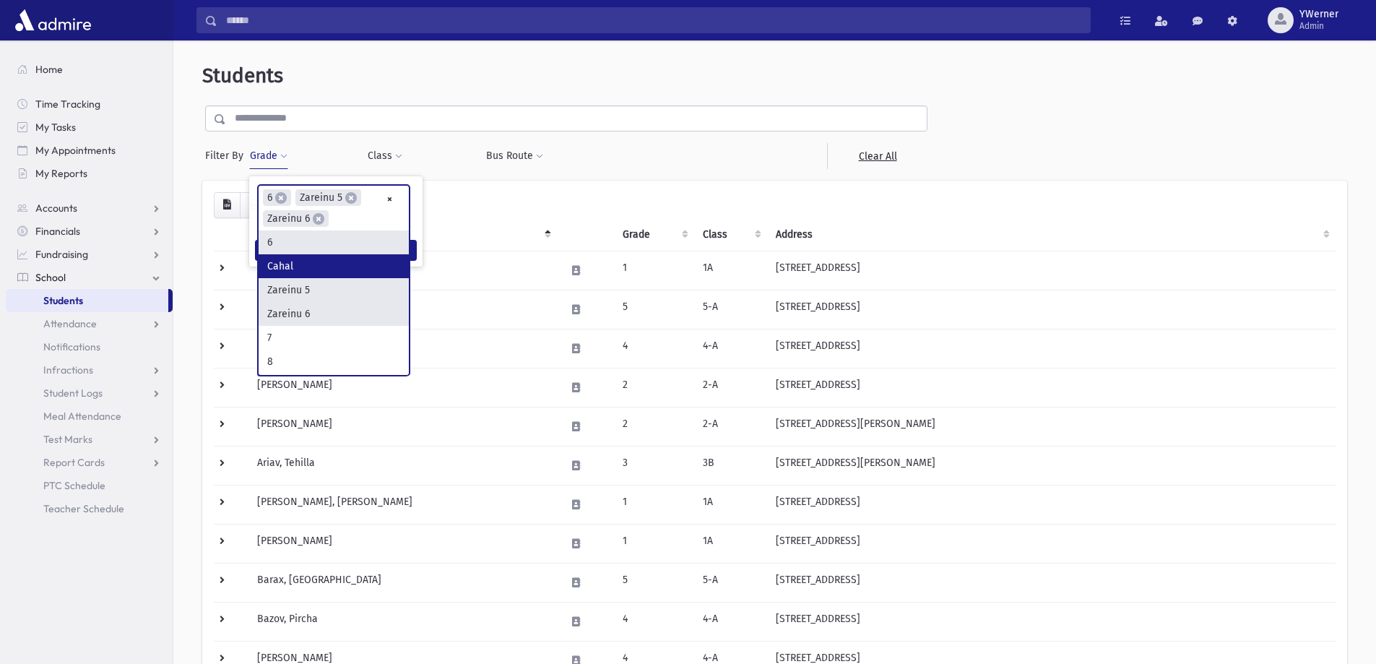
scroll to position [215, 0]
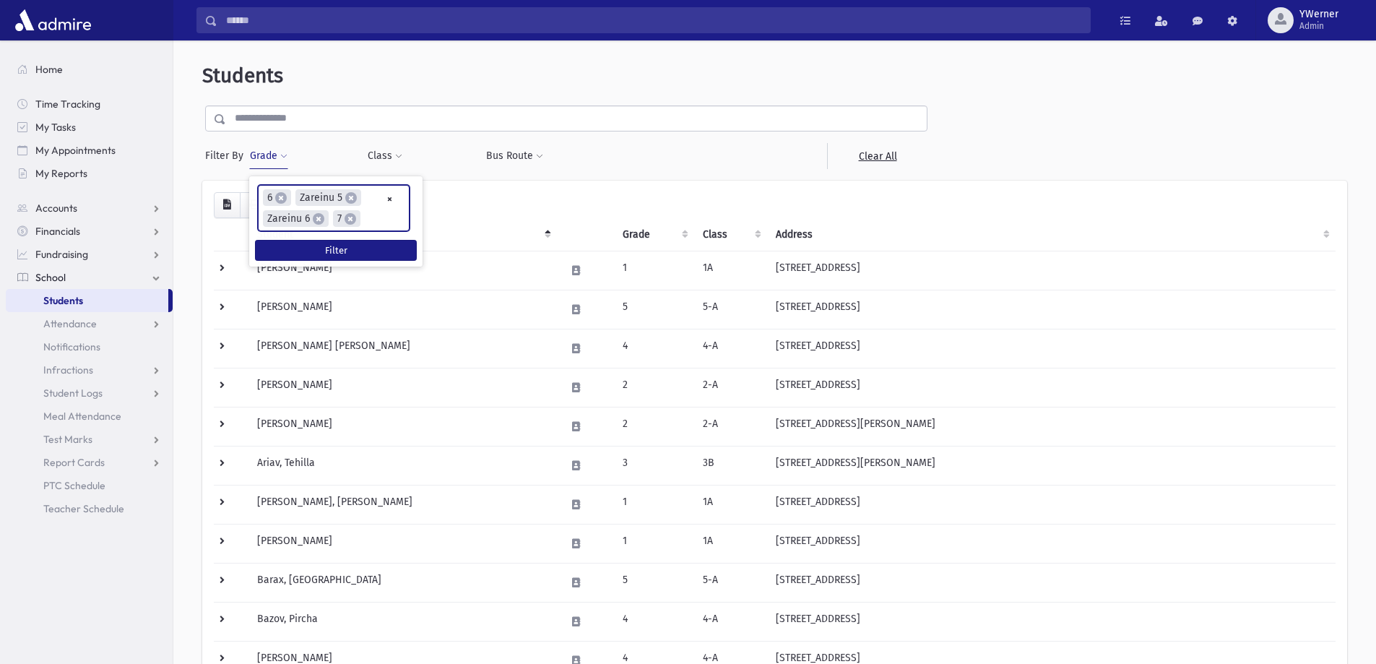
click at [371, 217] on input "search" at bounding box center [369, 219] width 8 height 15
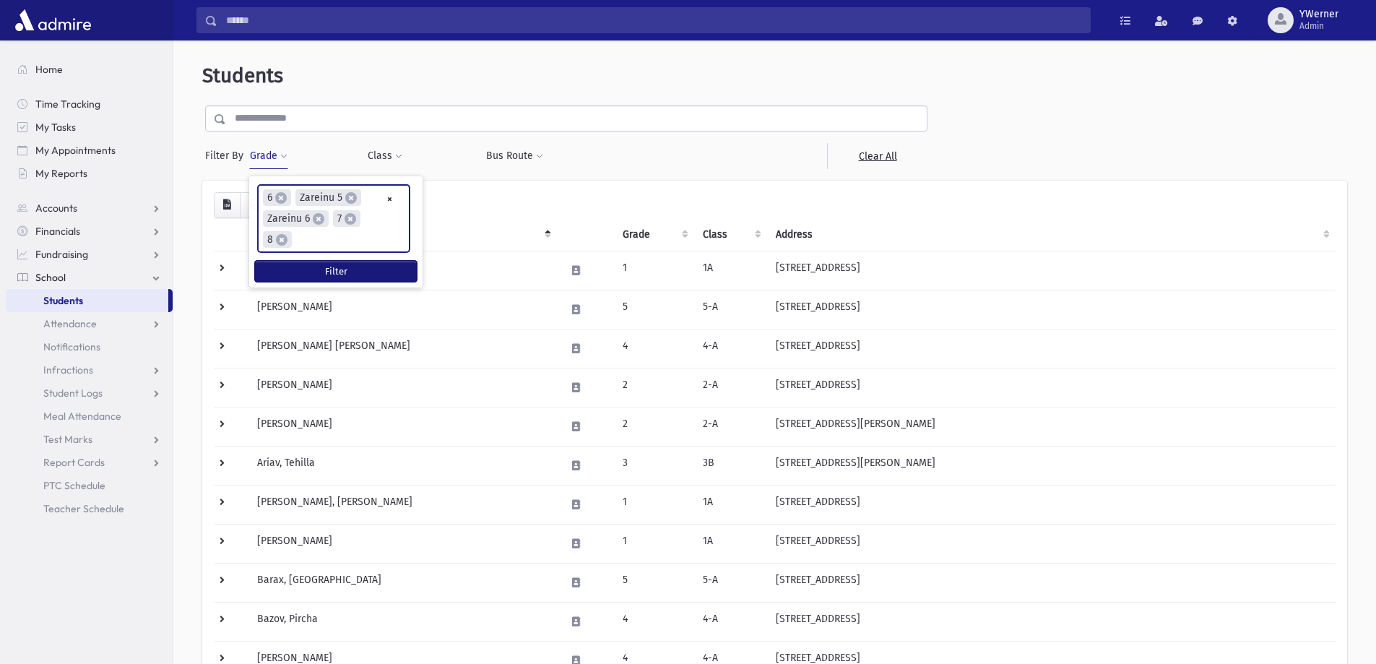
click at [332, 278] on button "Filter" at bounding box center [336, 271] width 162 height 21
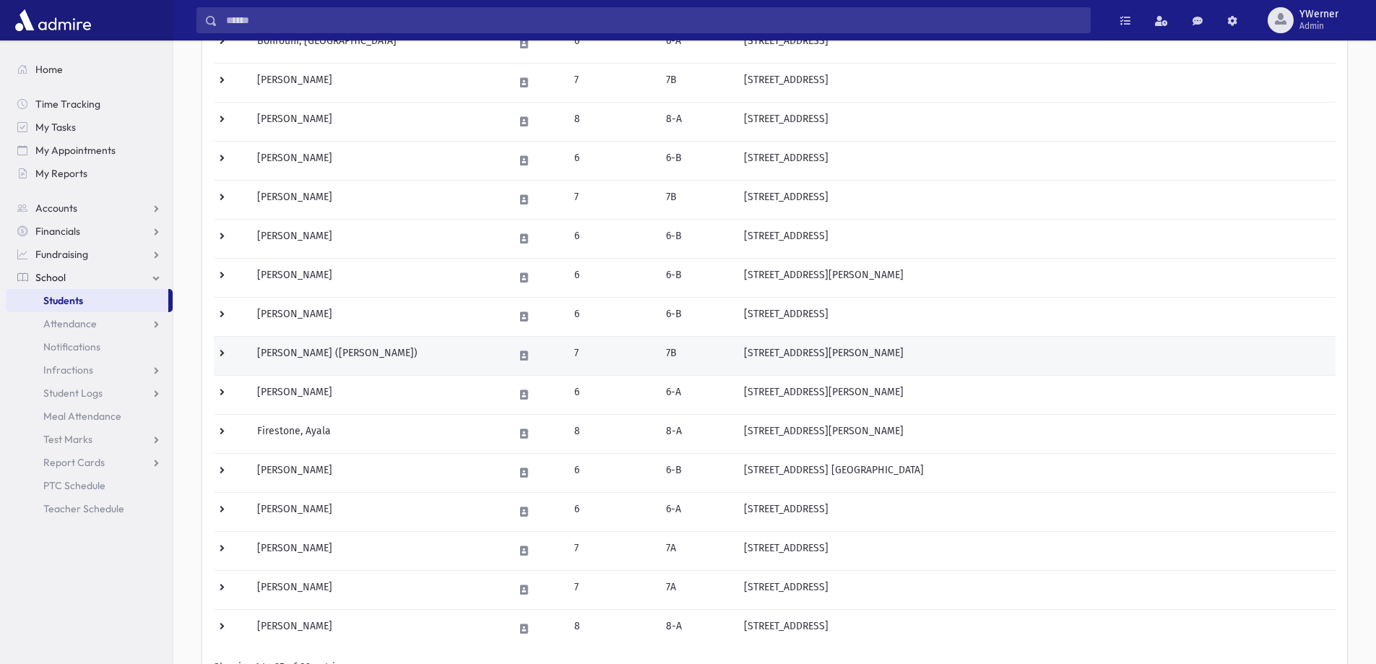
scroll to position [719, 0]
